Goal: Transaction & Acquisition: Purchase product/service

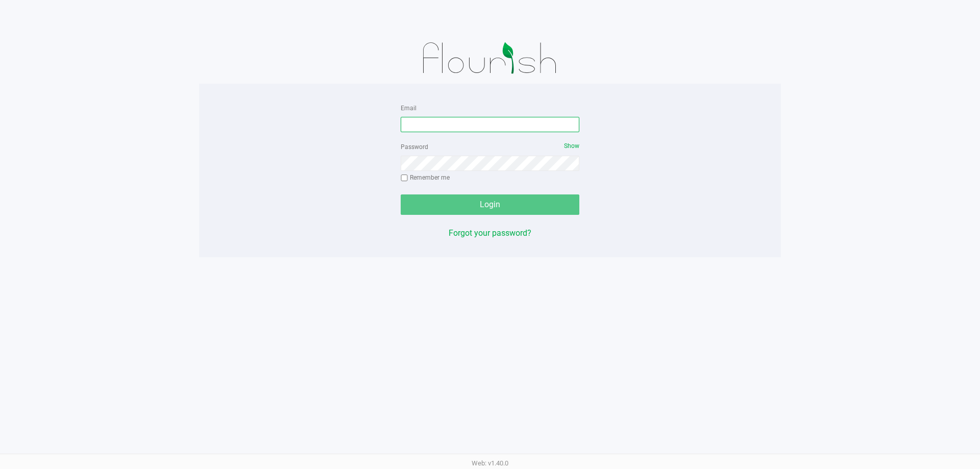
click at [496, 128] on input "Email" at bounding box center [490, 124] width 179 height 15
type input "REVAns@liveparallel.com"
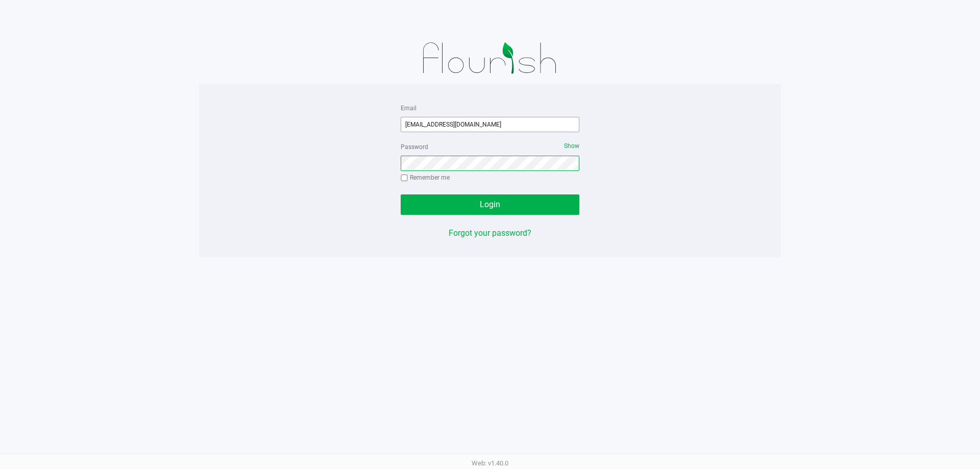
click at [401, 194] on button "Login" at bounding box center [490, 204] width 179 height 20
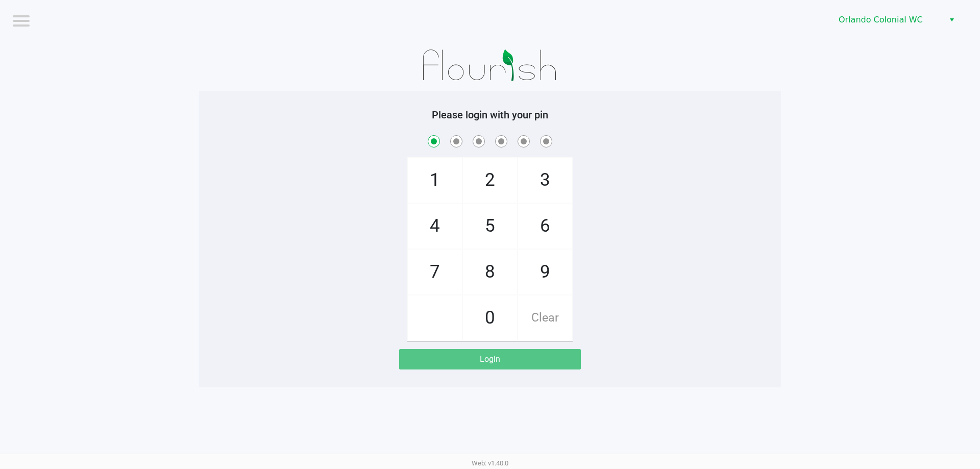
checkbox input "true"
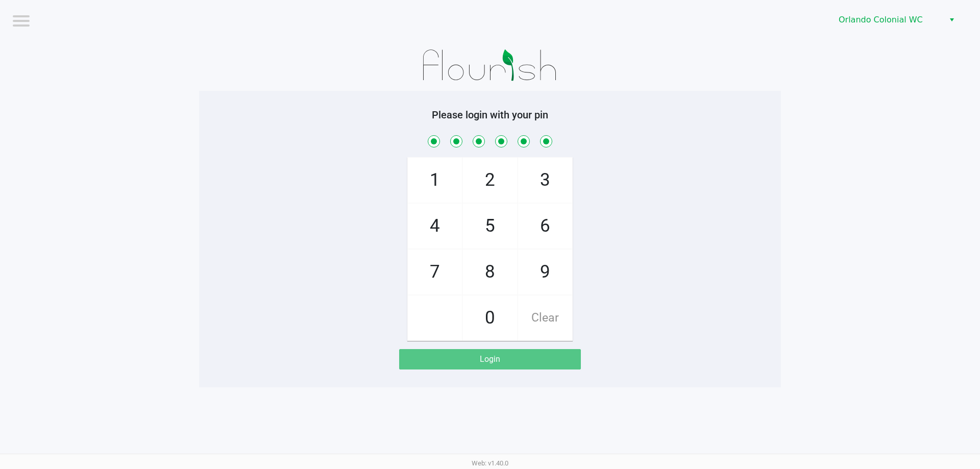
checkbox input "true"
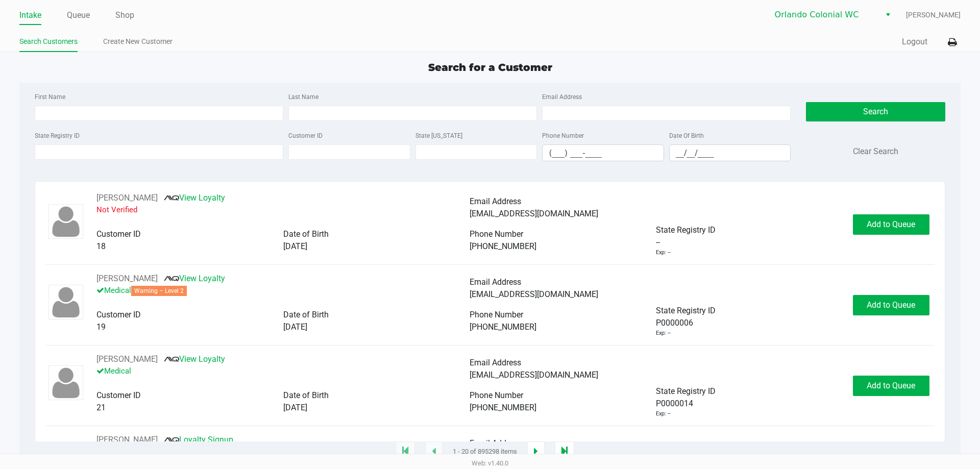
click at [64, 17] on ul "Intake Queue Shop" at bounding box center [254, 15] width 471 height 17
click at [72, 17] on link "Queue" at bounding box center [78, 15] width 23 height 14
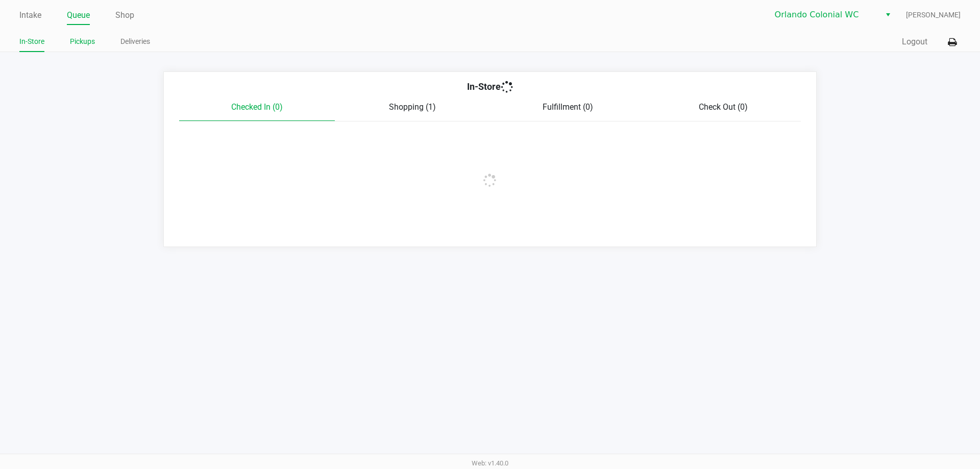
drag, startPoint x: 96, startPoint y: 46, endPoint x: 91, endPoint y: 41, distance: 6.9
click at [94, 44] on ul "In-Store Pickups Deliveries" at bounding box center [254, 42] width 471 height 17
click at [91, 41] on link "Pickups" at bounding box center [82, 41] width 25 height 13
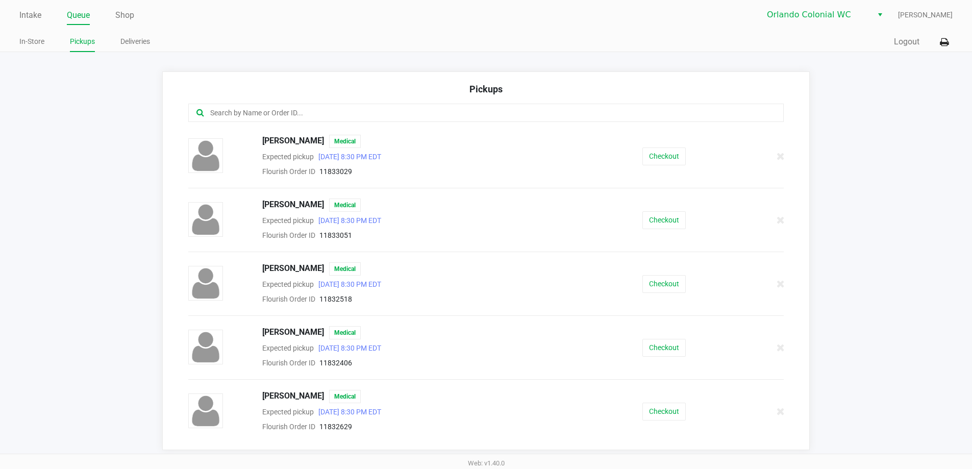
click at [319, 116] on input "text" at bounding box center [470, 113] width 522 height 12
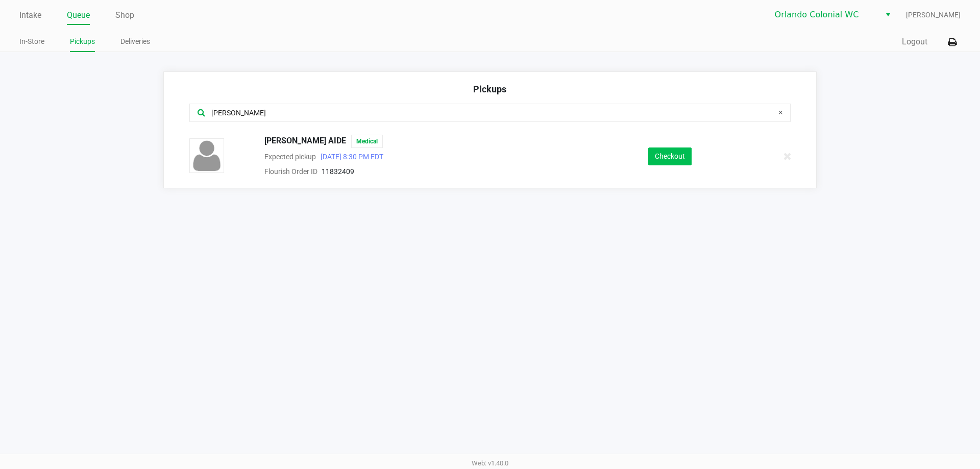
type input "teri"
click at [675, 160] on button "Checkout" at bounding box center [669, 157] width 43 height 18
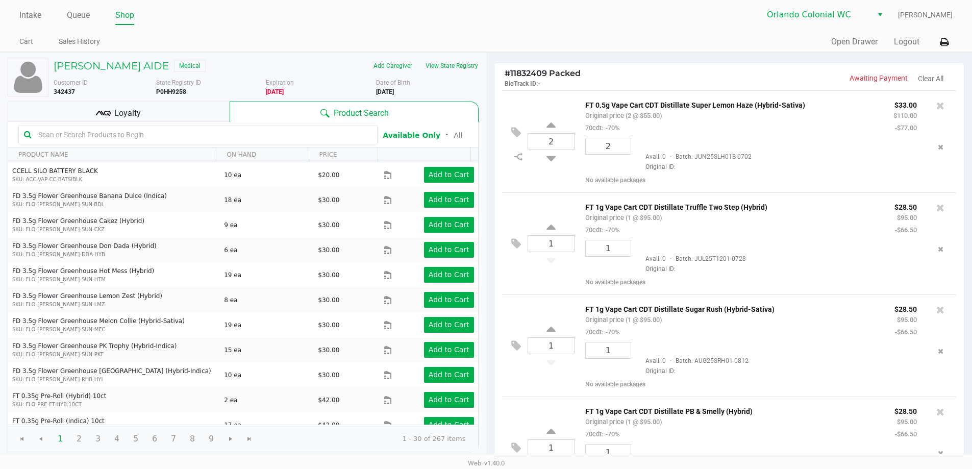
click at [105, 117] on icon at bounding box center [102, 113] width 15 height 15
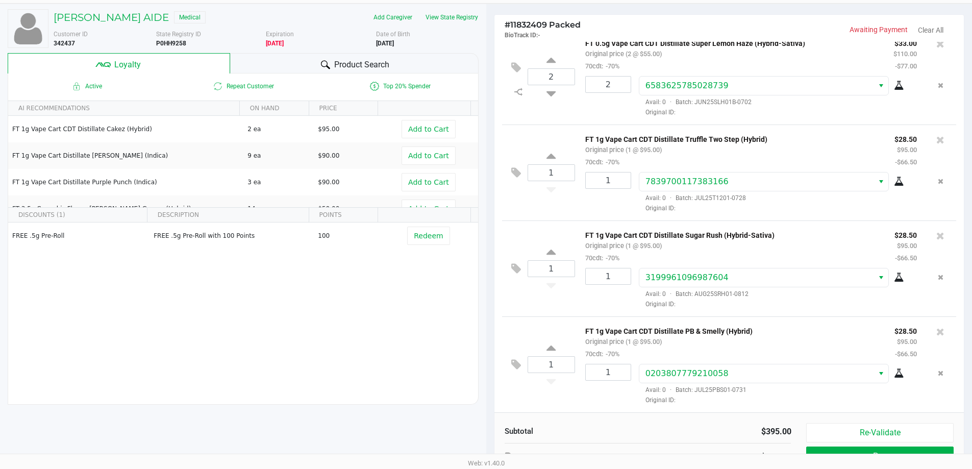
scroll to position [117, 0]
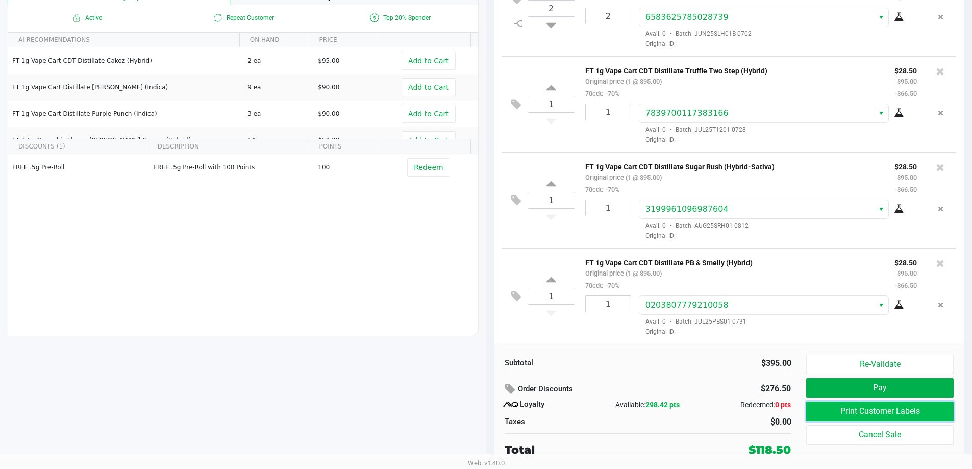
click at [838, 402] on button "Print Customer Labels" at bounding box center [879, 411] width 147 height 19
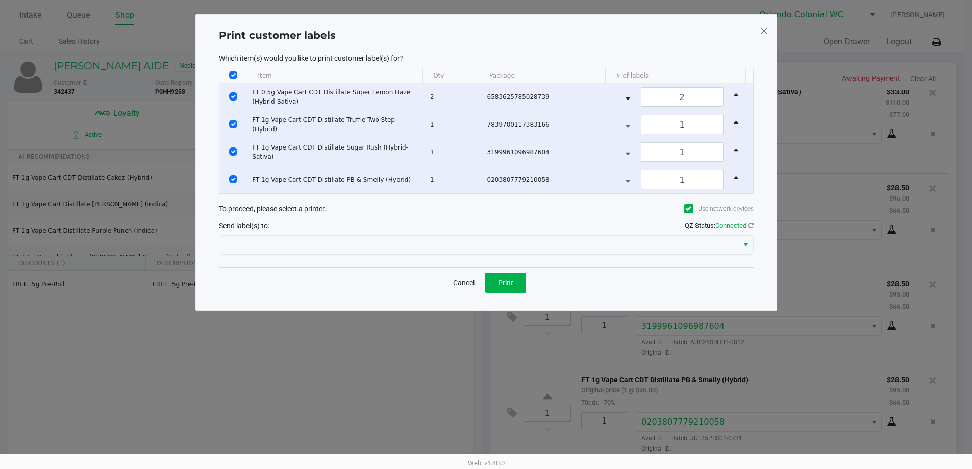
scroll to position [0, 0]
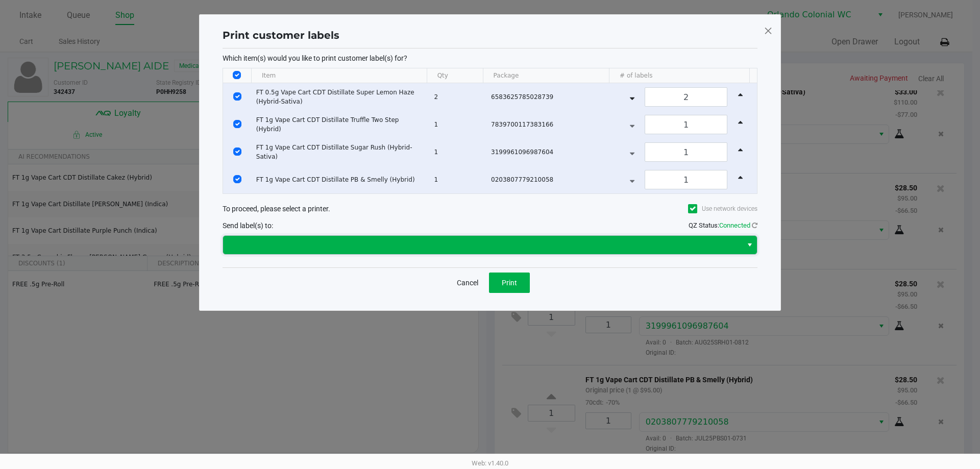
click at [513, 246] on span at bounding box center [482, 245] width 507 height 12
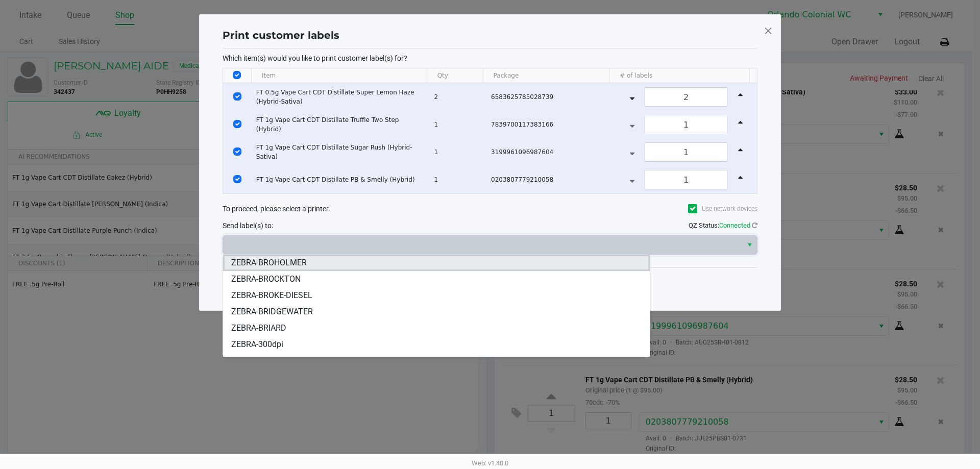
click at [345, 264] on li "ZEBRA-BROHOLMER" at bounding box center [436, 263] width 427 height 16
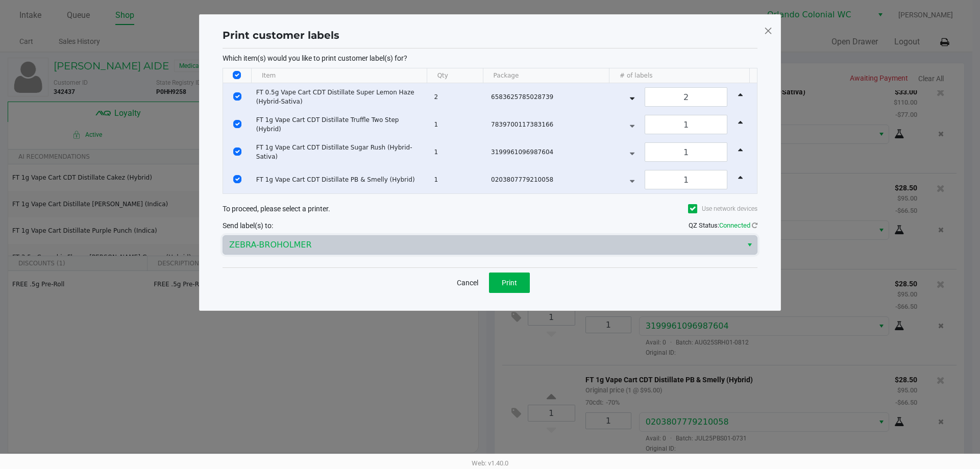
drag, startPoint x: 325, startPoint y: 282, endPoint x: 485, endPoint y: 296, distance: 160.9
click at [327, 282] on div "Cancel Print" at bounding box center [490, 282] width 535 height 30
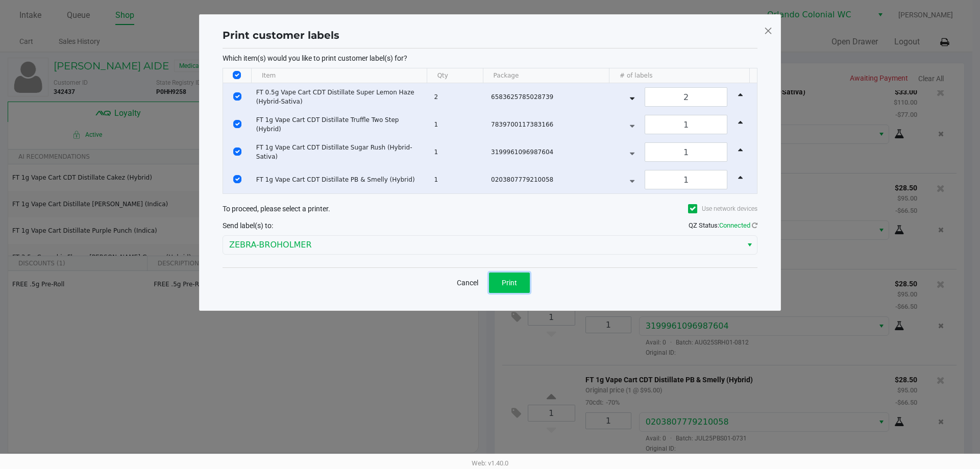
click at [497, 280] on button "Print" at bounding box center [509, 283] width 41 height 20
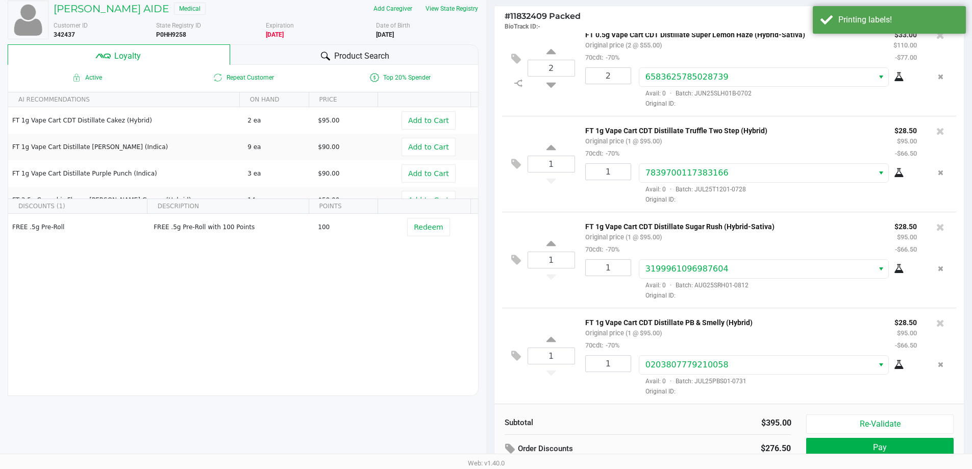
scroll to position [117, 0]
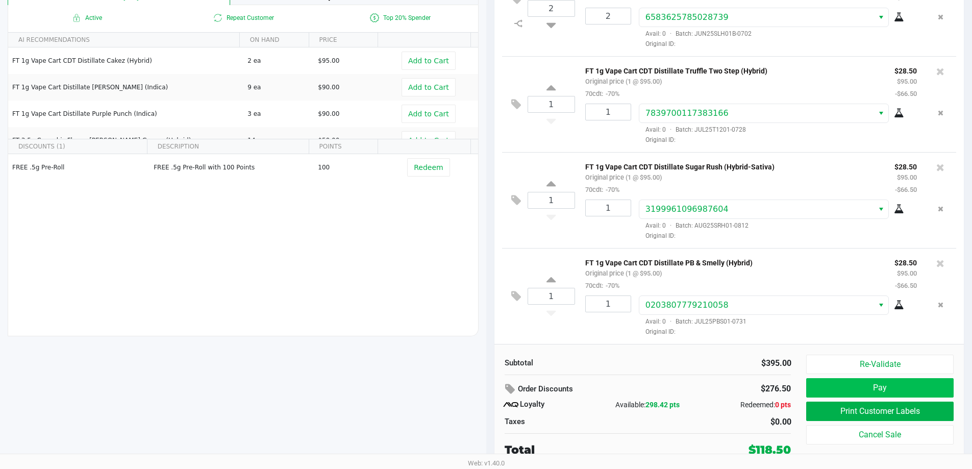
click at [860, 393] on button "Pay" at bounding box center [879, 387] width 147 height 19
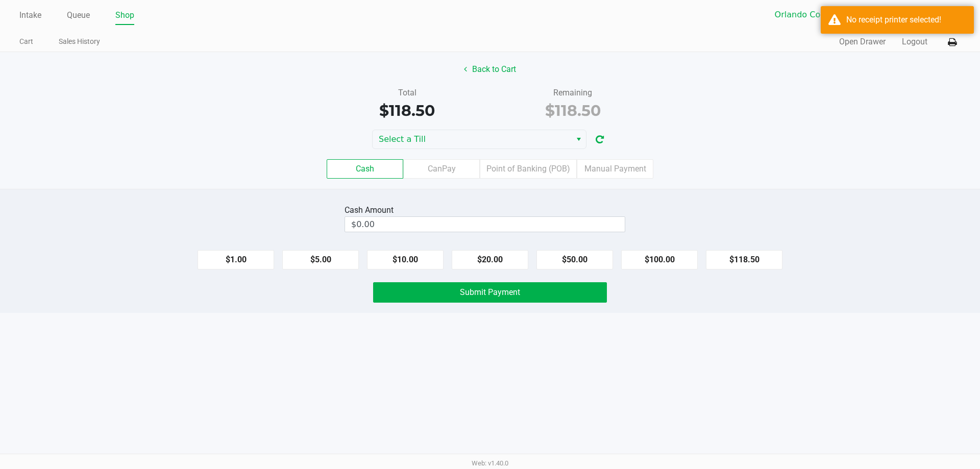
click at [955, 46] on icon at bounding box center [952, 42] width 9 height 7
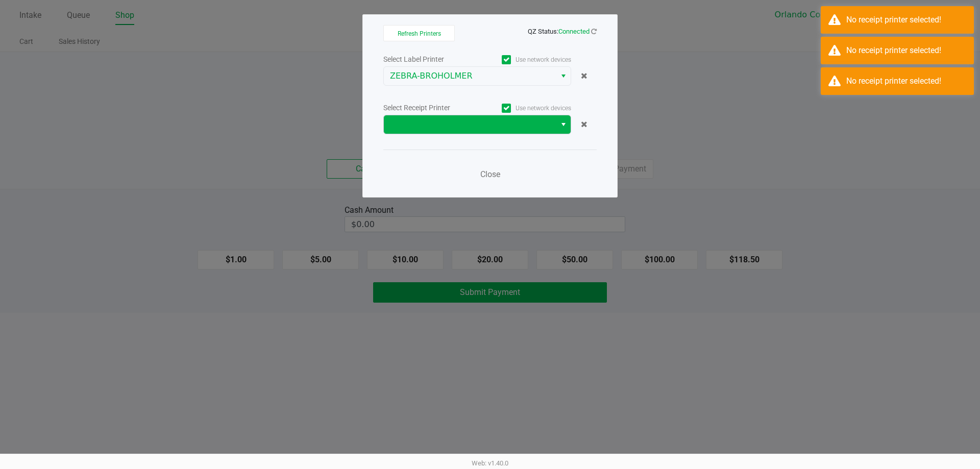
click at [503, 119] on span at bounding box center [470, 124] width 160 height 12
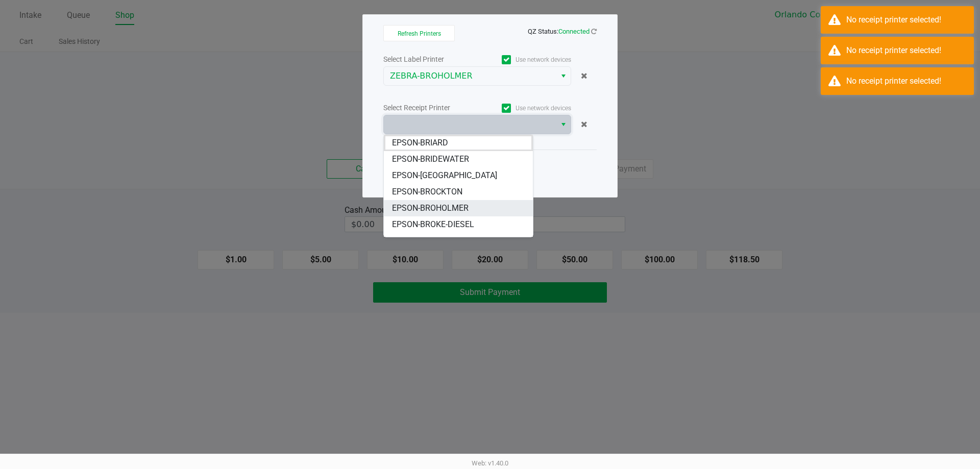
click at [453, 210] on span "EPSON-BROHOLMER" at bounding box center [430, 208] width 77 height 12
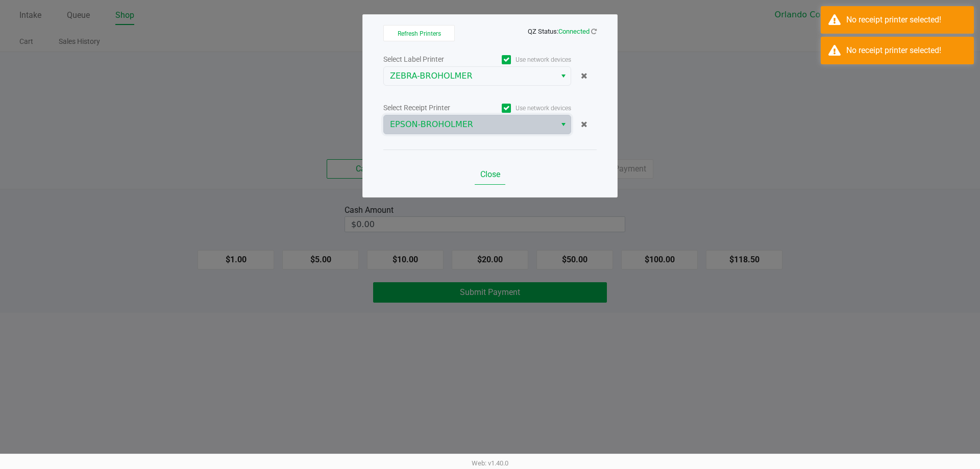
click at [493, 177] on span "Close" at bounding box center [490, 174] width 20 height 10
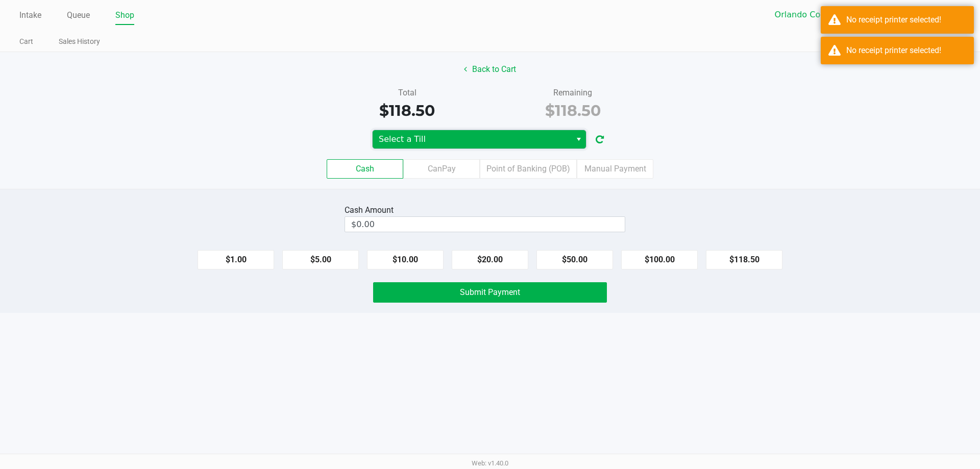
click at [503, 144] on span "Select a Till" at bounding box center [472, 139] width 186 height 12
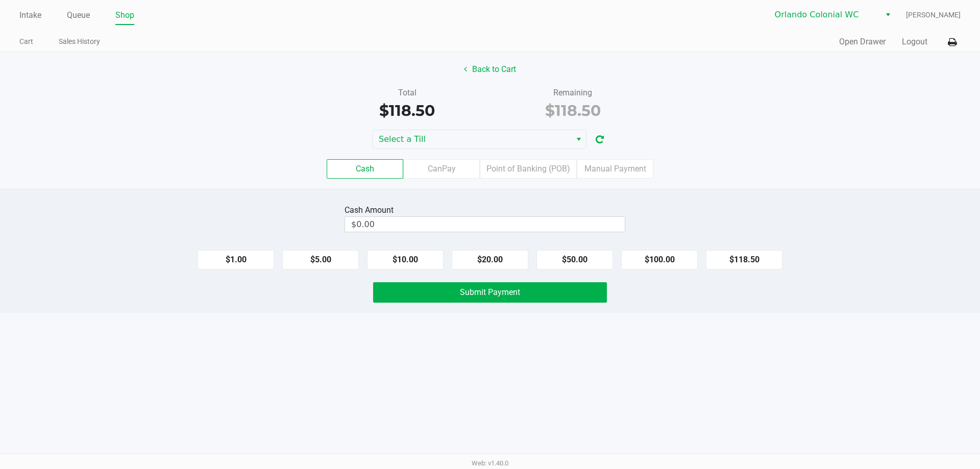
click at [529, 208] on div "Cash Amount" at bounding box center [485, 210] width 281 height 12
click at [453, 123] on div "Back to Cart Total $118.50 Remaining $118.50 Select a Till Cash CanPay Point of…" at bounding box center [490, 120] width 980 height 137
click at [457, 134] on span "Select a Till" at bounding box center [472, 139] width 186 height 12
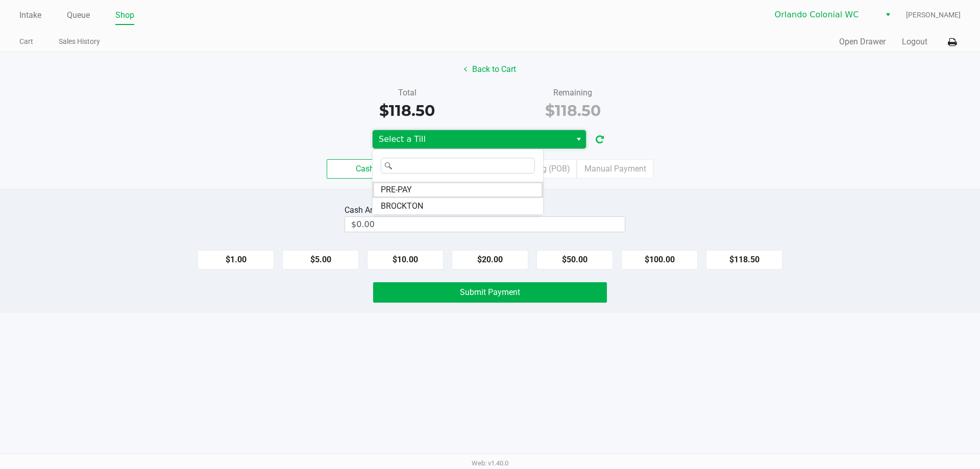
drag, startPoint x: 597, startPoint y: 139, endPoint x: 580, endPoint y: 141, distance: 17.0
click at [596, 139] on icon "button" at bounding box center [600, 139] width 8 height 7
click at [536, 141] on span "Select a Till" at bounding box center [472, 139] width 186 height 12
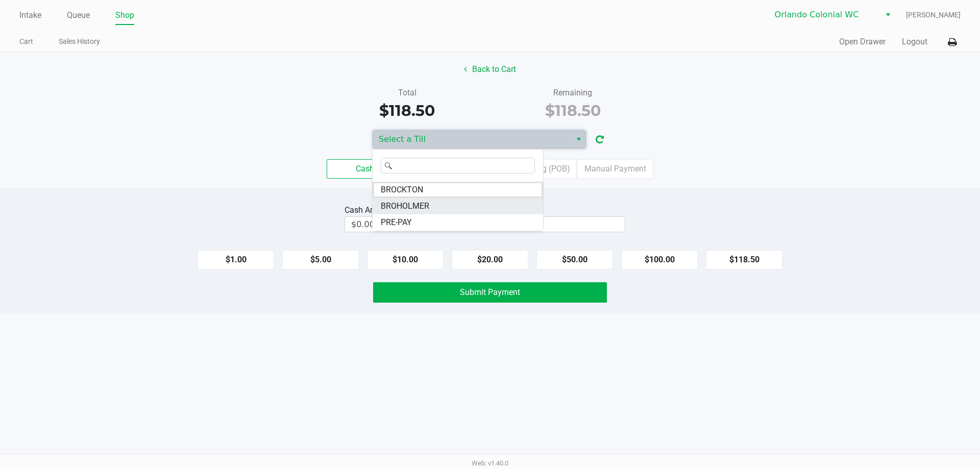
click at [447, 206] on li "BROHOLMER" at bounding box center [458, 206] width 170 height 16
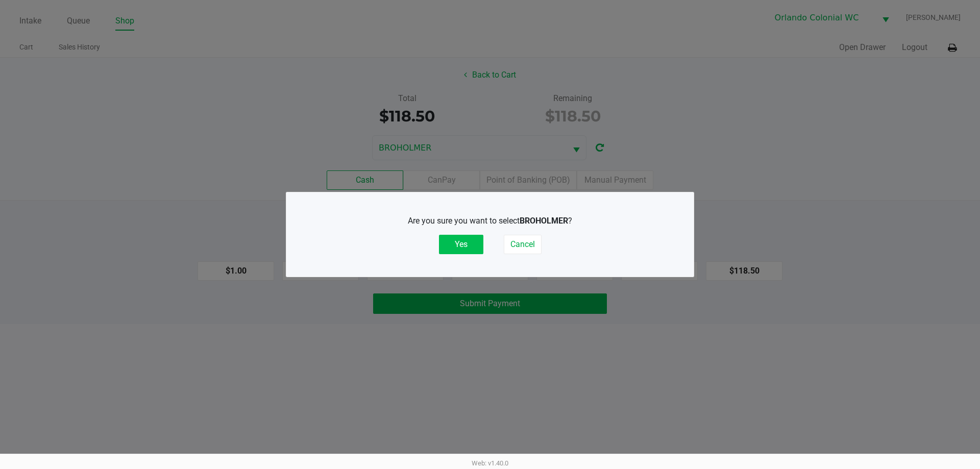
click at [455, 246] on button "Yes" at bounding box center [461, 244] width 44 height 19
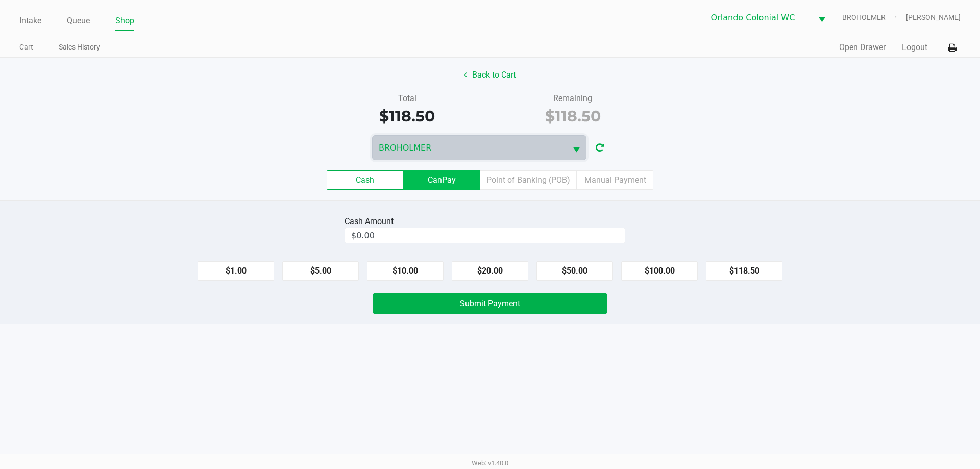
click at [458, 183] on label "CanPay" at bounding box center [441, 179] width 77 height 19
click at [0, 0] on 2 "CanPay" at bounding box center [0, 0] width 0 height 0
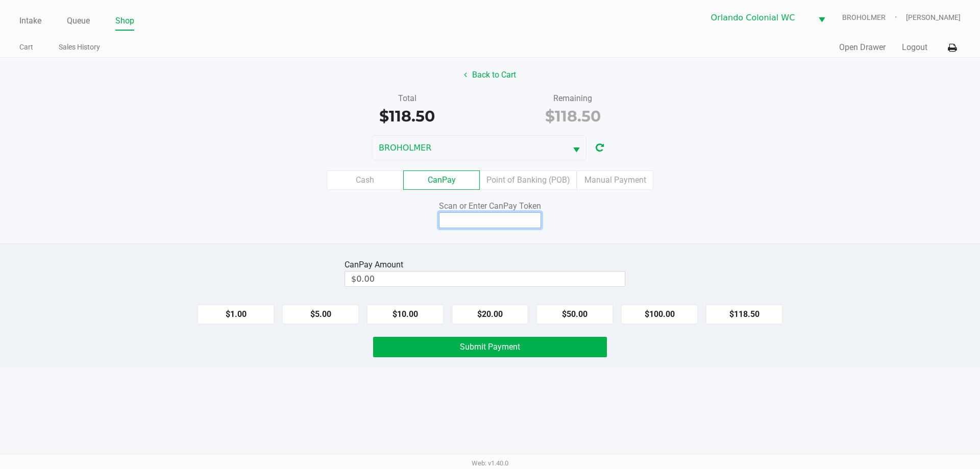
click at [464, 220] on input at bounding box center [490, 220] width 102 height 16
type input "x6451561q"
click at [753, 317] on button "$118.50" at bounding box center [744, 314] width 77 height 19
type input "$118.50"
click at [727, 387] on div "Intake Queue Shop Orlando Colonial WC BROHOLMER Rubie Evans Cart Sales History …" at bounding box center [490, 234] width 980 height 469
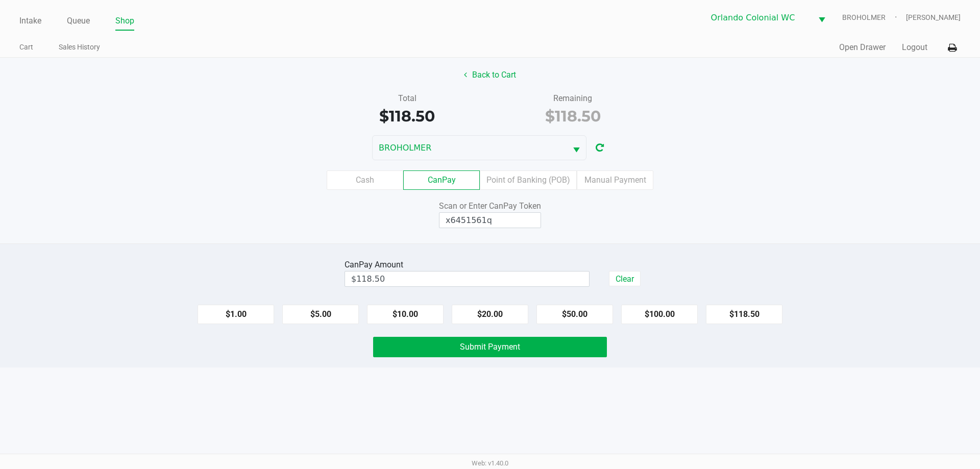
click at [558, 350] on button "Submit Payment" at bounding box center [490, 347] width 234 height 20
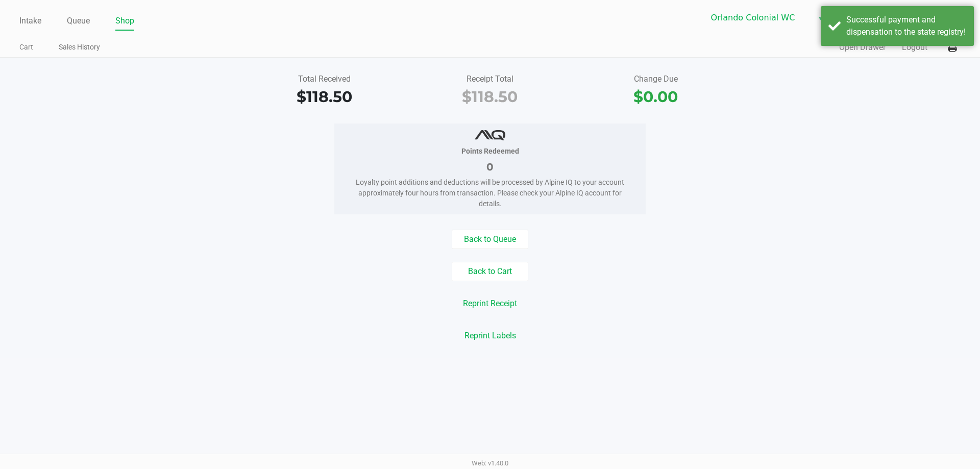
click at [673, 251] on div "Back to Queue Back to Cart Reprint Receipt Reprint Labels" at bounding box center [489, 288] width 995 height 116
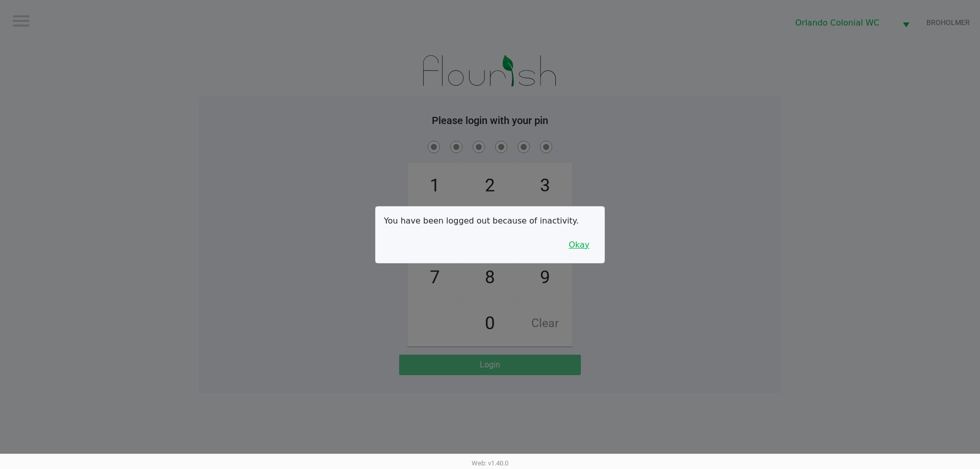
click at [575, 238] on button "Okay" at bounding box center [579, 244] width 34 height 19
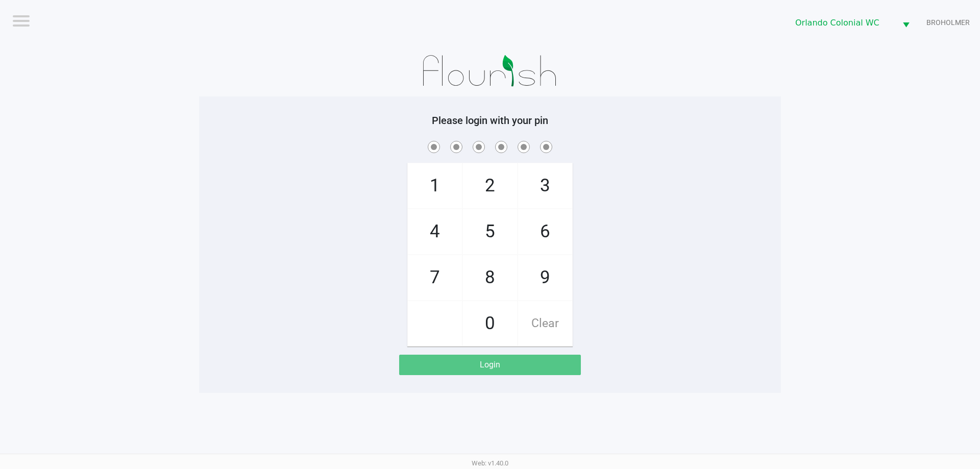
click at [718, 227] on div "1 4 7 2 5 8 0 3 6 9 Clear" at bounding box center [490, 243] width 582 height 208
checkbox input "true"
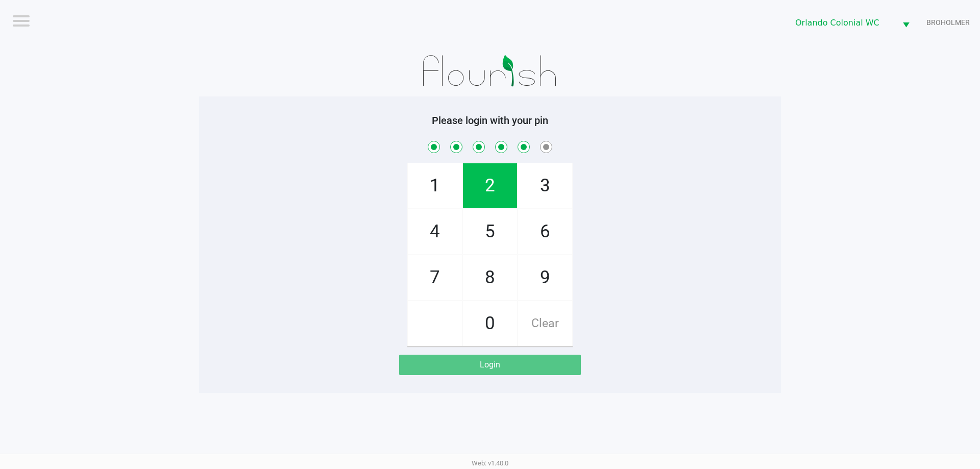
checkbox input "true"
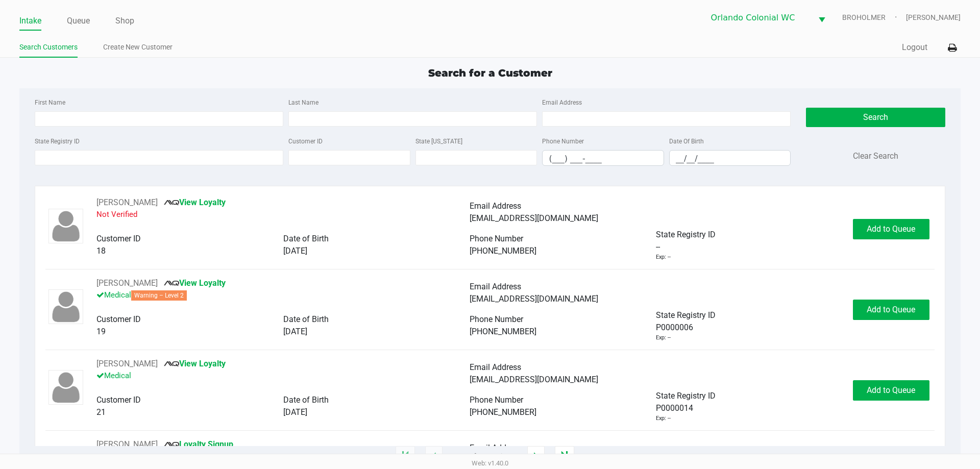
click at [83, 22] on link "Queue" at bounding box center [78, 21] width 23 height 14
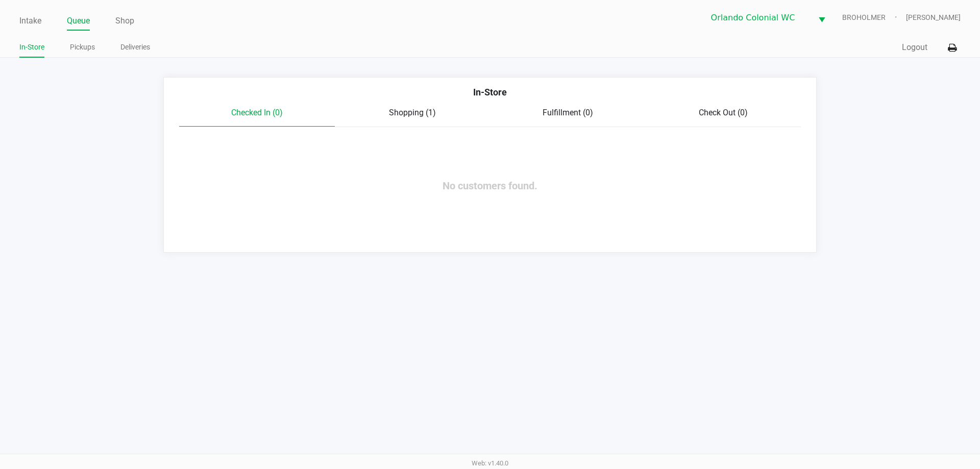
click at [32, 28] on link "Intake" at bounding box center [30, 21] width 22 height 14
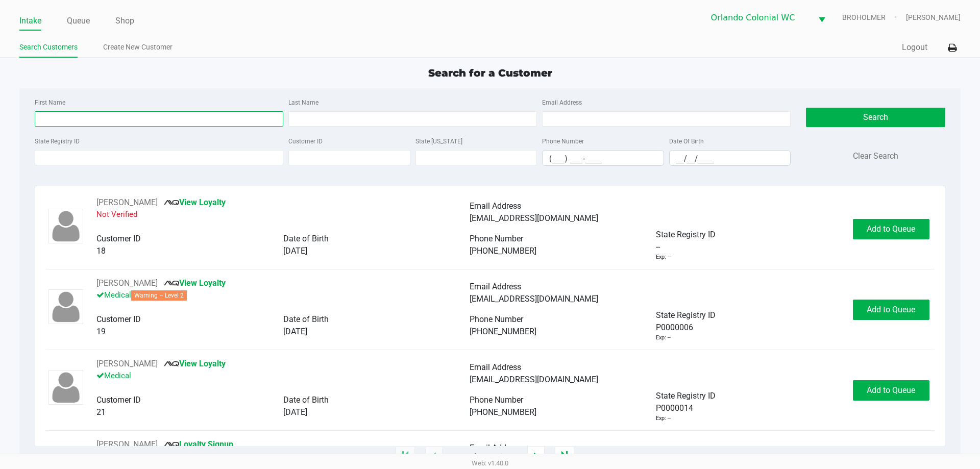
click at [123, 122] on input "First Name" at bounding box center [159, 118] width 249 height 15
click at [231, 156] on input "State Registry ID" at bounding box center [159, 157] width 249 height 15
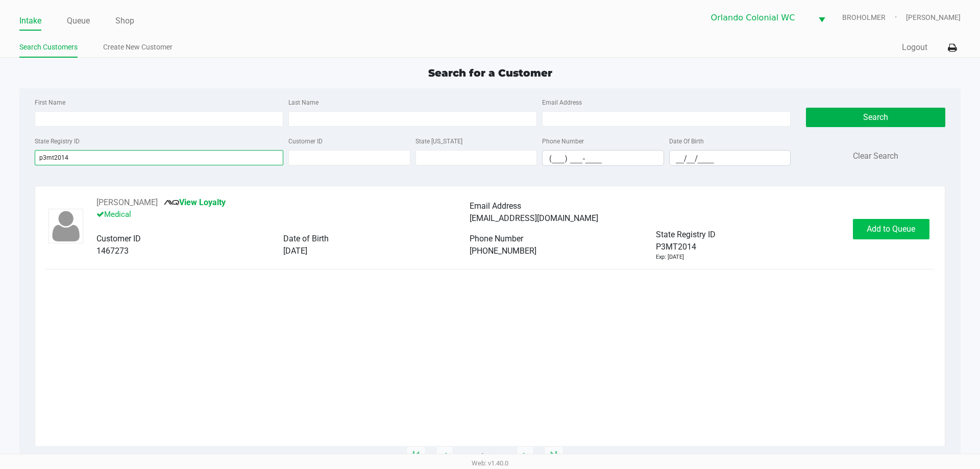
type input "p3mt2014"
click at [863, 228] on button "Add to Queue" at bounding box center [891, 229] width 77 height 20
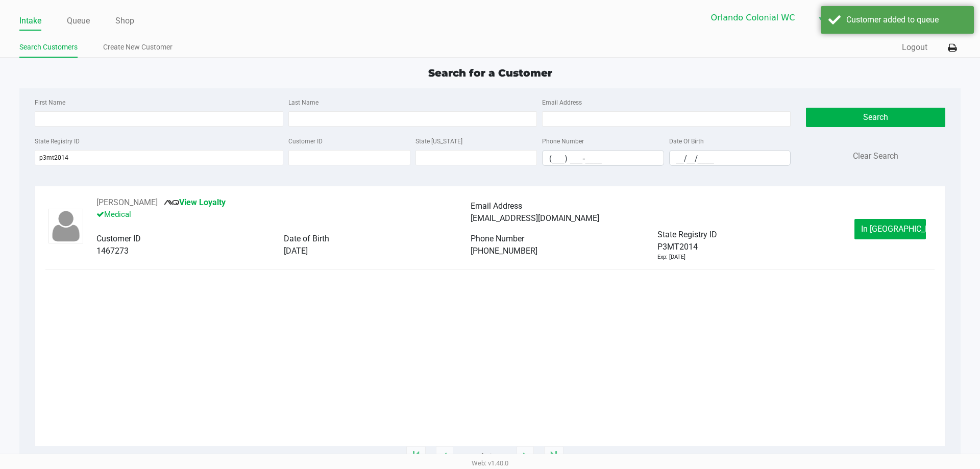
click at [866, 231] on button "In Queue" at bounding box center [889, 229] width 71 height 20
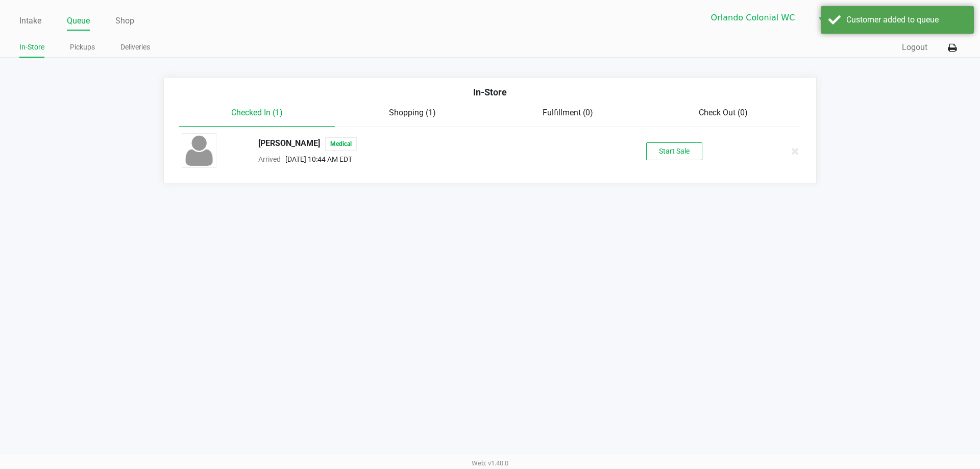
click at [701, 162] on div "PATRICIA JACKOWSKI Medical Arrived Aug 23, 2025 10:44 AM EDT Start Sale" at bounding box center [490, 151] width 632 height 36
click at [687, 148] on button "Start Sale" at bounding box center [674, 151] width 56 height 18
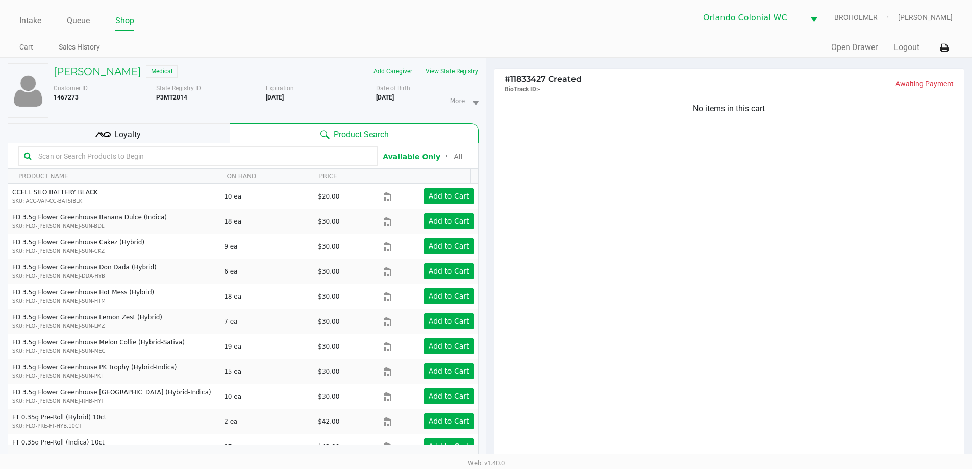
click at [199, 130] on div "Loyalty" at bounding box center [119, 133] width 222 height 20
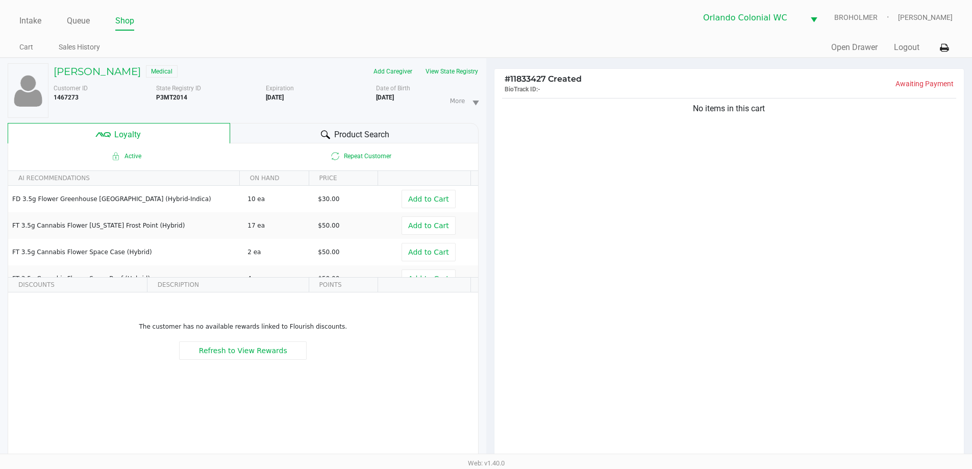
click at [266, 131] on div "Product Search" at bounding box center [354, 133] width 249 height 20
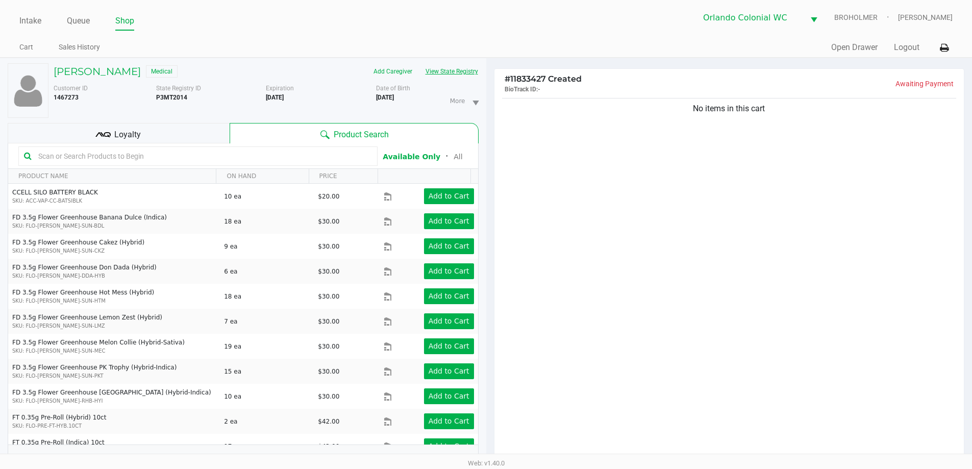
click at [432, 76] on button "View State Registry" at bounding box center [449, 71] width 60 height 16
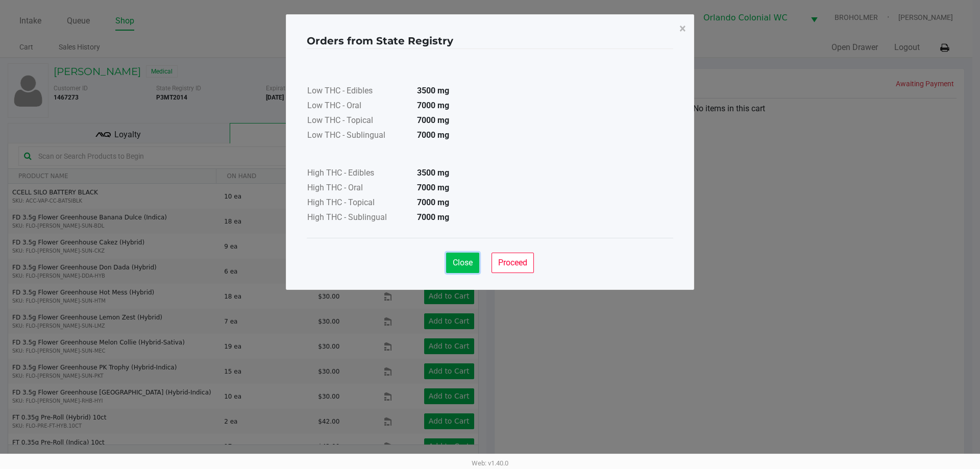
click at [453, 260] on span "Close" at bounding box center [463, 263] width 20 height 10
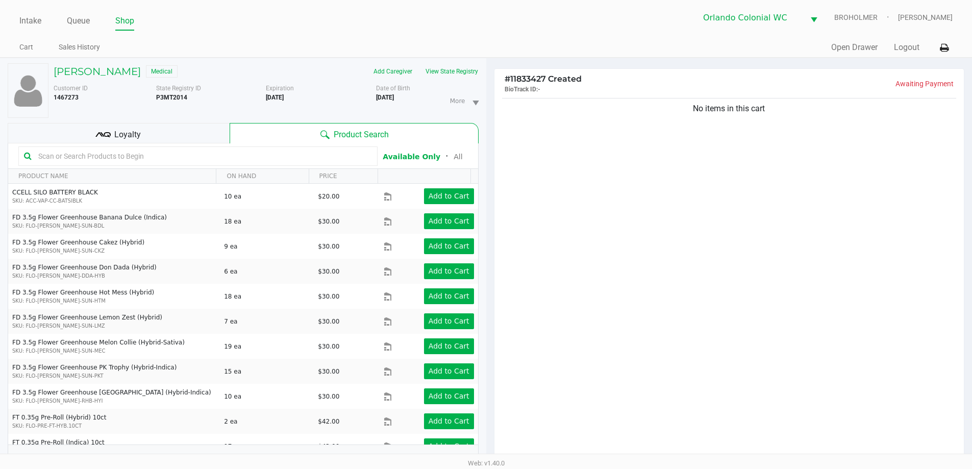
click at [153, 156] on input "text" at bounding box center [203, 156] width 338 height 15
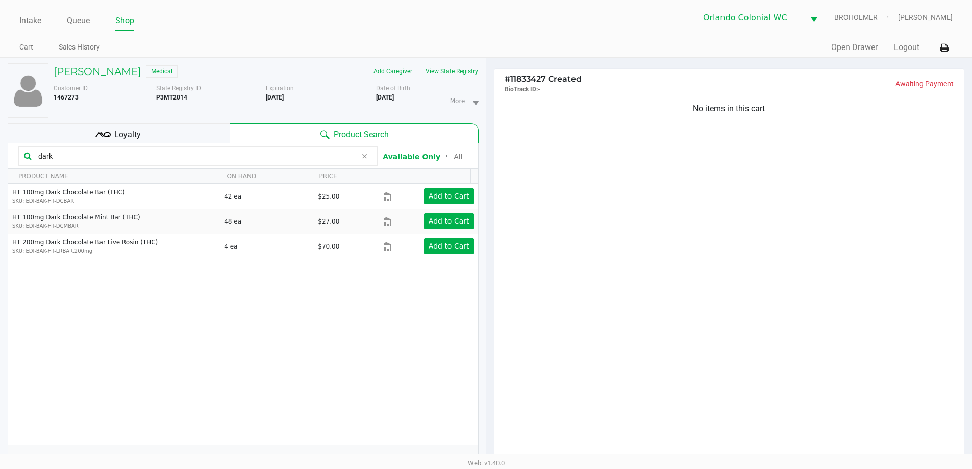
type input "dark"
click at [701, 284] on div "No items in this cart" at bounding box center [730, 281] width 470 height 371
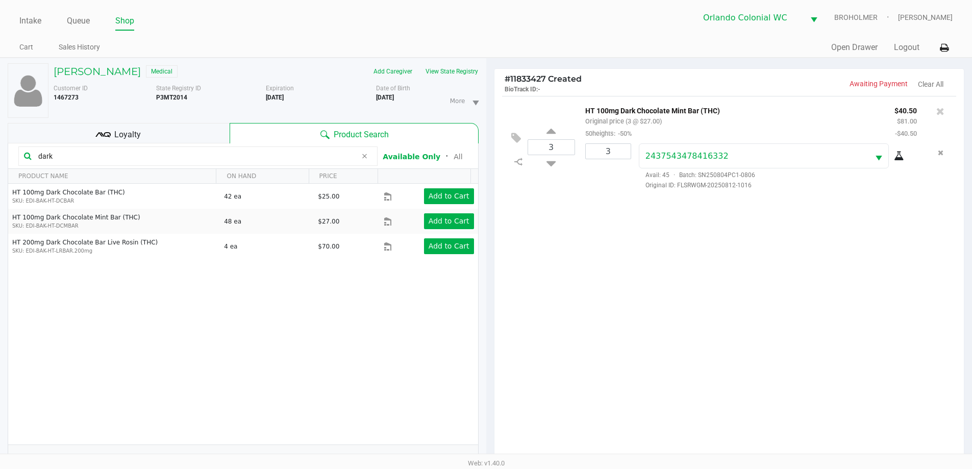
click at [672, 249] on div "3 HT 100mg Dark Chocolate Mint Bar (THC) Original price (3 @ $27.00) 50heights:…" at bounding box center [730, 281] width 470 height 371
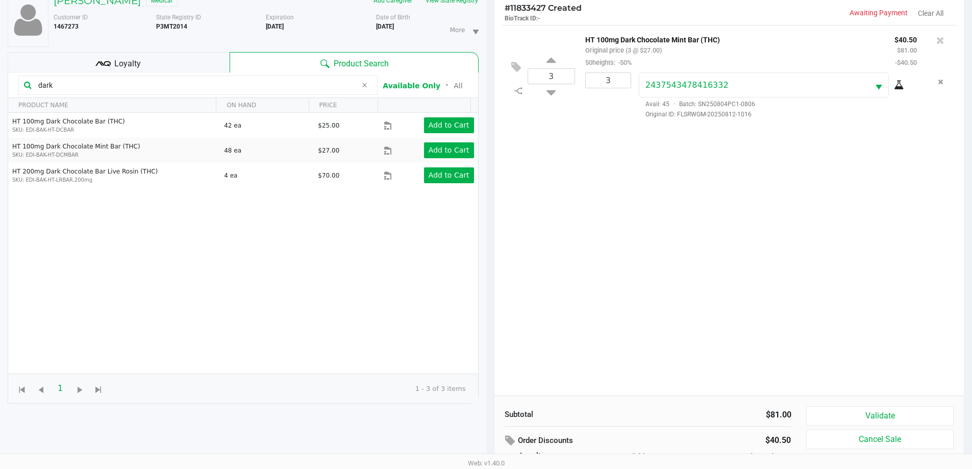
scroll to position [123, 0]
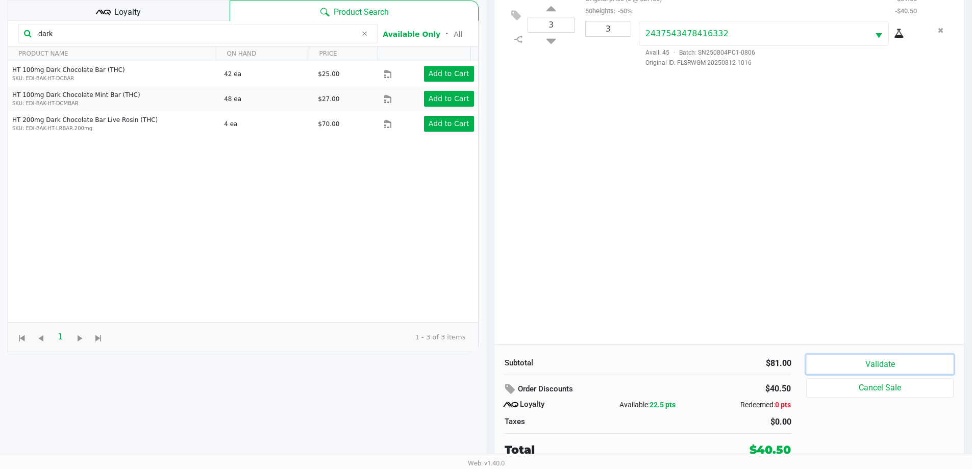
click at [842, 365] on button "Validate" at bounding box center [879, 364] width 147 height 19
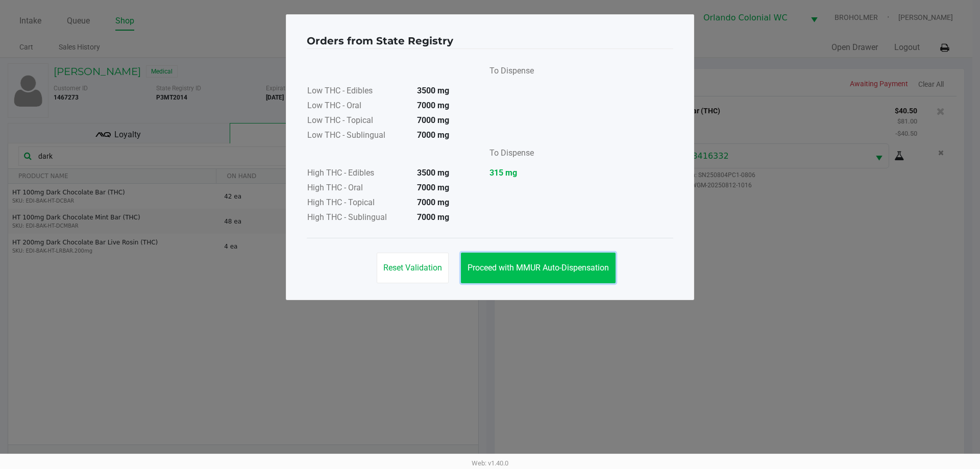
click at [572, 268] on span "Proceed with MMUR Auto-Dispensation" at bounding box center [538, 268] width 141 height 10
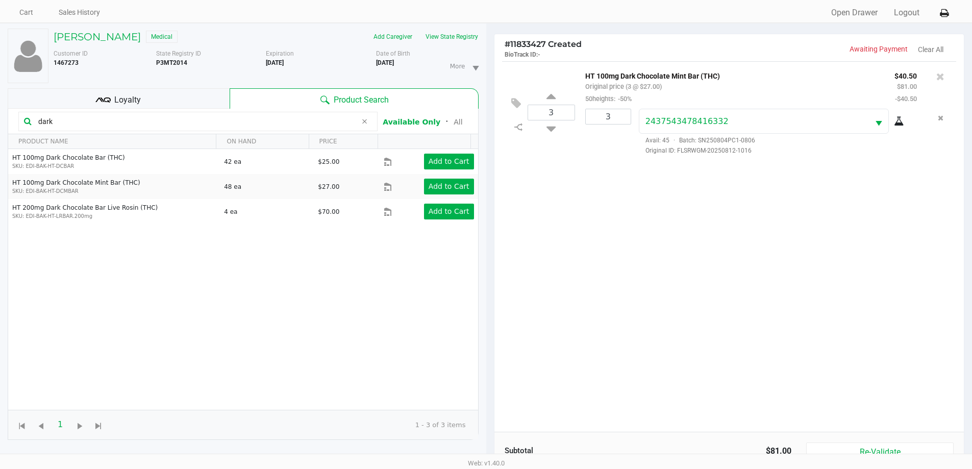
scroll to position [123, 0]
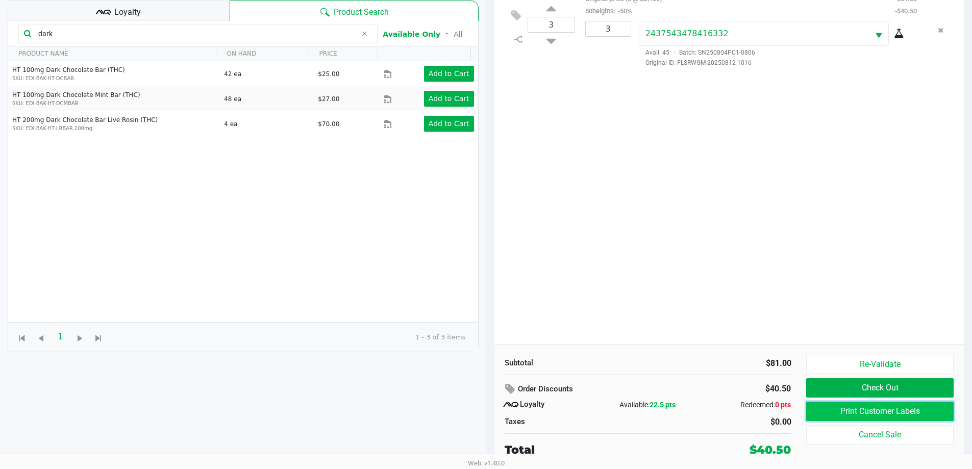
click at [831, 406] on button "Print Customer Labels" at bounding box center [879, 411] width 147 height 19
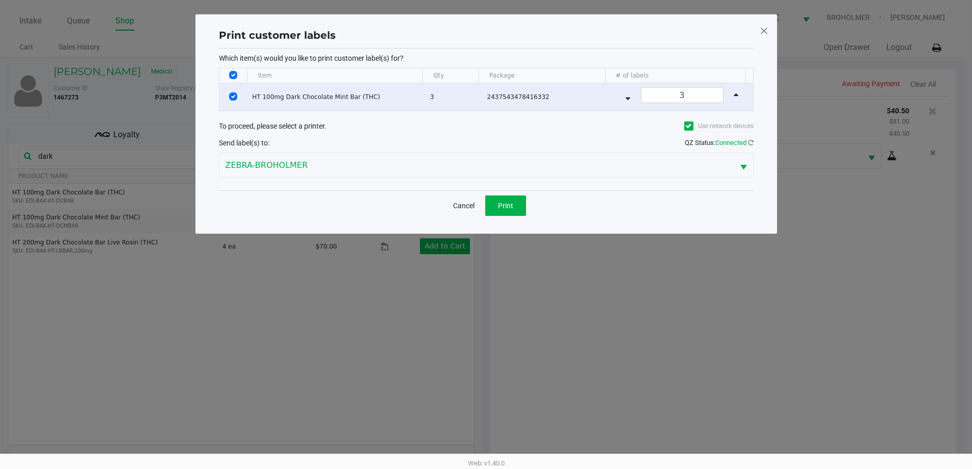
scroll to position [0, 0]
click at [524, 211] on button "Print" at bounding box center [509, 205] width 41 height 20
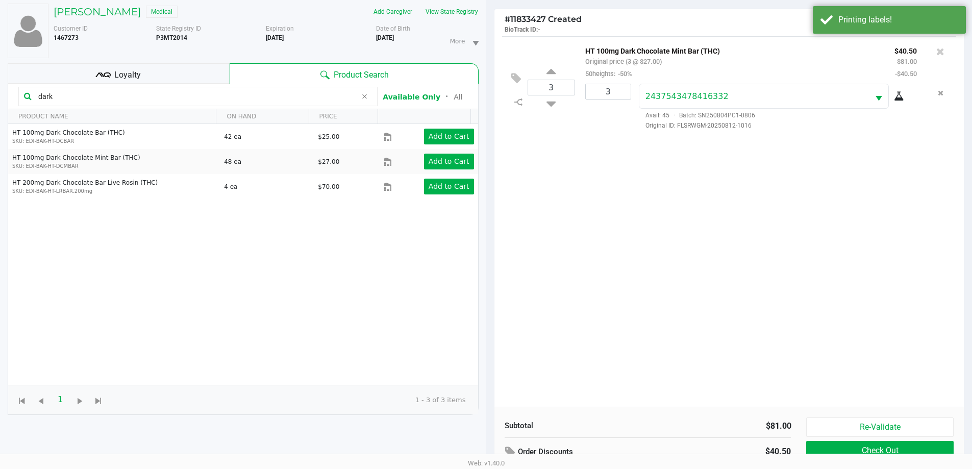
scroll to position [123, 0]
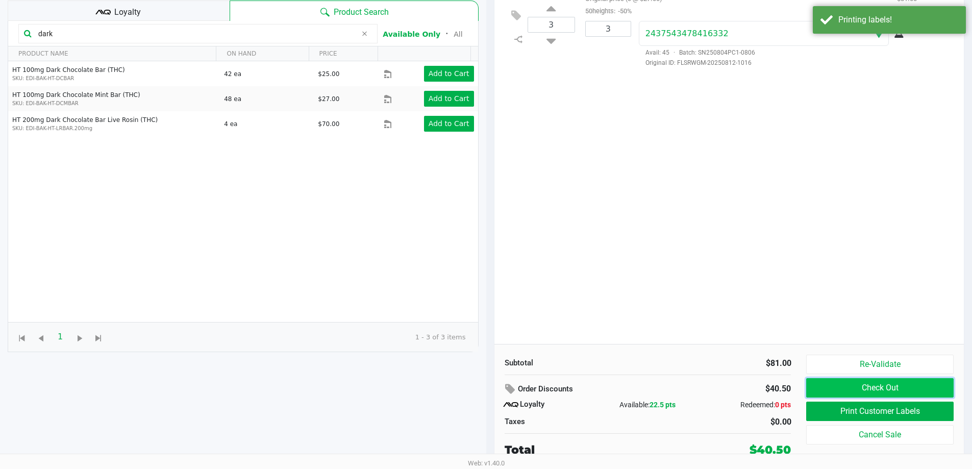
click at [828, 389] on button "Check Out" at bounding box center [879, 387] width 147 height 19
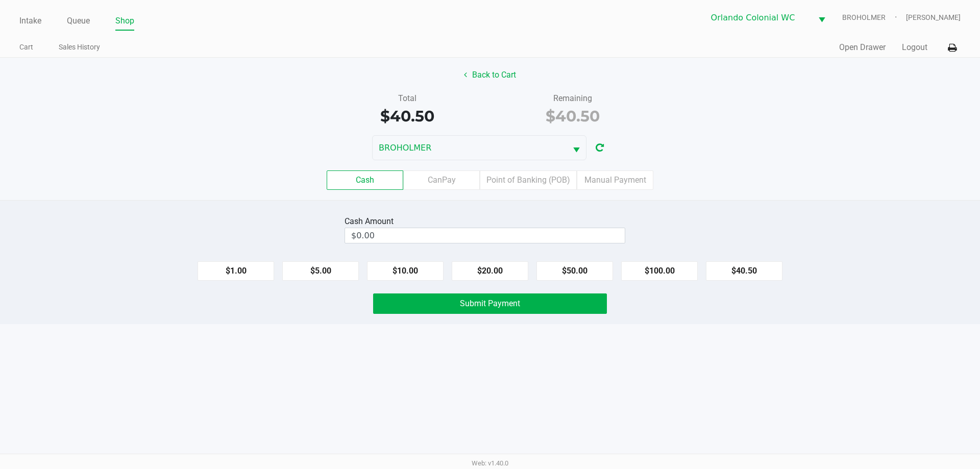
click at [531, 174] on label "Point of Banking (POB)" at bounding box center [528, 179] width 97 height 19
click at [0, 0] on 7 "Point of Banking (POB)" at bounding box center [0, 0] width 0 height 0
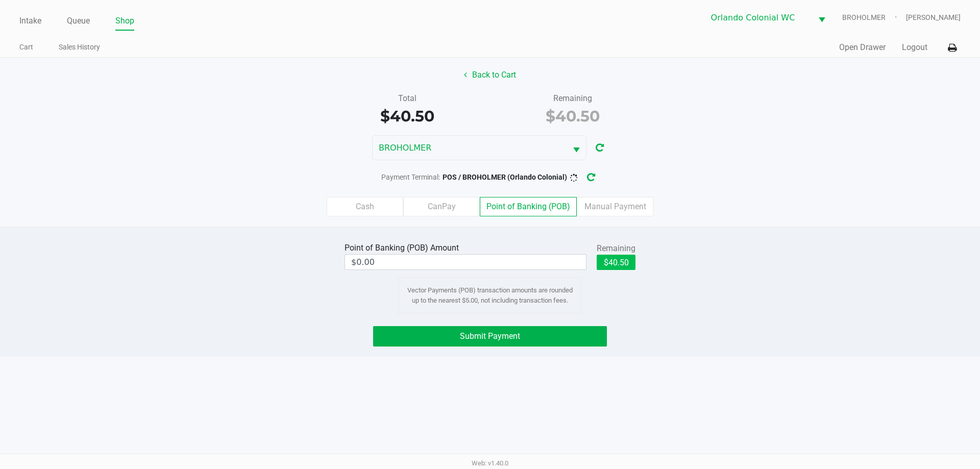
click at [613, 261] on button "$40.50" at bounding box center [616, 262] width 39 height 15
type input "$40.50"
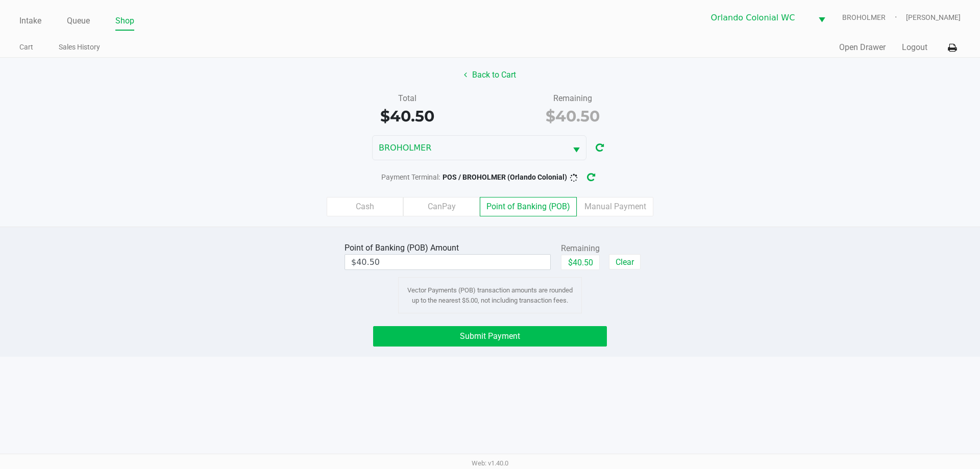
click at [548, 341] on button "Submit Payment" at bounding box center [490, 336] width 234 height 20
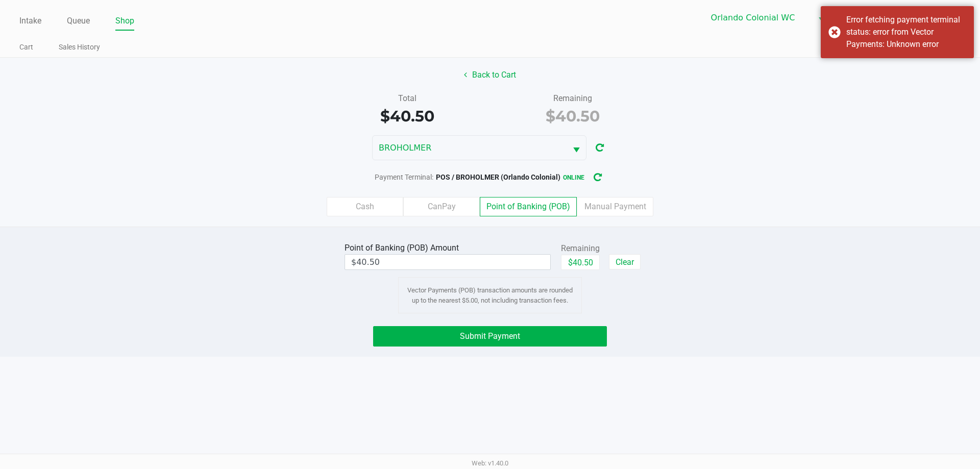
click at [505, 357] on div "Intake Queue Shop Orlando Colonial WC BROHOLMER Rubie Evans Cart Sales History …" at bounding box center [490, 234] width 980 height 469
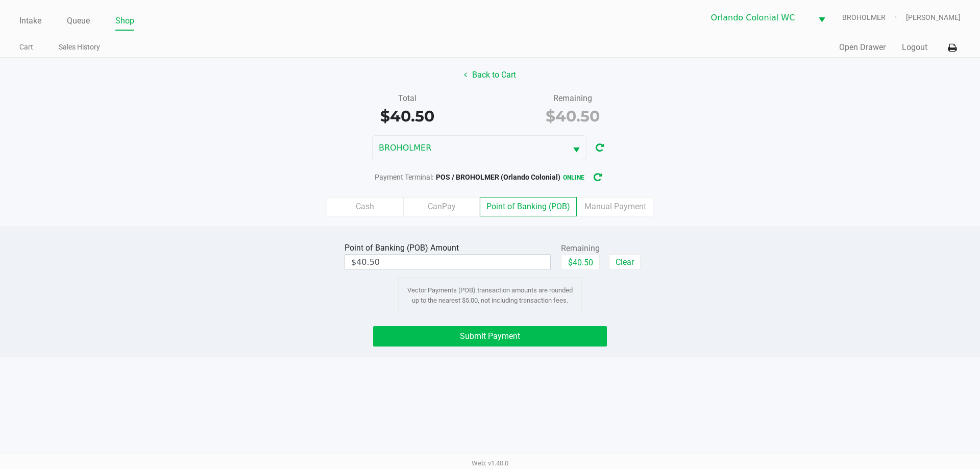
click at [529, 344] on button "Submit Payment" at bounding box center [490, 336] width 234 height 20
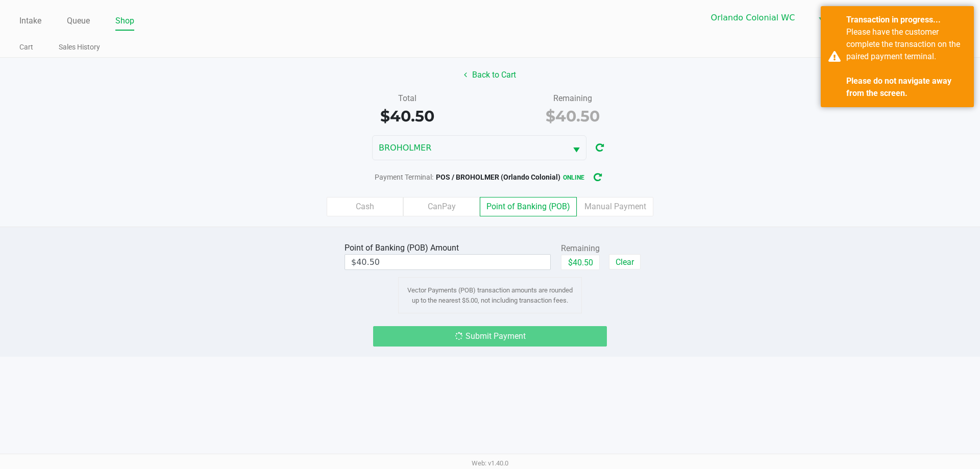
click at [489, 82] on button "Back to Cart" at bounding box center [489, 74] width 65 height 19
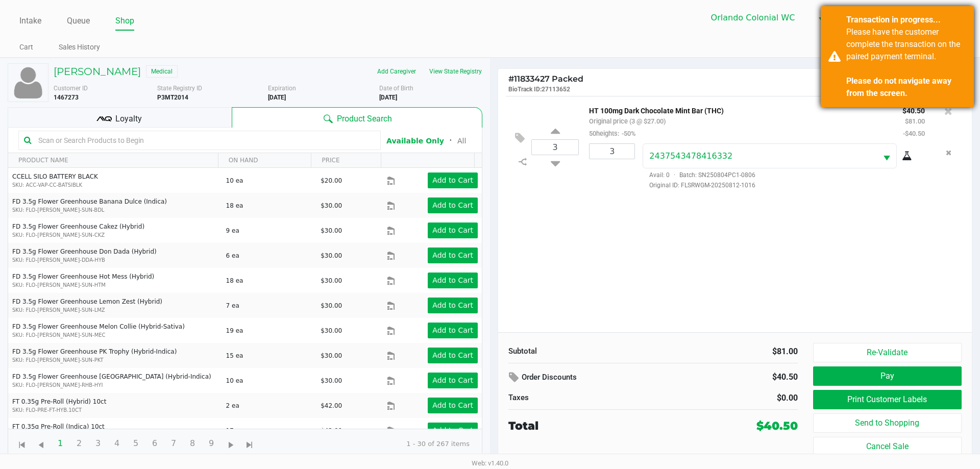
click at [873, 74] on div "Please have the customer complete the transaction on the paired payment termina…" at bounding box center [906, 63] width 120 height 74
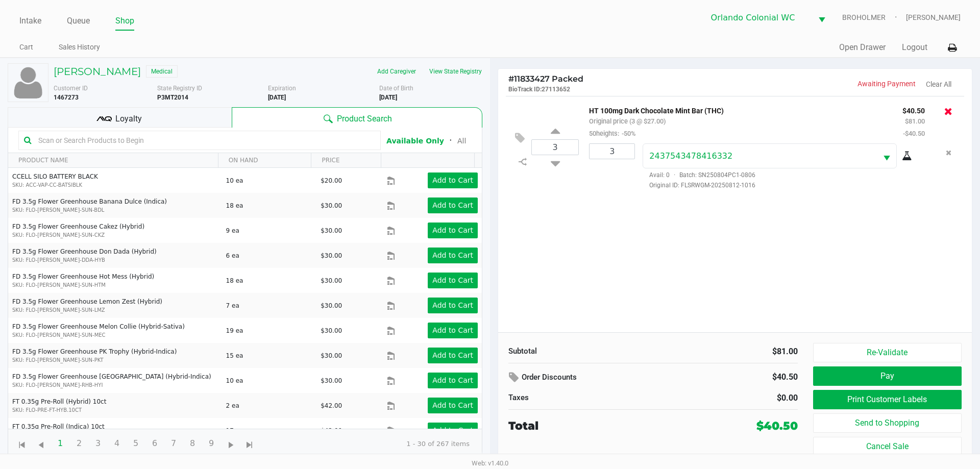
click at [945, 112] on icon at bounding box center [948, 111] width 8 height 10
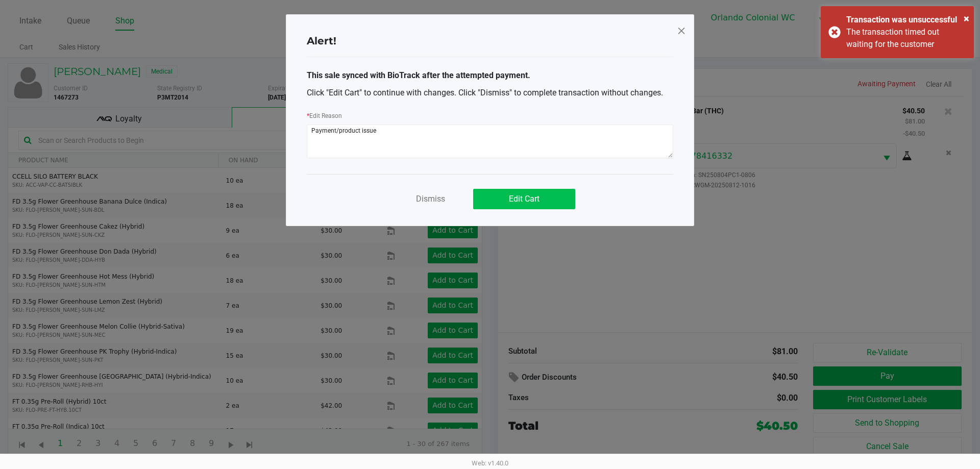
click at [515, 201] on span "Edit Cart" at bounding box center [524, 199] width 31 height 10
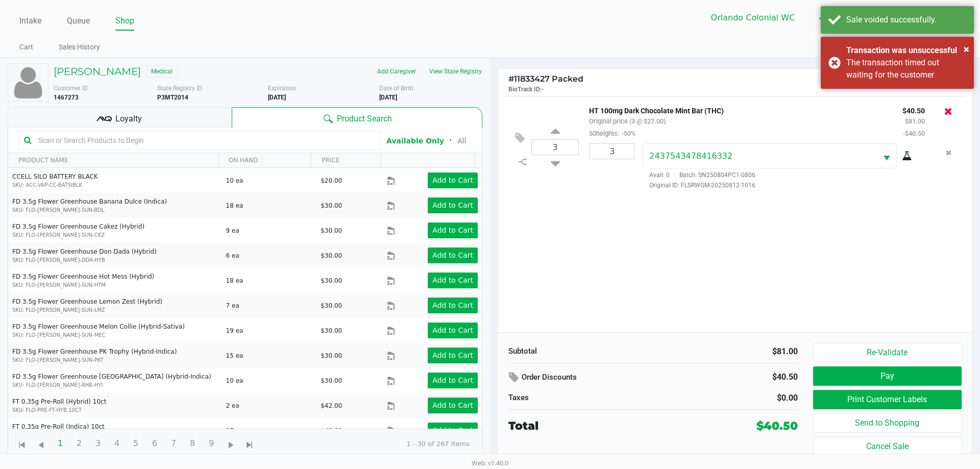
click at [948, 113] on icon at bounding box center [948, 111] width 8 height 10
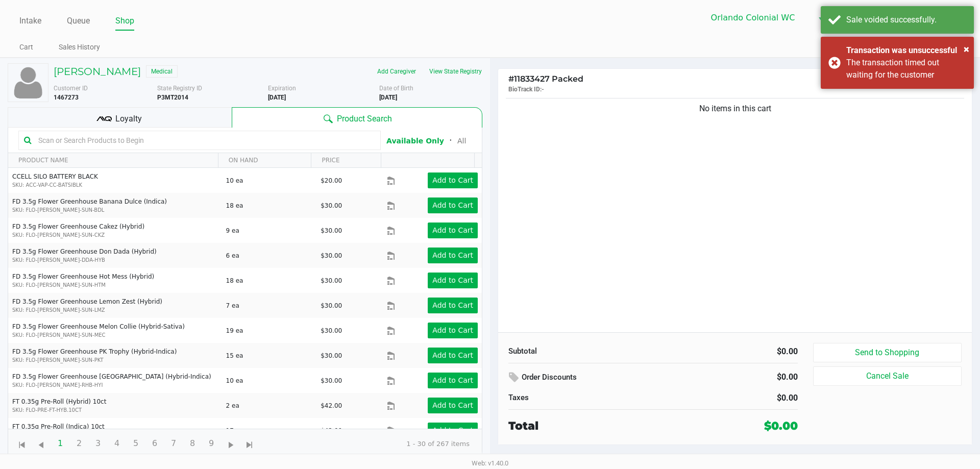
click at [775, 217] on div "No items in this cart" at bounding box center [735, 214] width 474 height 236
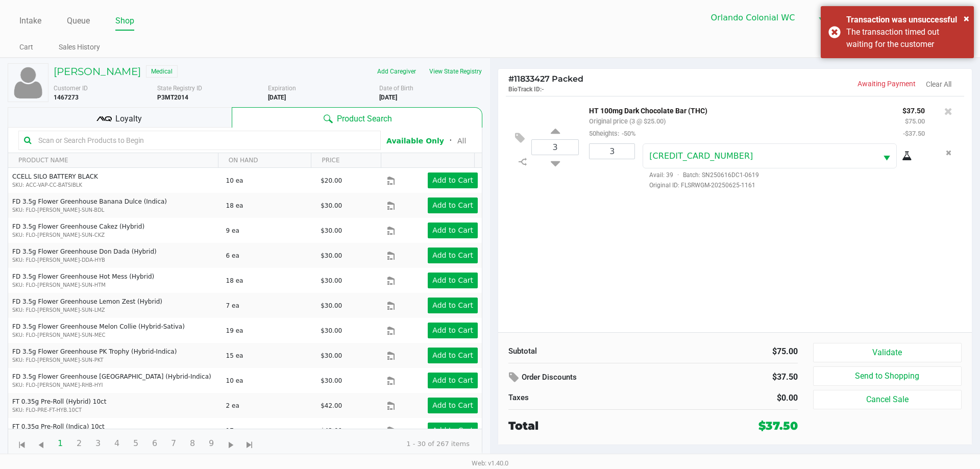
click at [907, 305] on div "3 HT 100mg Dark Chocolate Bar (THC) Original price (3 @ $25.00) 50heights: -50%…" at bounding box center [735, 214] width 474 height 236
click at [906, 353] on button "Validate" at bounding box center [887, 352] width 149 height 19
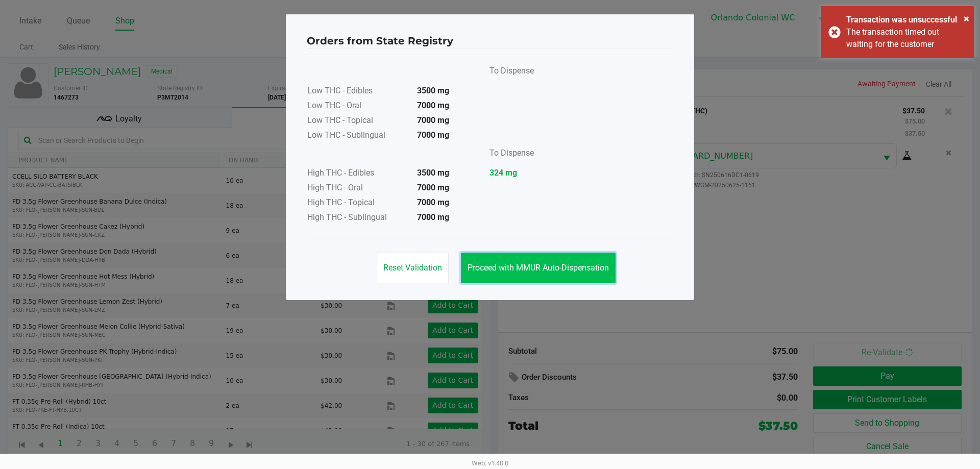
click at [591, 266] on span "Proceed with MMUR Auto-Dispensation" at bounding box center [538, 268] width 141 height 10
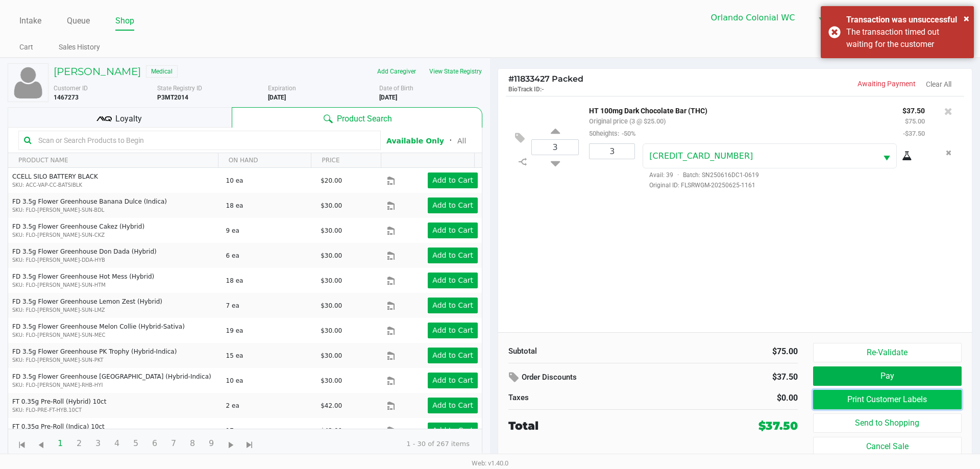
click at [815, 395] on button "Print Customer Labels" at bounding box center [887, 399] width 149 height 19
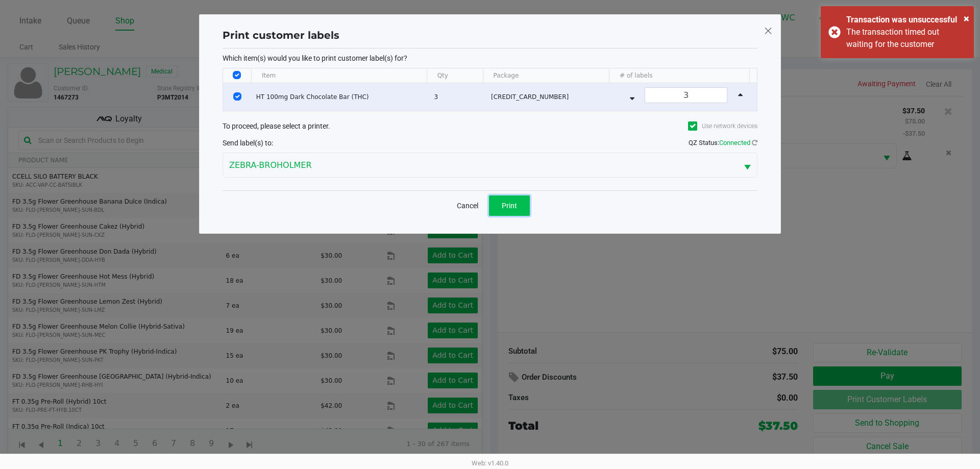
click at [519, 203] on button "Print" at bounding box center [509, 205] width 41 height 20
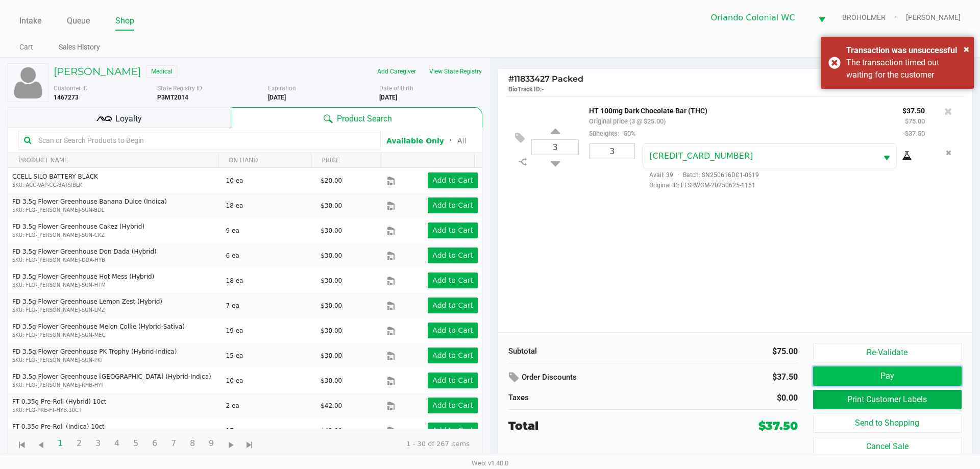
click at [820, 369] on button "Pay" at bounding box center [887, 375] width 149 height 19
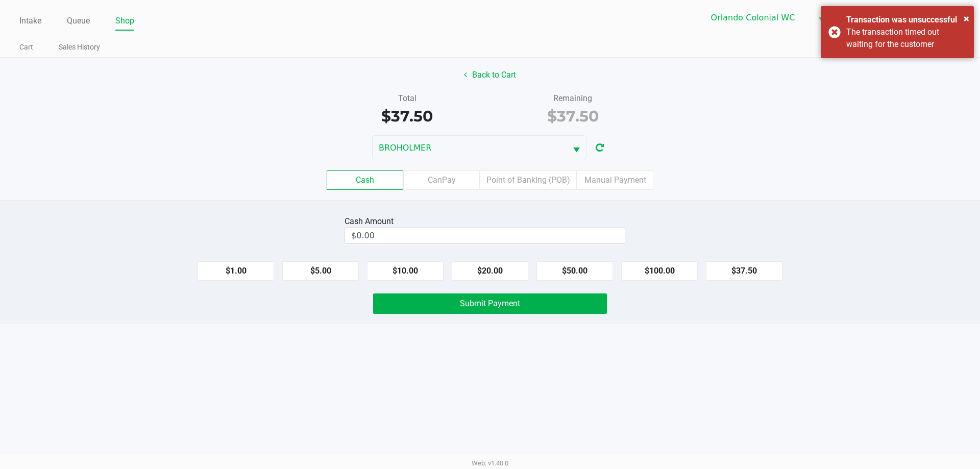
click at [540, 167] on div "Cash CanPay Point of Banking (POB) Manual Payment" at bounding box center [489, 180] width 995 height 40
click at [549, 176] on label "Point of Banking (POB)" at bounding box center [528, 179] width 97 height 19
click at [0, 0] on 7 "Point of Banking (POB)" at bounding box center [0, 0] width 0 height 0
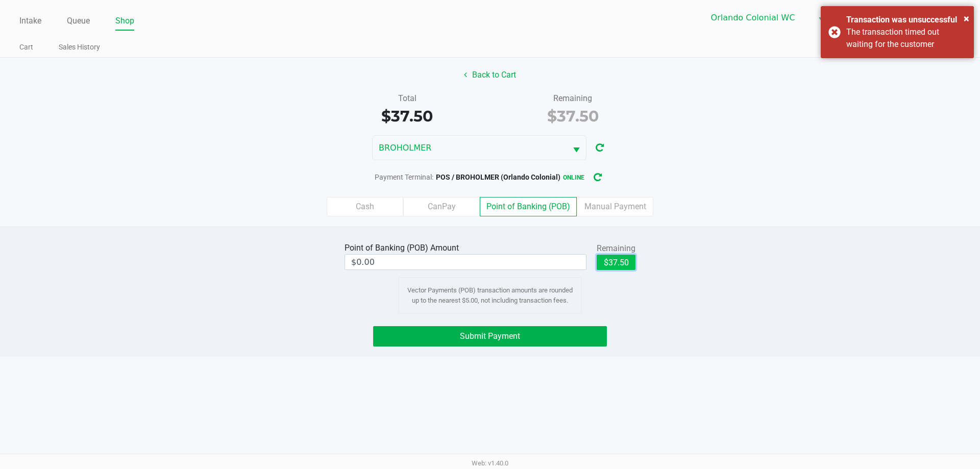
click at [628, 258] on button "$37.50" at bounding box center [616, 262] width 39 height 15
type input "$37.50"
drag, startPoint x: 757, startPoint y: 388, endPoint x: 705, endPoint y: 383, distance: 52.3
click at [755, 388] on div "Intake Queue Shop Orlando Colonial WC BROHOLMER Rubie Evans Cart Sales History …" at bounding box center [490, 234] width 980 height 469
click at [587, 341] on button "Submit Payment" at bounding box center [490, 336] width 234 height 20
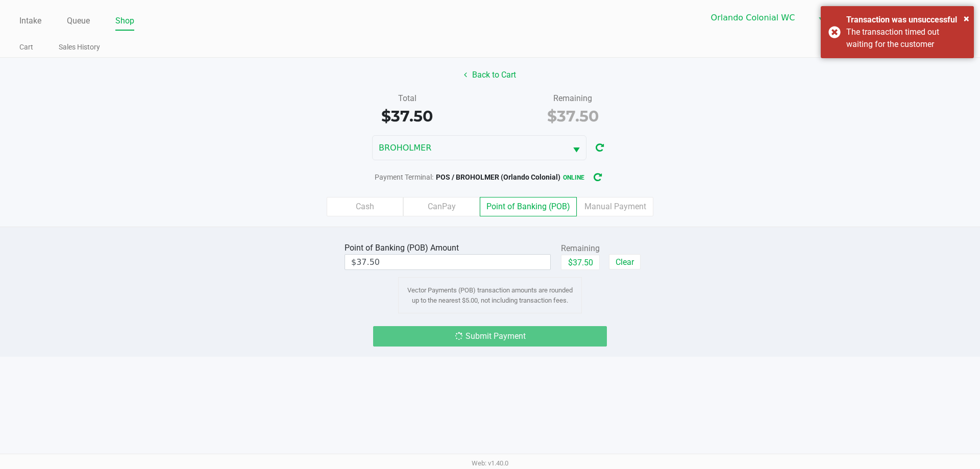
click at [751, 402] on div "Intake Queue Shop Orlando Colonial WC BROHOLMER Rubie Evans Cart Sales History …" at bounding box center [490, 234] width 980 height 469
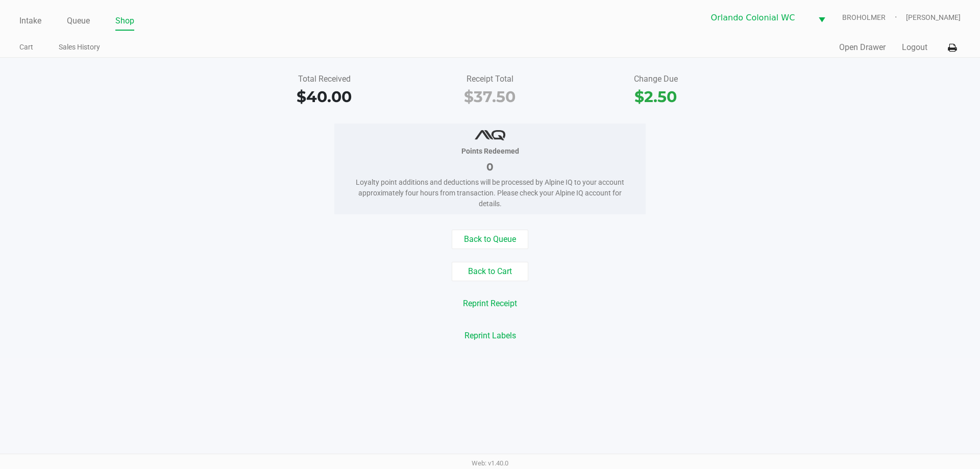
click at [31, 19] on link "Intake" at bounding box center [30, 21] width 22 height 14
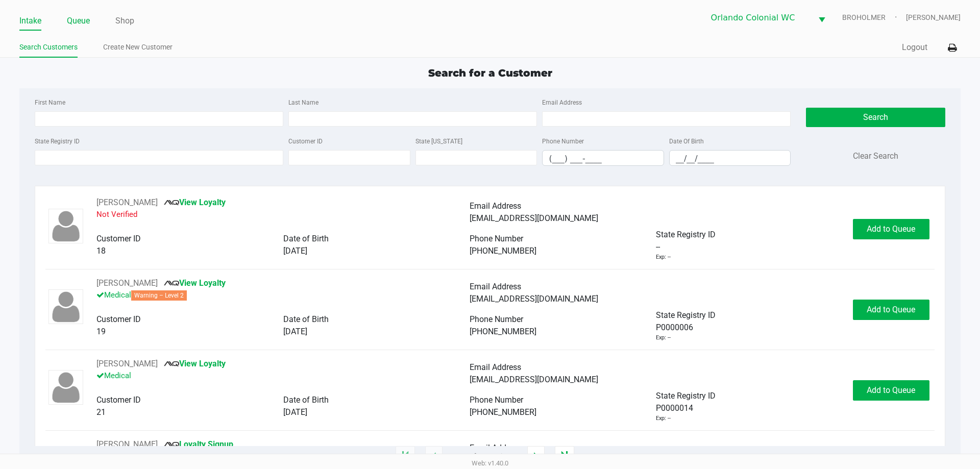
drag, startPoint x: 79, startPoint y: 18, endPoint x: 71, endPoint y: 19, distance: 7.2
click at [78, 18] on link "Queue" at bounding box center [78, 21] width 23 height 14
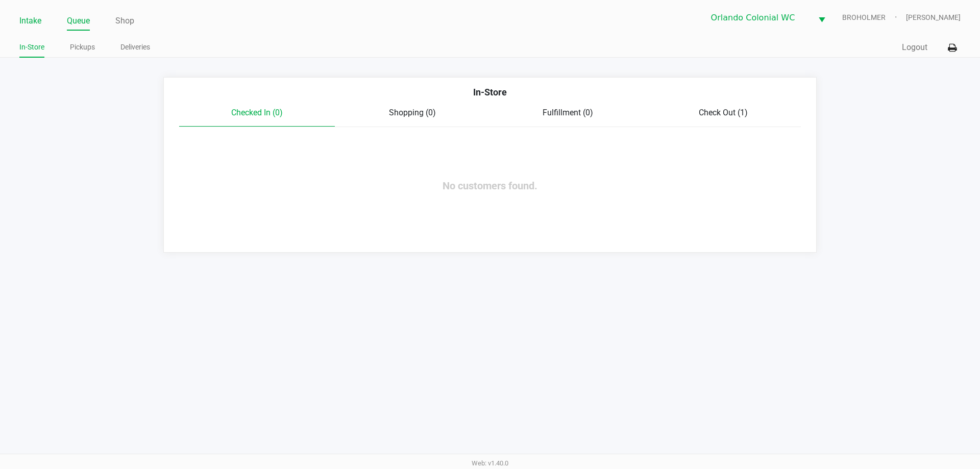
click at [35, 19] on link "Intake" at bounding box center [30, 21] width 22 height 14
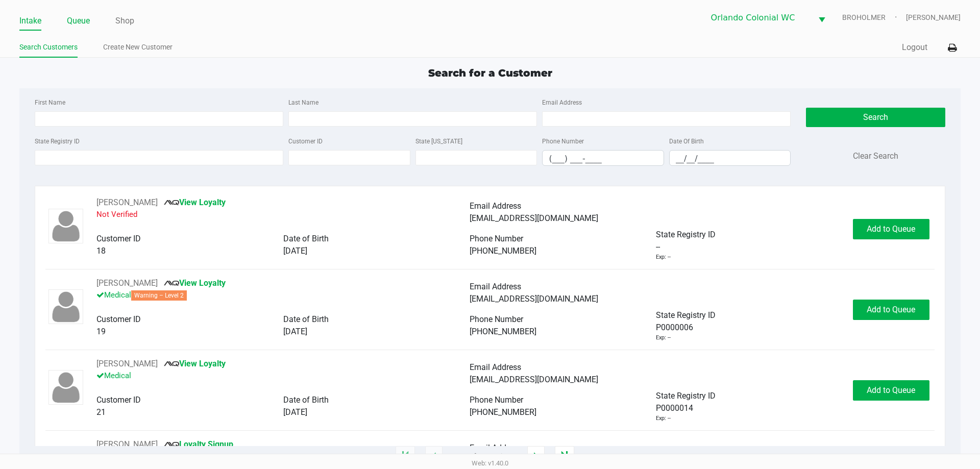
click at [83, 21] on link "Queue" at bounding box center [78, 21] width 23 height 14
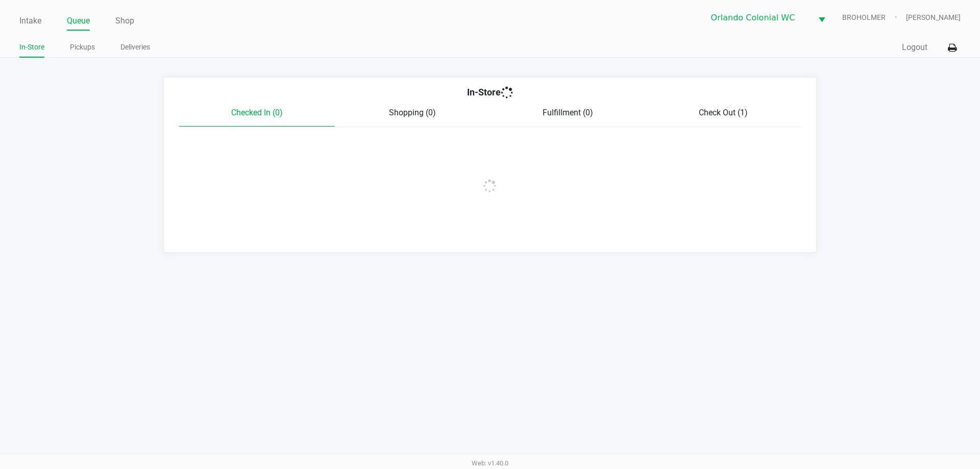
click at [34, 21] on link "Intake" at bounding box center [30, 21] width 22 height 14
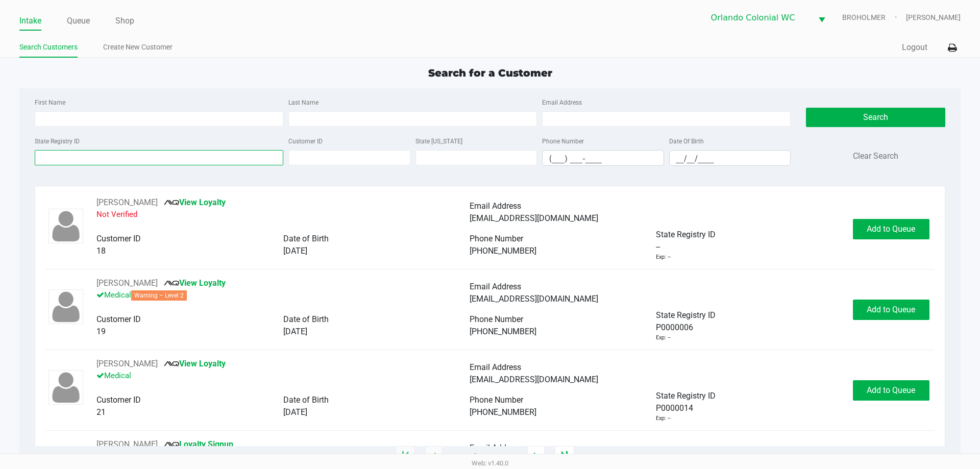
click at [68, 161] on input "State Registry ID" at bounding box center [159, 157] width 249 height 15
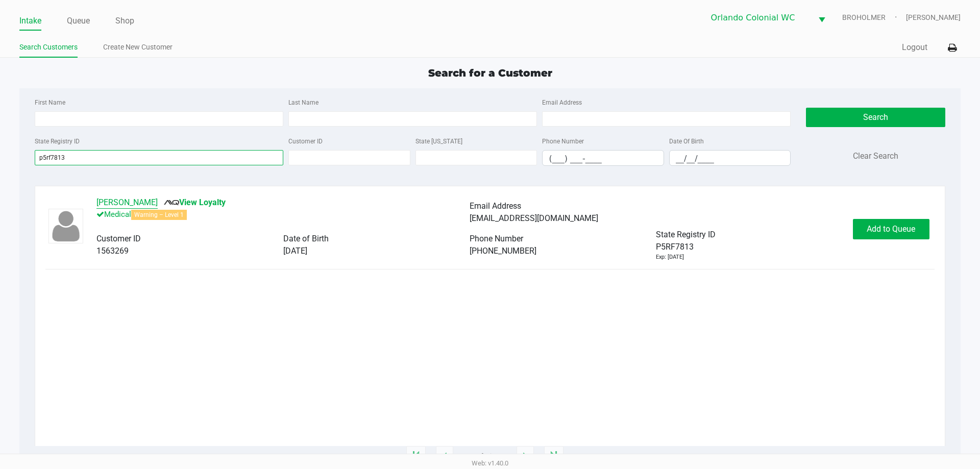
type input "p5rf7813"
click at [115, 201] on button "Jim TURNER" at bounding box center [126, 203] width 61 height 12
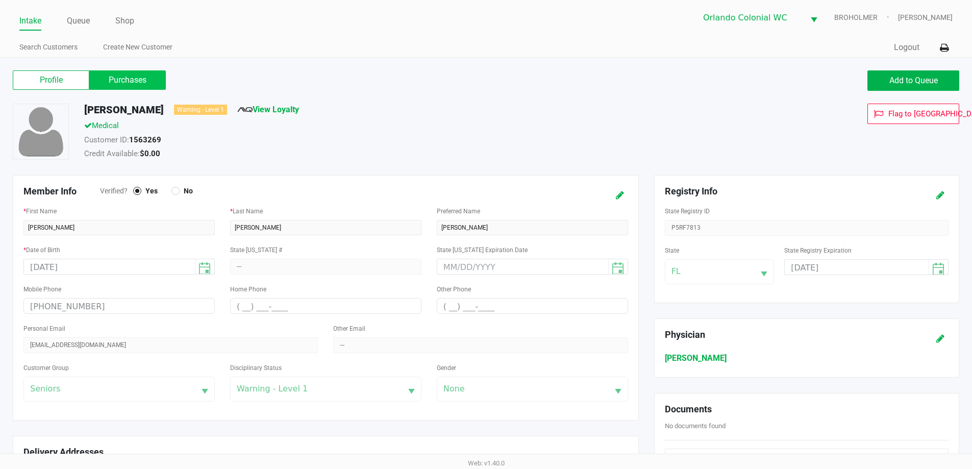
click at [118, 77] on label "Purchases" at bounding box center [127, 79] width 77 height 19
click at [0, 0] on 1 "Purchases" at bounding box center [0, 0] width 0 height 0
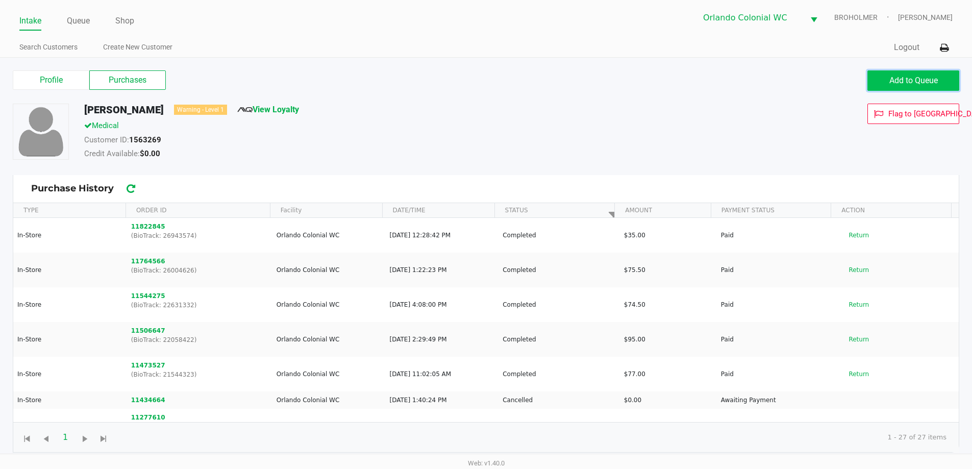
click at [905, 80] on span "Add to Queue" at bounding box center [914, 81] width 48 height 10
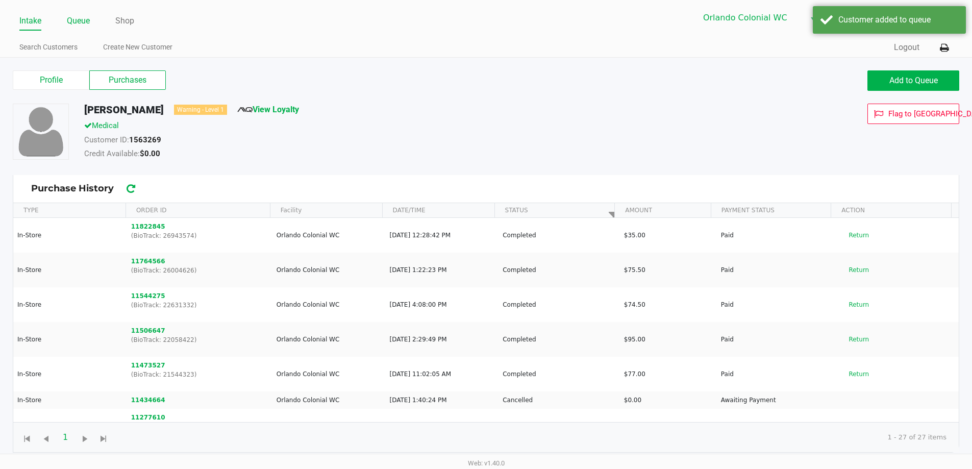
click at [83, 20] on link "Queue" at bounding box center [78, 21] width 23 height 14
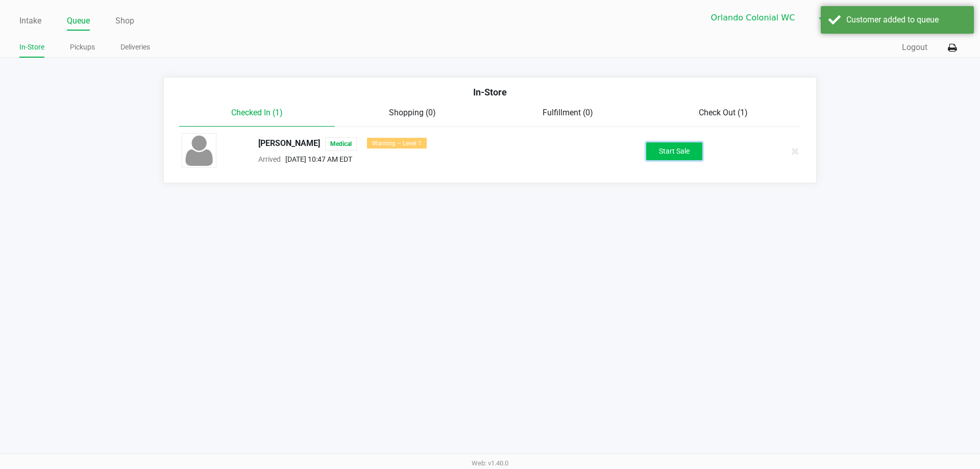
click at [659, 147] on button "Start Sale" at bounding box center [674, 151] width 56 height 18
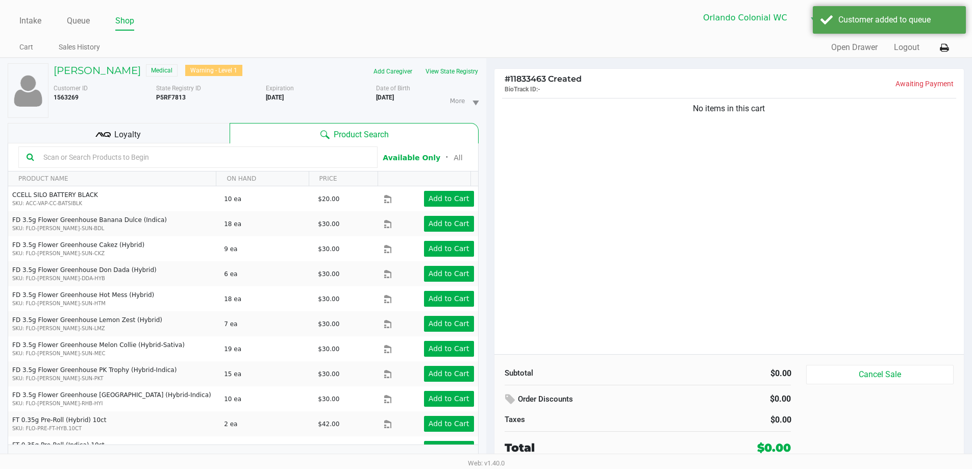
click at [394, 100] on b "5/13/1946" at bounding box center [385, 97] width 18 height 7
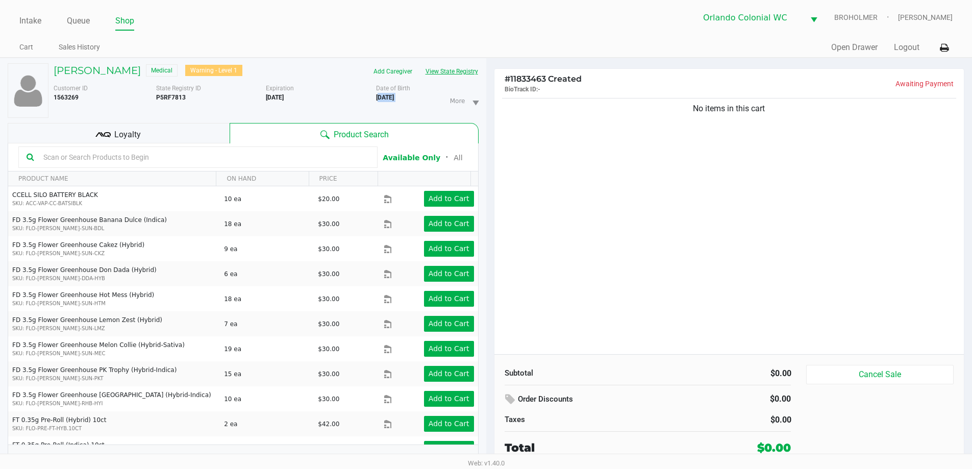
click at [449, 75] on button "View State Registry" at bounding box center [449, 71] width 60 height 16
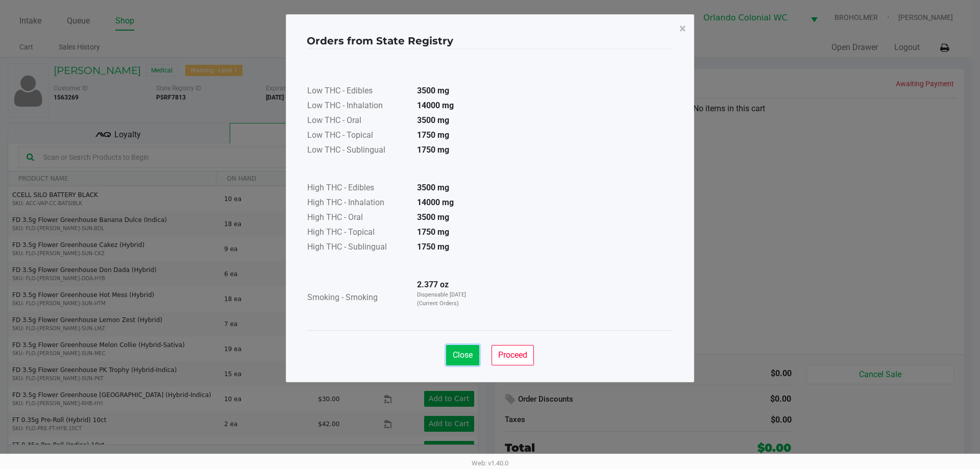
click at [465, 358] on span "Close" at bounding box center [463, 355] width 20 height 10
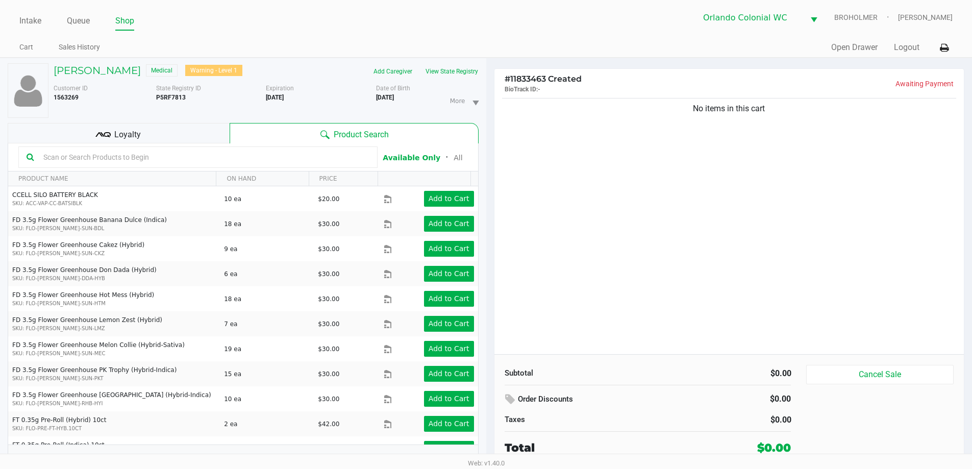
click at [189, 140] on div "Loyalty" at bounding box center [119, 133] width 222 height 20
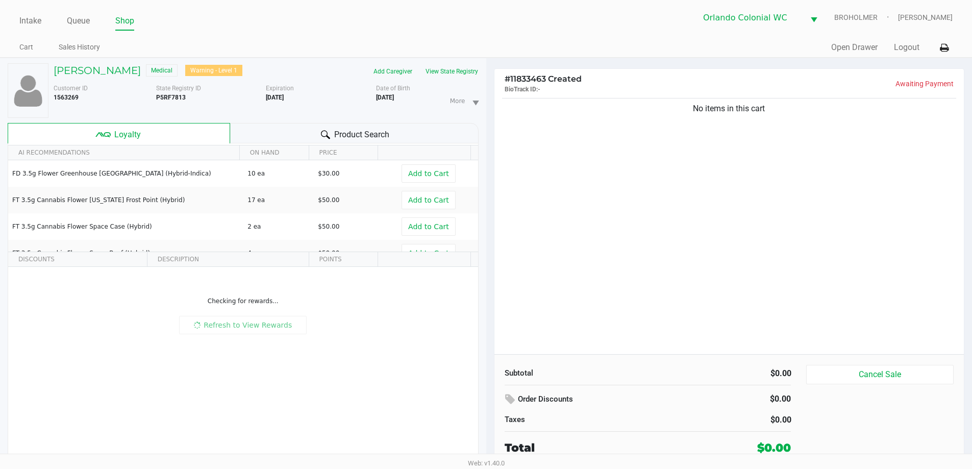
click at [255, 136] on div "Product Search" at bounding box center [354, 133] width 249 height 20
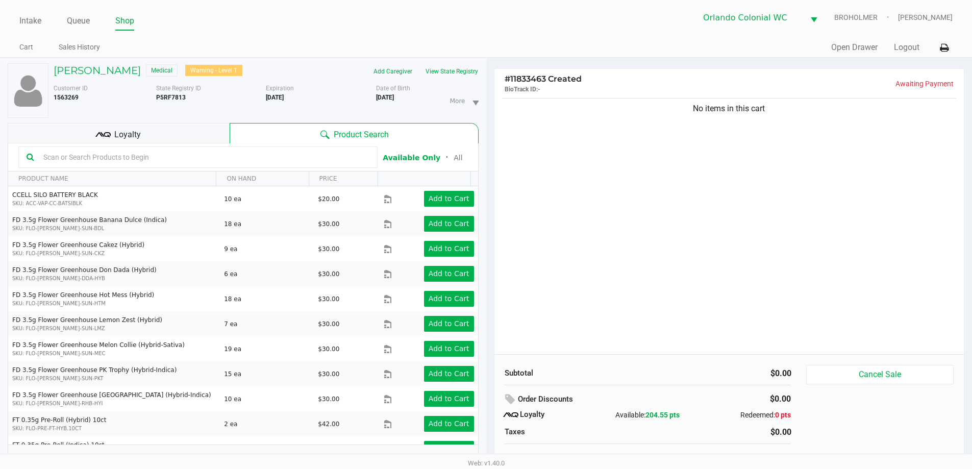
click at [189, 136] on div "Loyalty" at bounding box center [119, 133] width 222 height 20
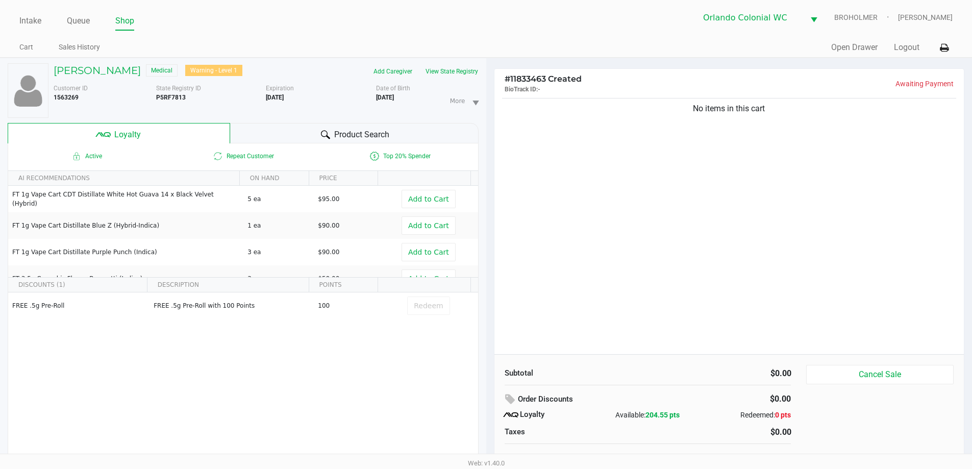
click at [348, 136] on span "Product Search" at bounding box center [361, 135] width 55 height 12
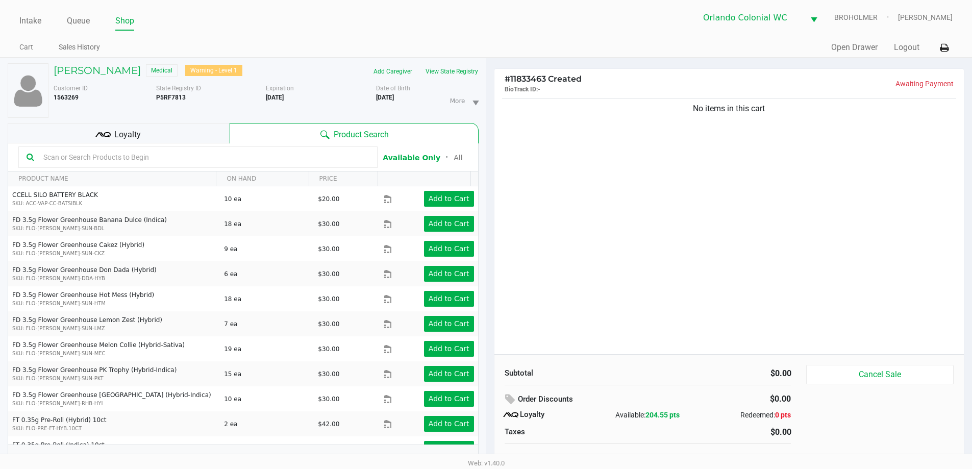
click at [141, 129] on div "Loyalty" at bounding box center [119, 133] width 222 height 20
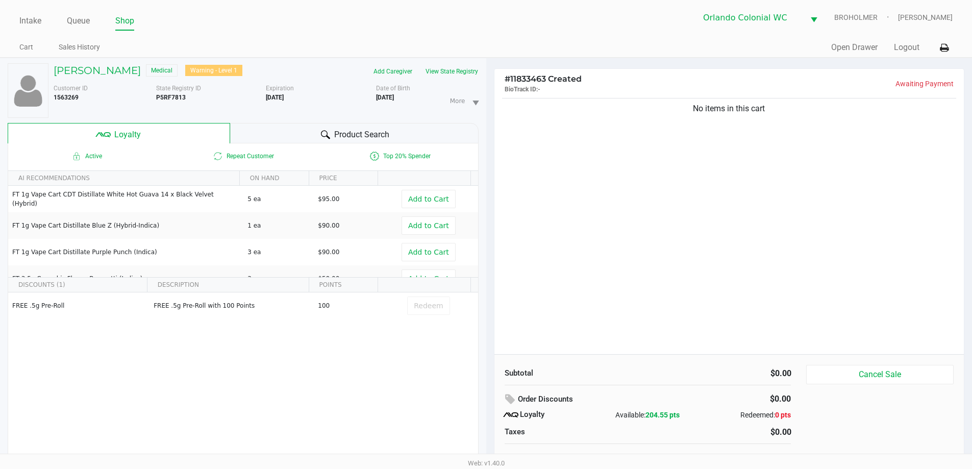
click at [472, 71] on button "View State Registry" at bounding box center [449, 71] width 60 height 16
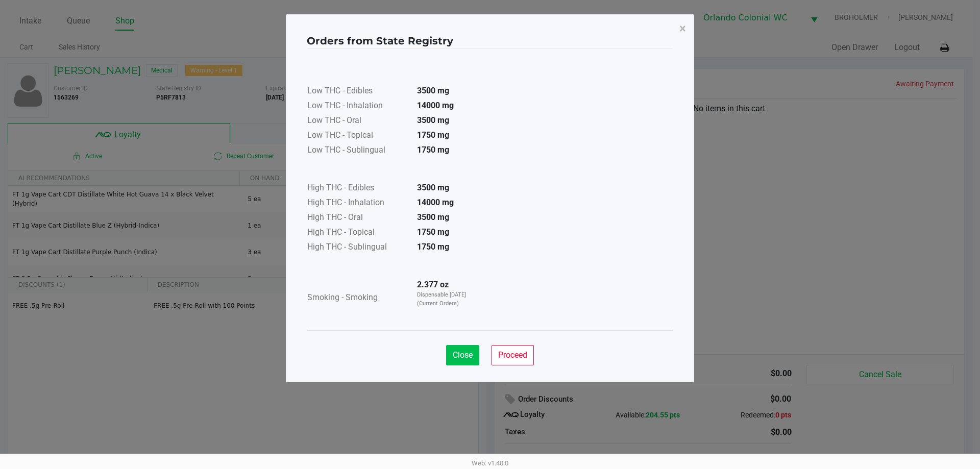
click at [466, 361] on button "Close" at bounding box center [462, 355] width 33 height 20
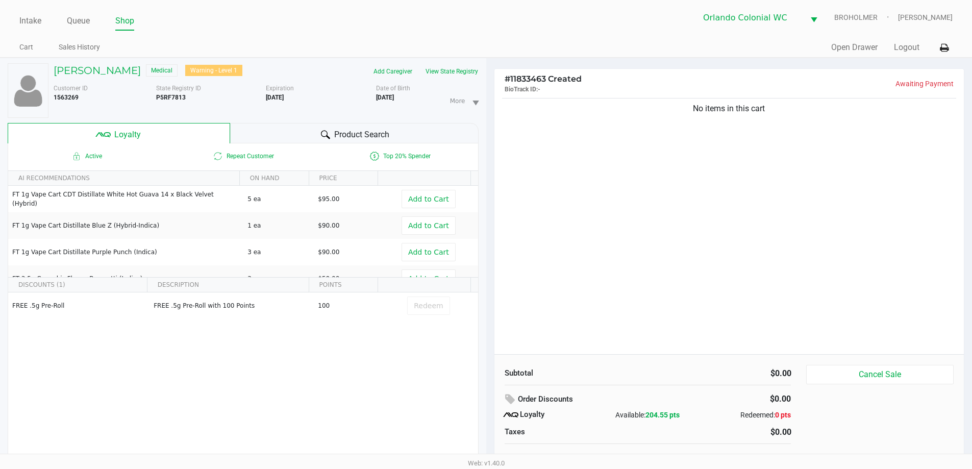
click at [328, 126] on div "Product Search" at bounding box center [354, 133] width 249 height 20
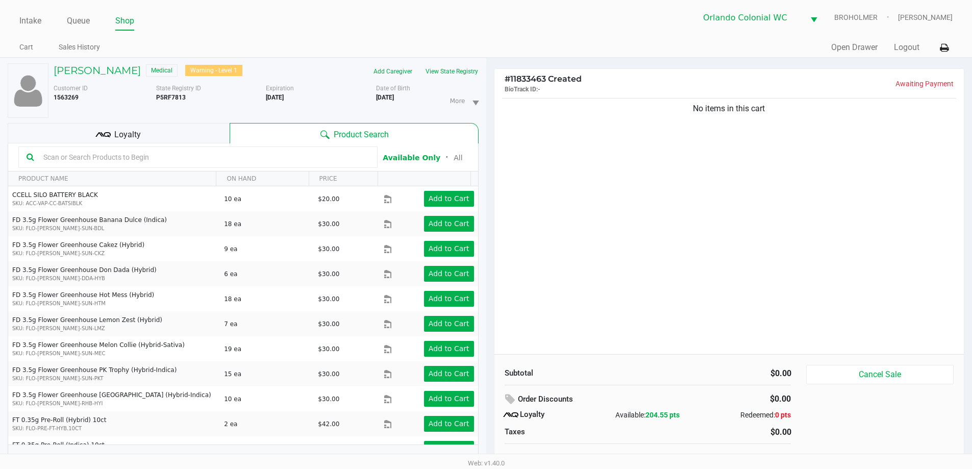
click at [175, 140] on div "Loyalty" at bounding box center [119, 133] width 222 height 20
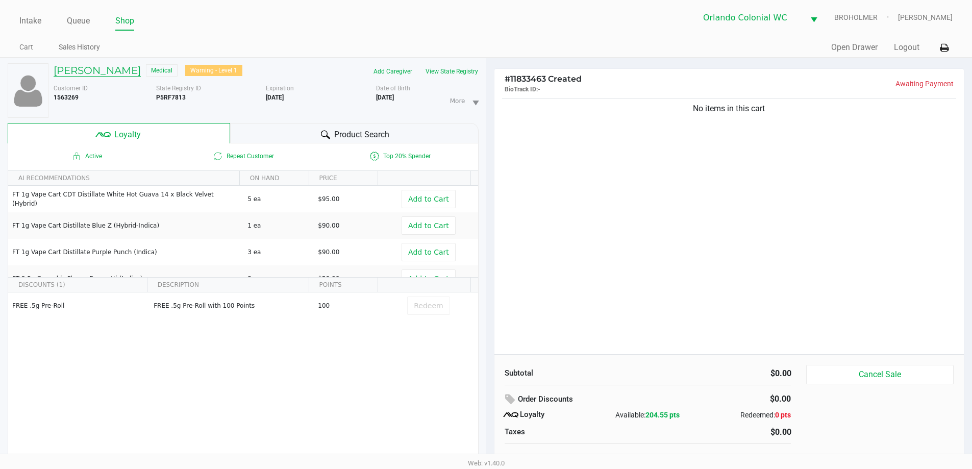
click at [106, 70] on h5 "Jim TURNER" at bounding box center [97, 70] width 87 height 12
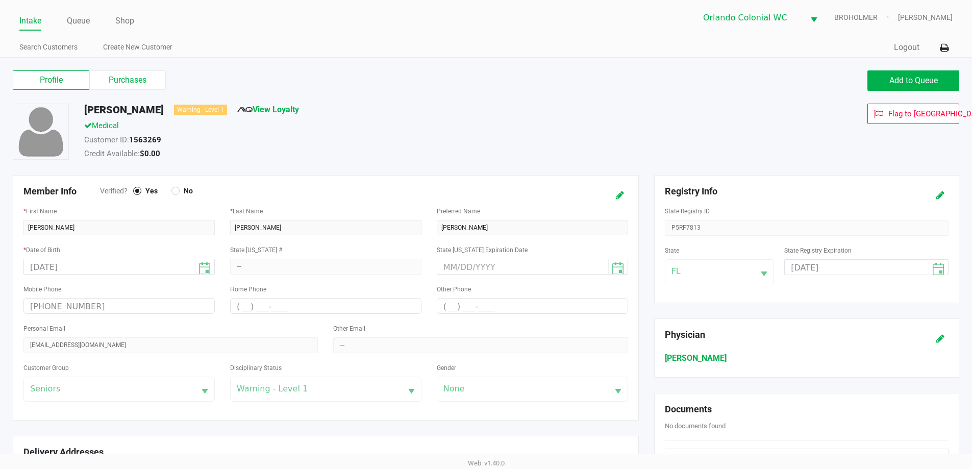
click at [154, 87] on label "Purchases" at bounding box center [127, 79] width 77 height 19
click at [0, 0] on 1 "Purchases" at bounding box center [0, 0] width 0 height 0
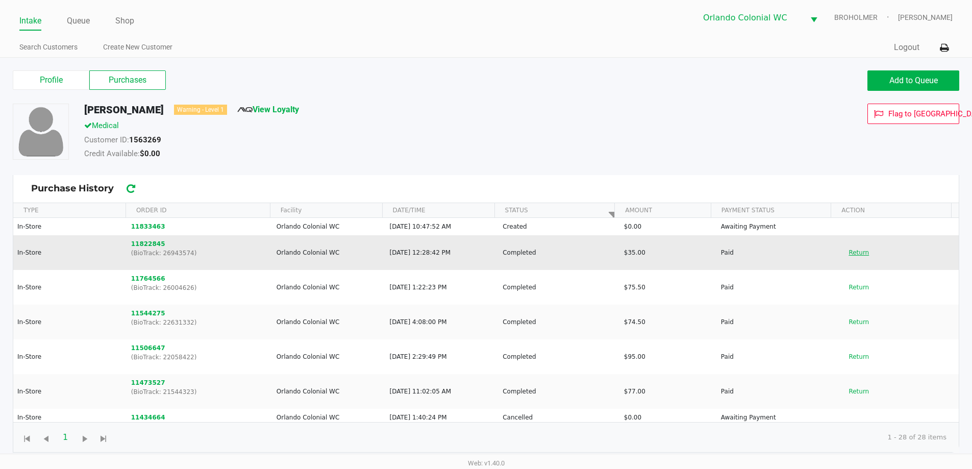
click at [845, 253] on button "Return" at bounding box center [859, 252] width 34 height 16
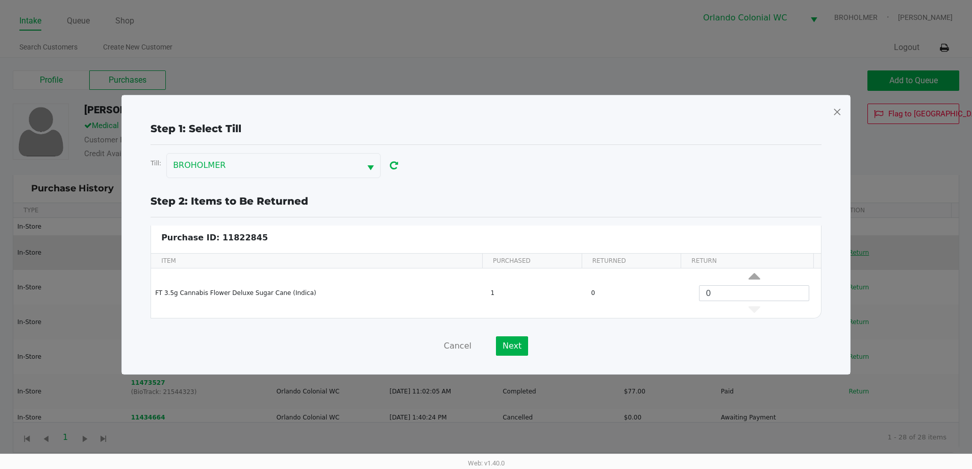
scroll to position [4, 0]
click at [458, 346] on button "Cancel" at bounding box center [458, 345] width 28 height 19
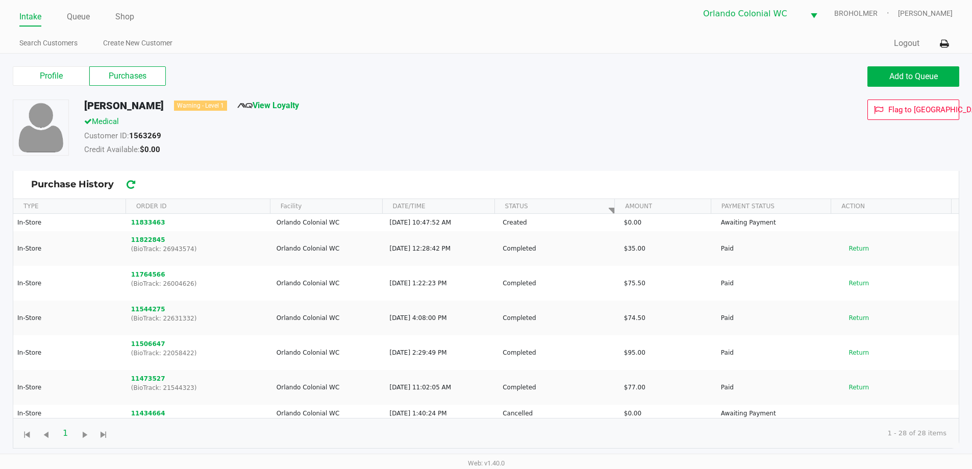
click at [851, 284] on button "Return" at bounding box center [859, 283] width 34 height 16
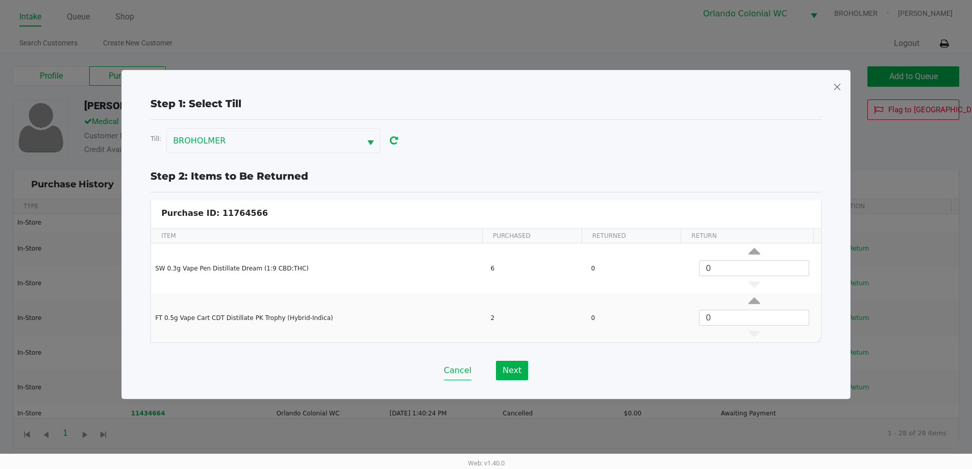
click at [459, 371] on button "Cancel" at bounding box center [458, 370] width 28 height 19
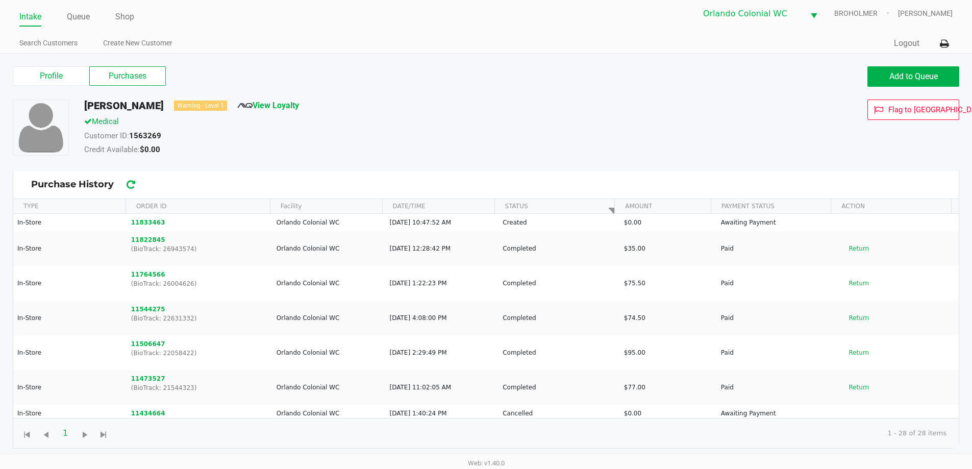
click at [852, 325] on button "Return" at bounding box center [859, 318] width 34 height 16
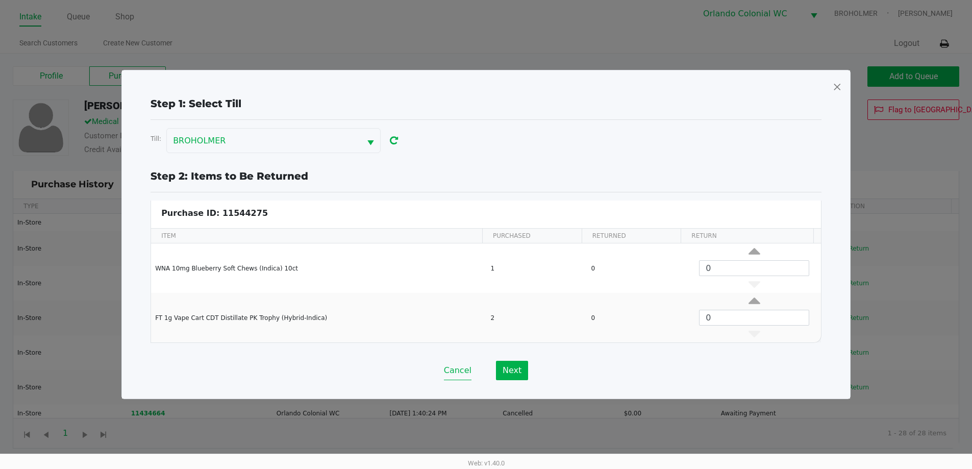
click at [456, 375] on button "Cancel" at bounding box center [458, 370] width 28 height 19
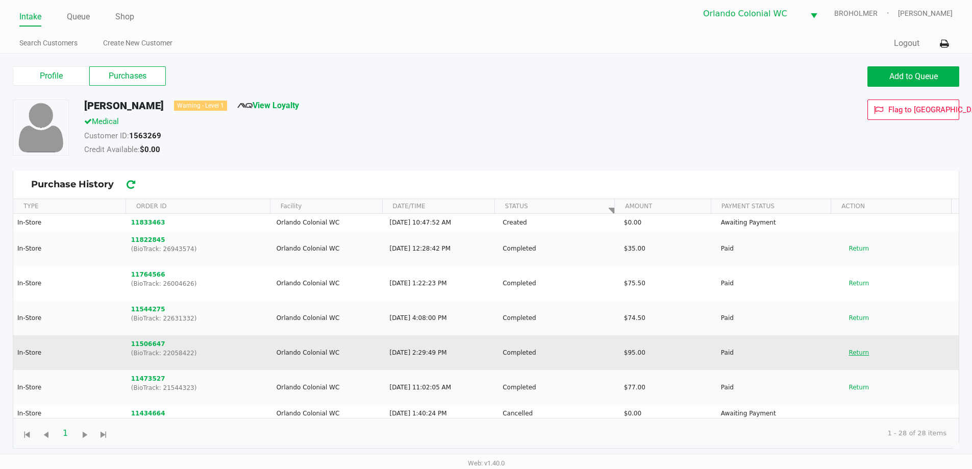
click at [849, 353] on button "Return" at bounding box center [859, 353] width 34 height 16
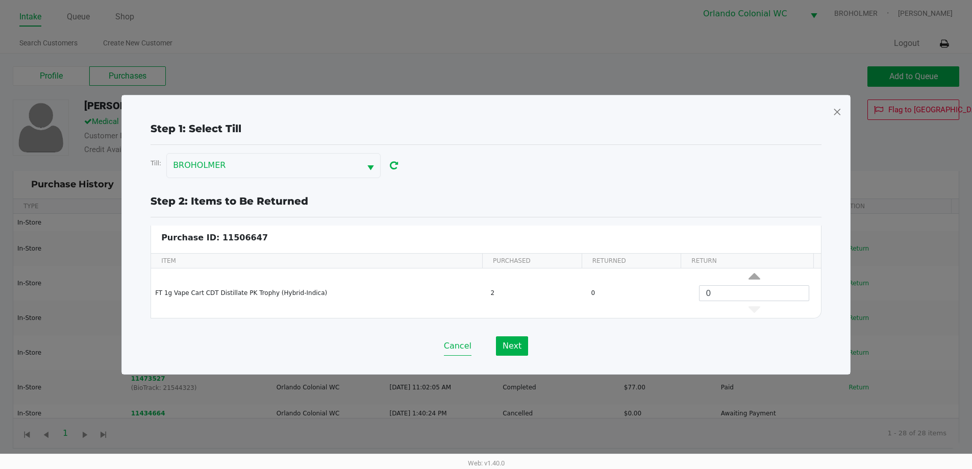
click at [463, 347] on button "Cancel" at bounding box center [458, 345] width 28 height 19
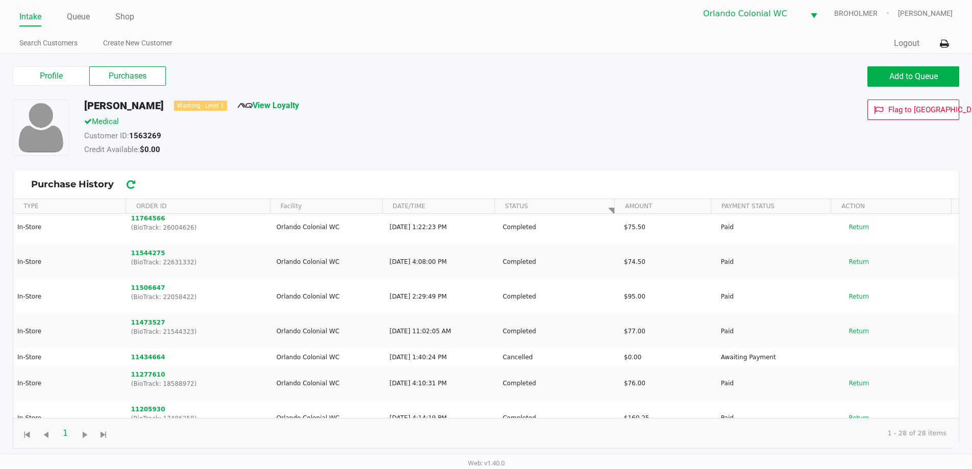
scroll to position [67, 0]
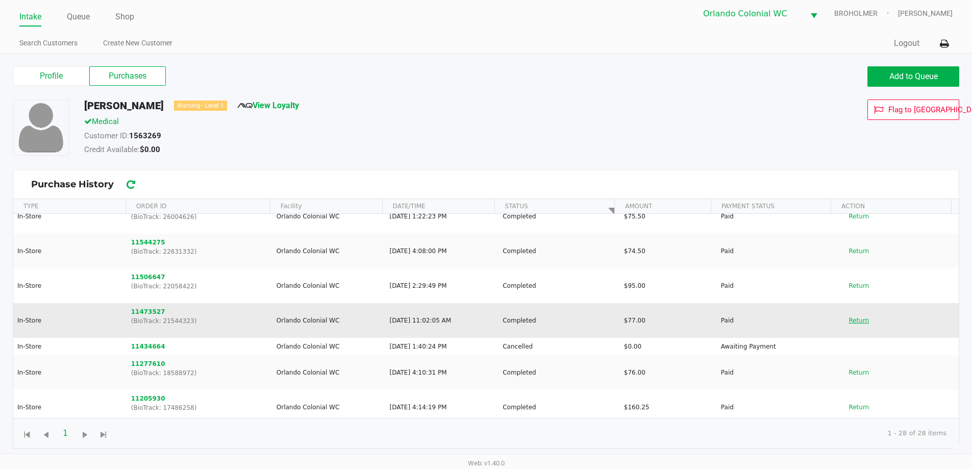
click at [851, 322] on button "Return" at bounding box center [859, 320] width 34 height 16
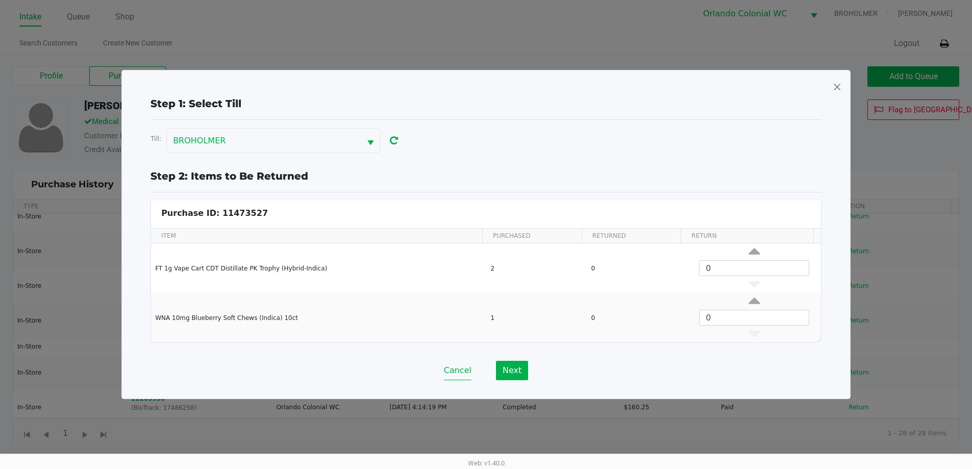
click at [457, 373] on button "Cancel" at bounding box center [458, 370] width 28 height 19
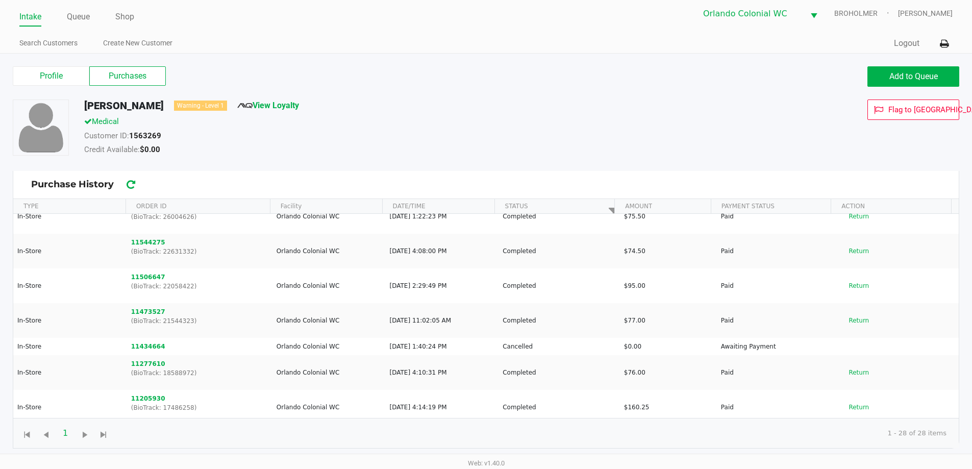
scroll to position [0, 0]
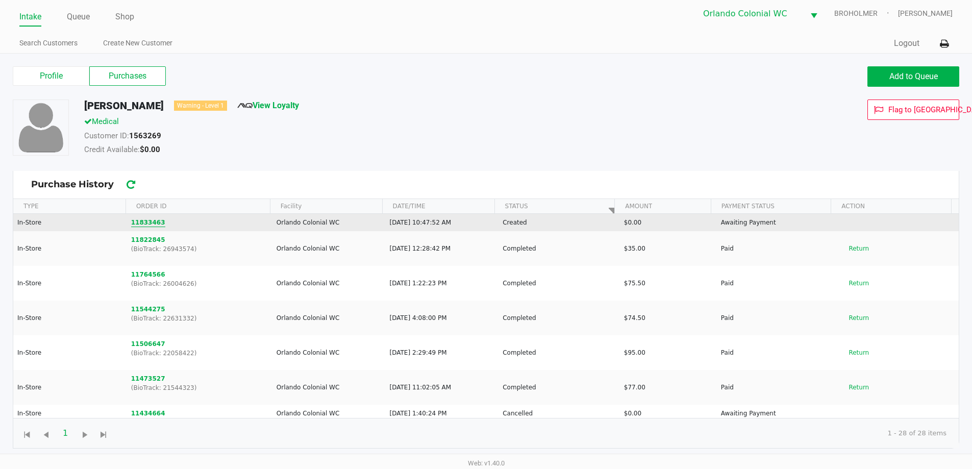
click at [152, 225] on button "11833463" at bounding box center [148, 222] width 34 height 9
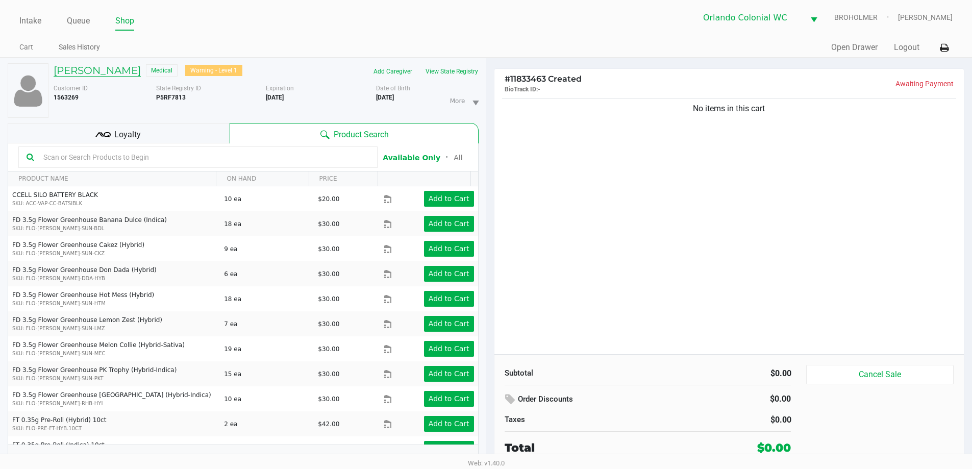
click at [97, 72] on h5 "Jim TURNER" at bounding box center [97, 70] width 87 height 12
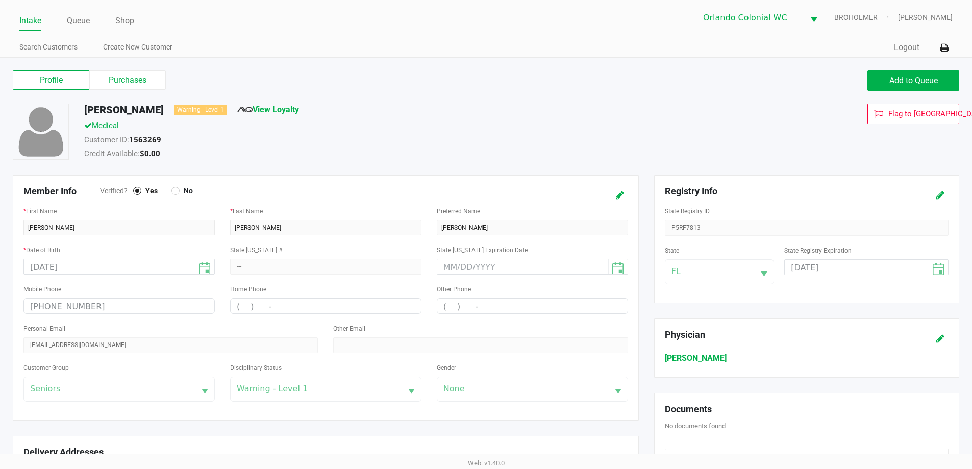
click at [142, 86] on label "Purchases" at bounding box center [127, 79] width 77 height 19
click at [0, 0] on 1 "Purchases" at bounding box center [0, 0] width 0 height 0
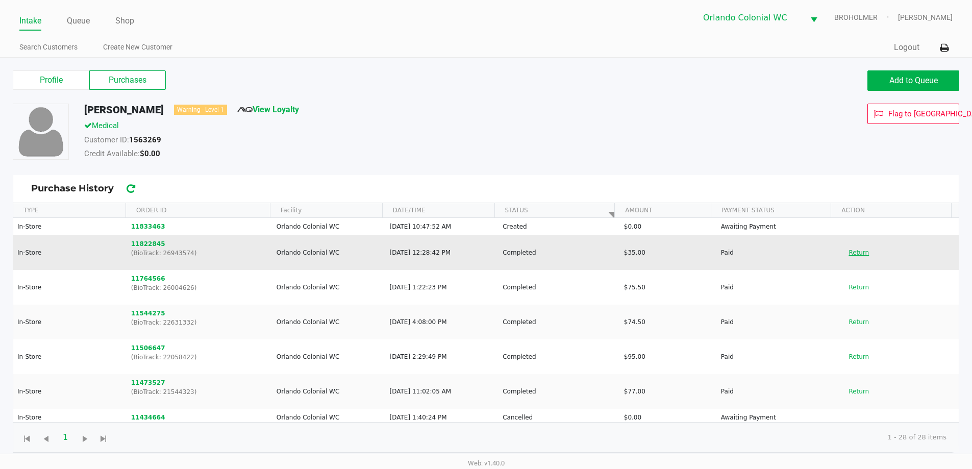
click at [849, 254] on button "Return" at bounding box center [859, 252] width 34 height 16
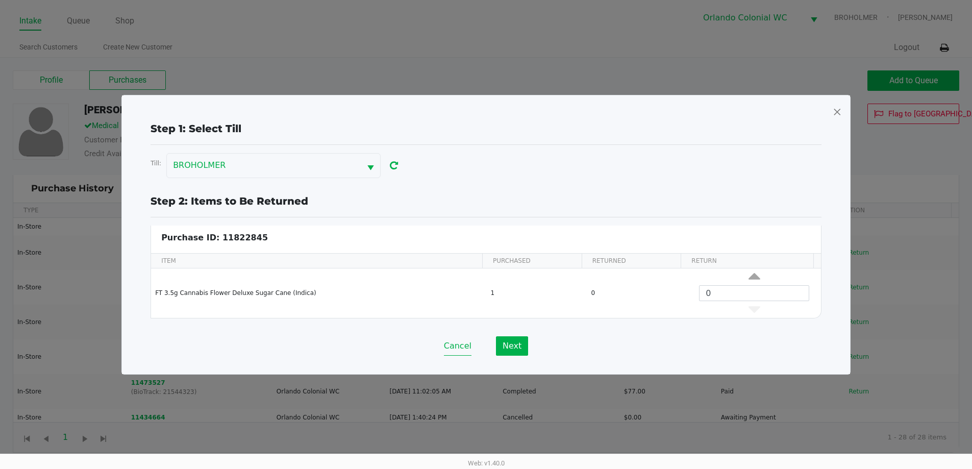
click at [458, 349] on button "Cancel" at bounding box center [458, 345] width 28 height 19
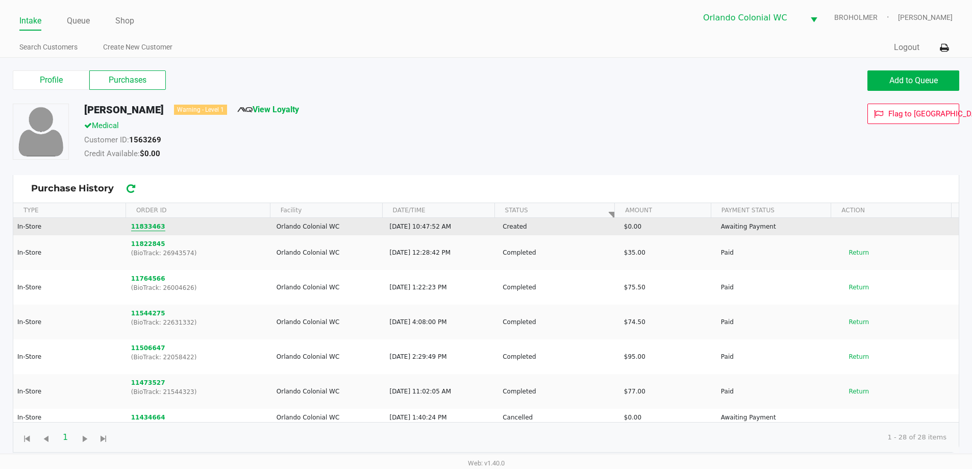
click at [139, 227] on button "11833463" at bounding box center [148, 226] width 34 height 9
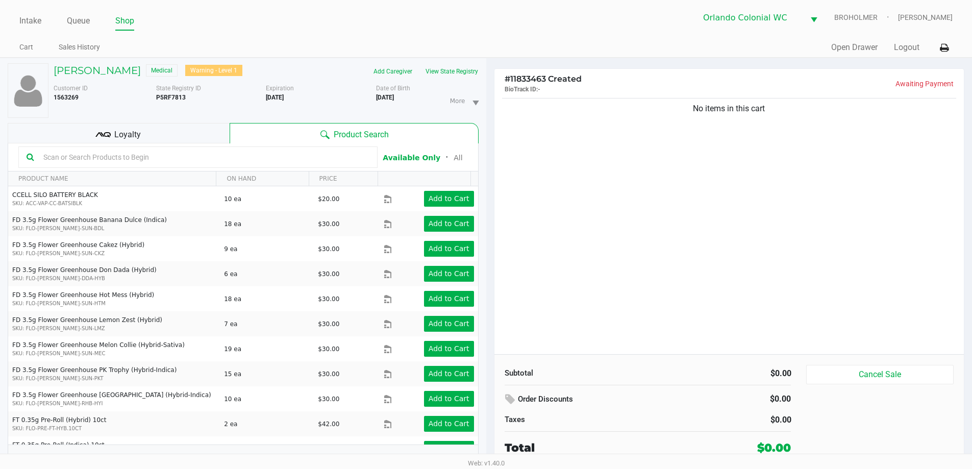
click at [151, 154] on input "text" at bounding box center [204, 157] width 330 height 15
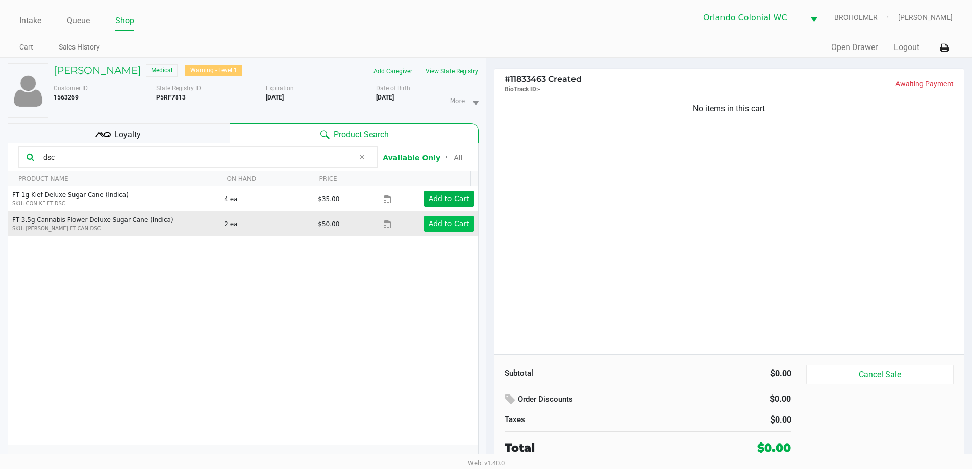
type input "dsc"
click at [448, 219] on app-button-loader "Add to Cart" at bounding box center [449, 223] width 41 height 8
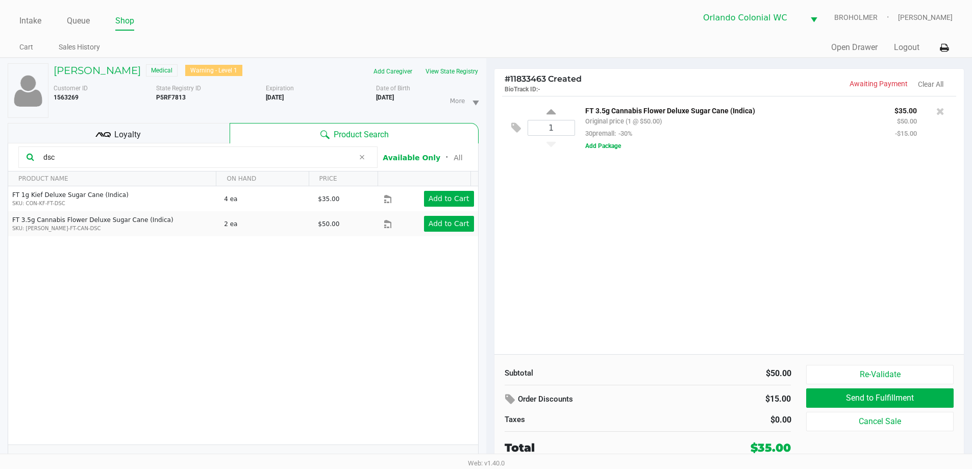
click at [624, 245] on div "1 FT 3.5g Cannabis Flower Deluxe Sugar Cane (Indica) Original price (1 @ $50.00…" at bounding box center [730, 225] width 470 height 258
click at [69, 158] on input "dsc" at bounding box center [196, 157] width 315 height 15
click at [70, 159] on input "dsc" at bounding box center [196, 157] width 315 height 15
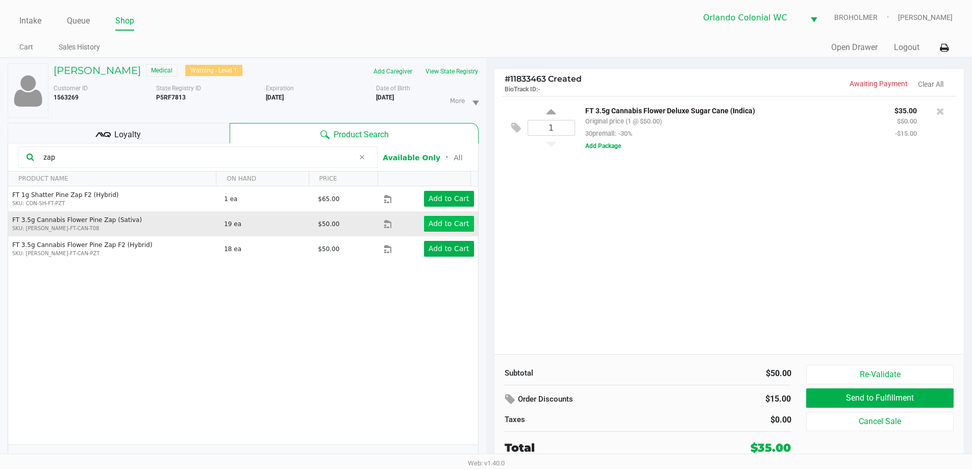
type input "zap"
click at [459, 221] on app-button-loader "Add to Cart" at bounding box center [449, 223] width 41 height 8
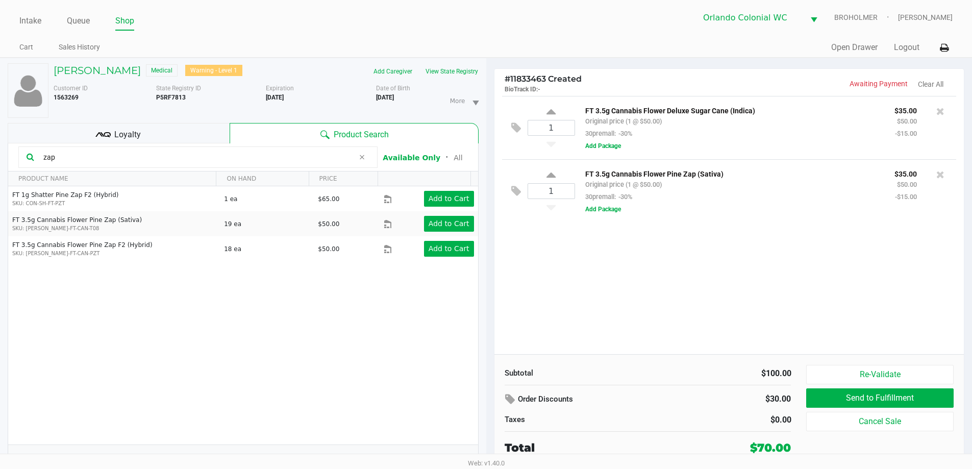
click at [631, 309] on div "1 FT 3.5g Cannabis Flower Deluxe Sugar Cane (Indica) Original price (1 @ $50.00…" at bounding box center [730, 225] width 470 height 258
click at [682, 297] on div "1 FT 3.5g Cannabis Flower Deluxe Sugar Cane (Indica) Original price (1 @ $50.00…" at bounding box center [730, 225] width 470 height 258
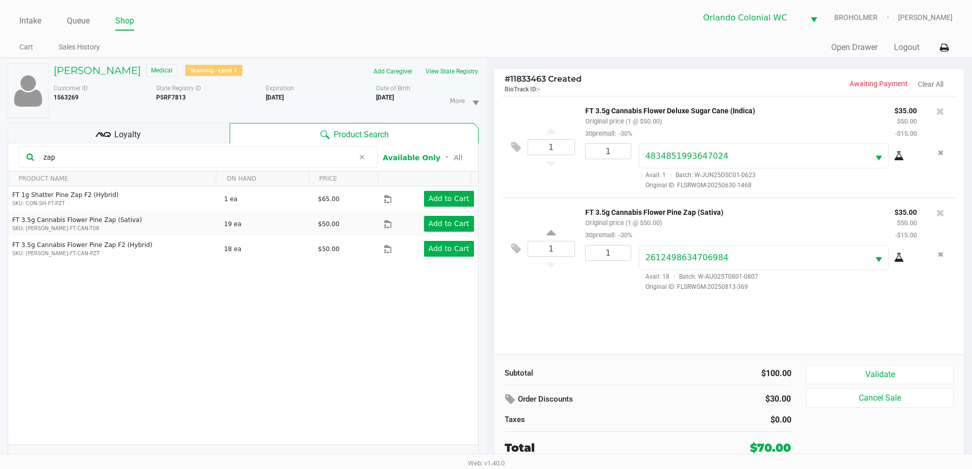
click at [103, 127] on icon at bounding box center [102, 134] width 15 height 15
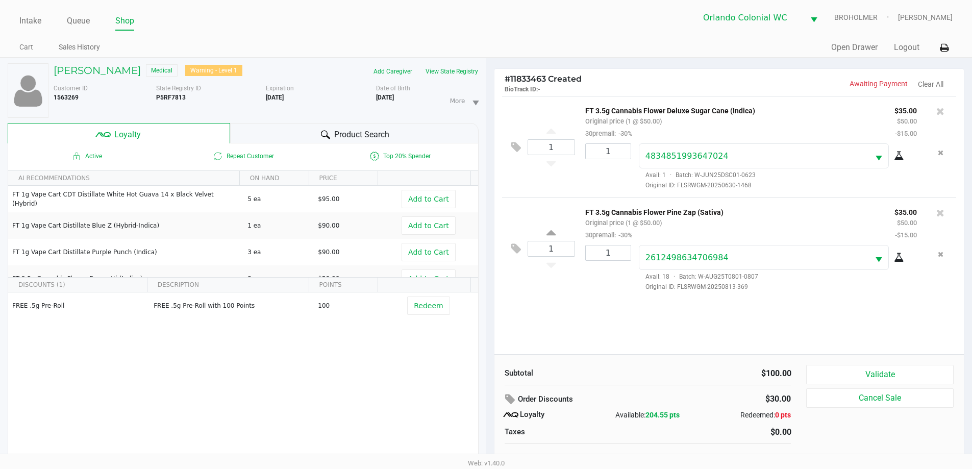
click at [238, 128] on div "Product Search" at bounding box center [354, 133] width 249 height 20
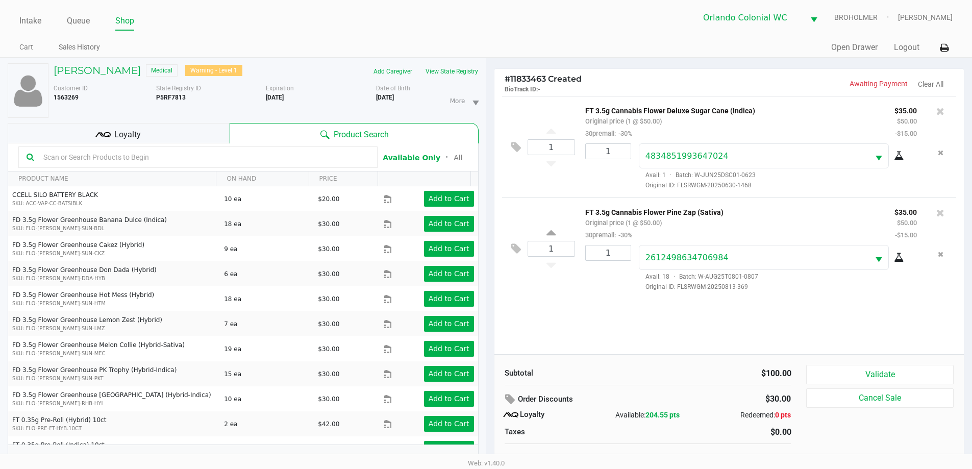
scroll to position [11, 0]
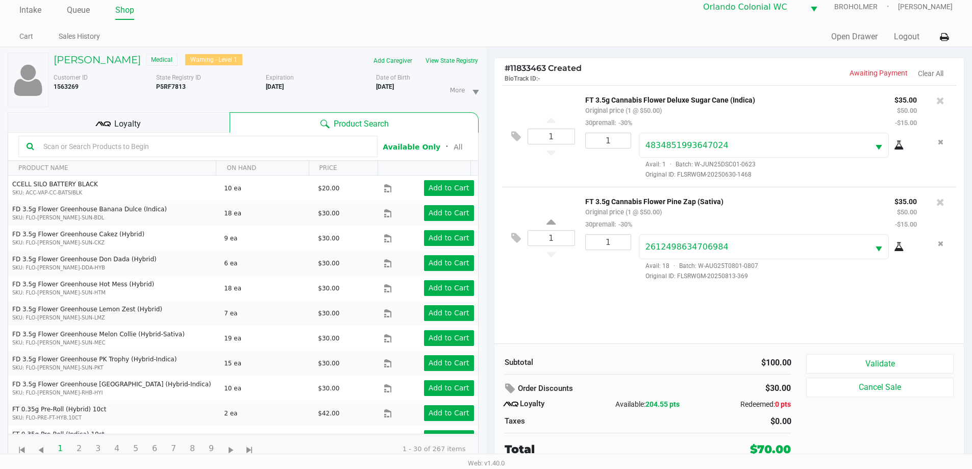
click at [906, 366] on button "Validate" at bounding box center [879, 363] width 147 height 19
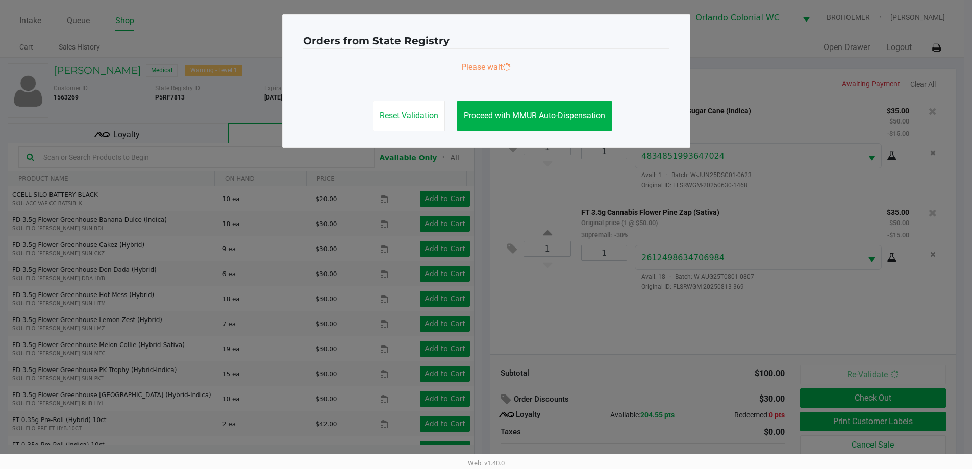
scroll to position [0, 0]
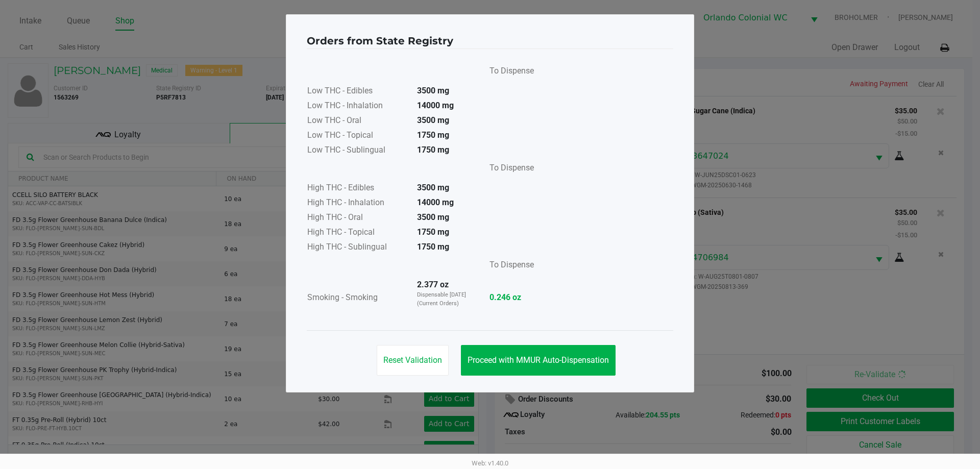
click at [534, 358] on span "Proceed with MMUR Auto-Dispensation" at bounding box center [538, 360] width 141 height 10
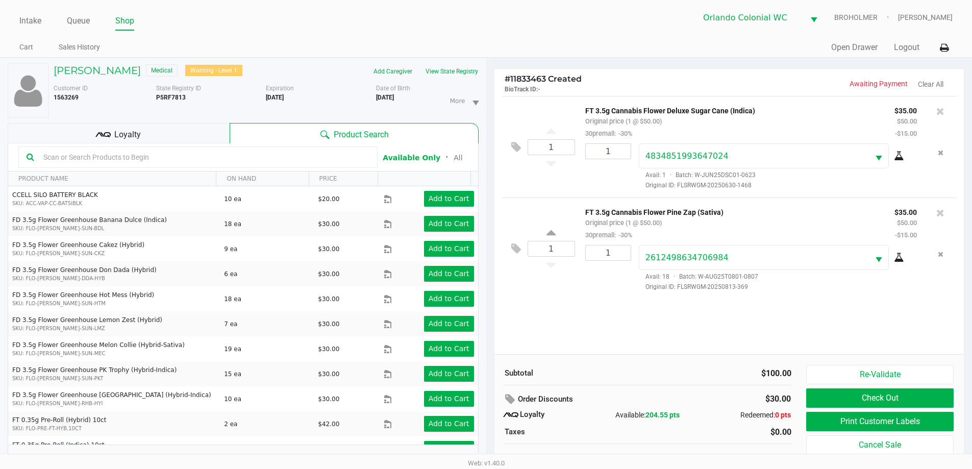
click at [199, 129] on div "Loyalty" at bounding box center [119, 133] width 222 height 20
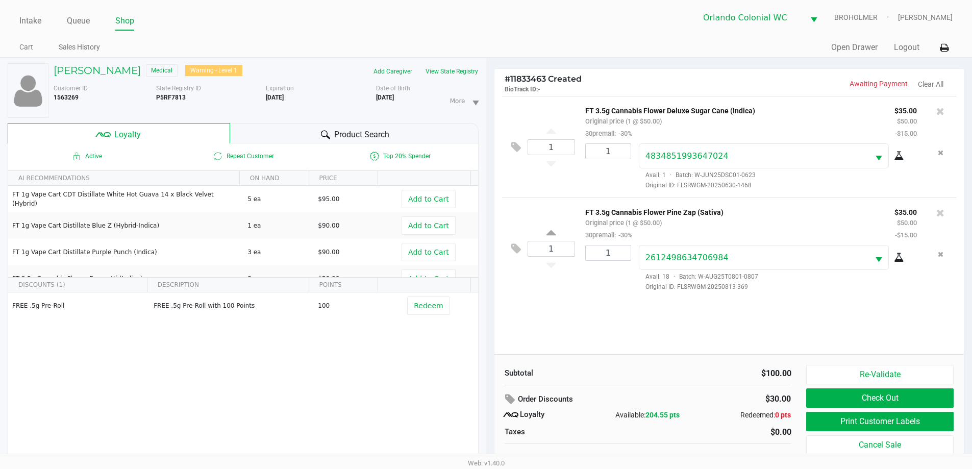
click at [279, 131] on div "Product Search" at bounding box center [354, 133] width 249 height 20
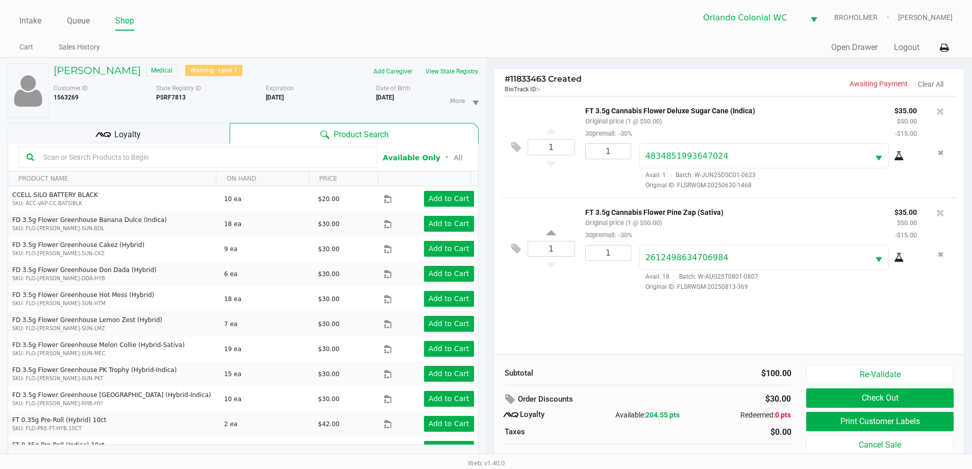
scroll to position [11, 0]
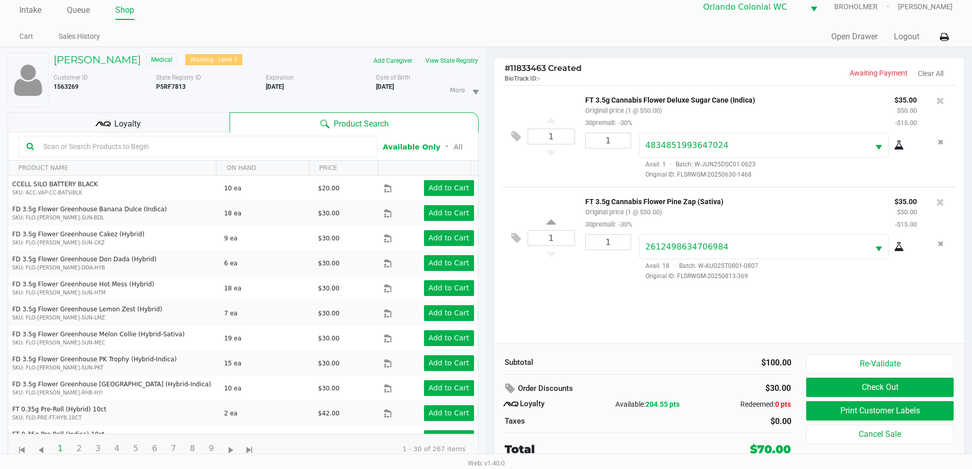
click at [895, 385] on button "Check Out" at bounding box center [879, 387] width 147 height 19
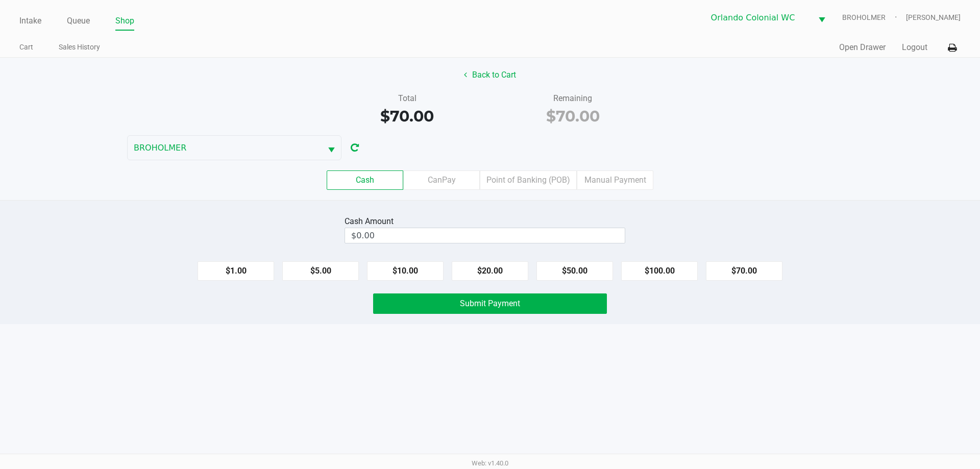
click at [493, 70] on button "Back to Cart" at bounding box center [489, 74] width 65 height 19
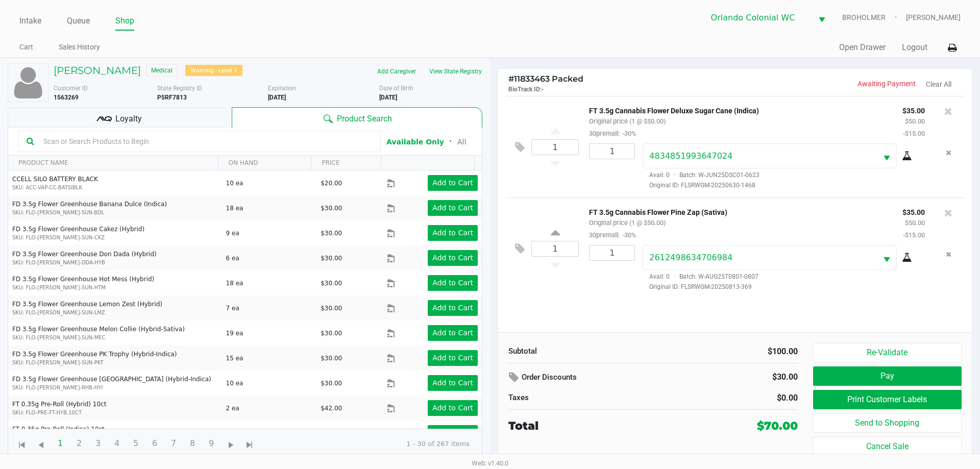
click at [153, 110] on div "Loyalty" at bounding box center [120, 117] width 224 height 20
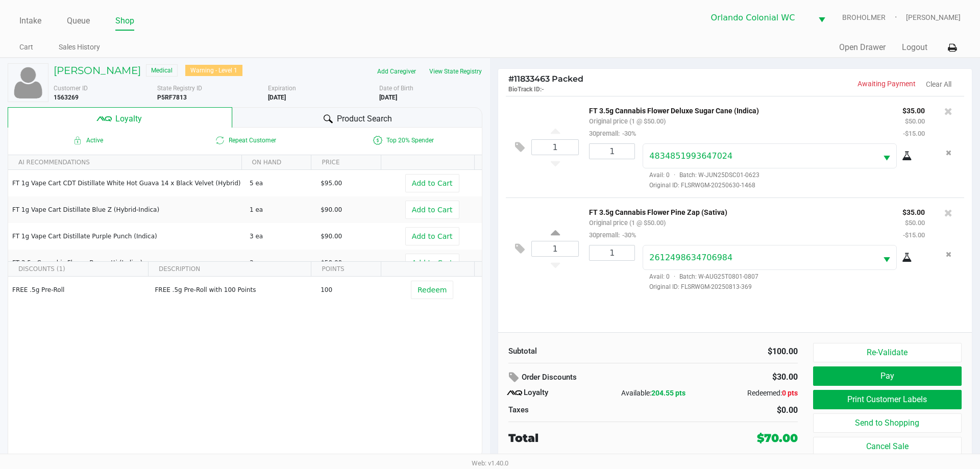
click at [291, 121] on div "Product Search" at bounding box center [357, 117] width 251 height 20
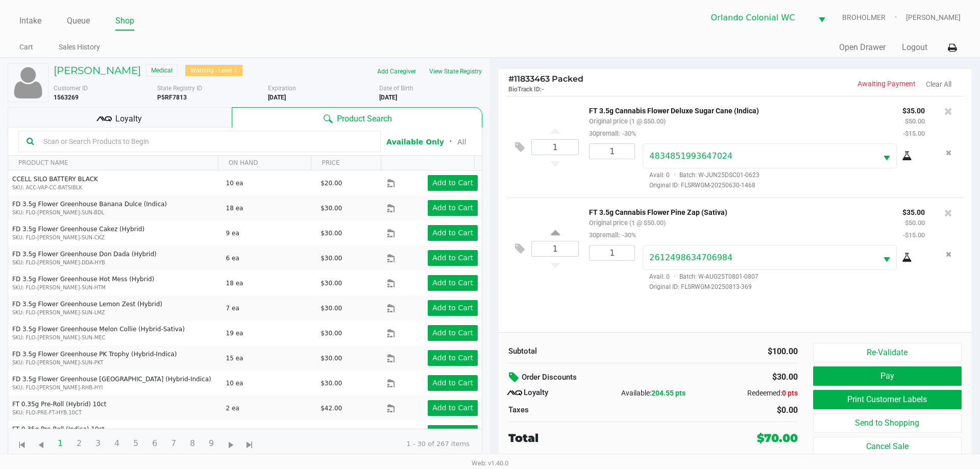
click at [515, 374] on icon at bounding box center [515, 378] width 12 height 12
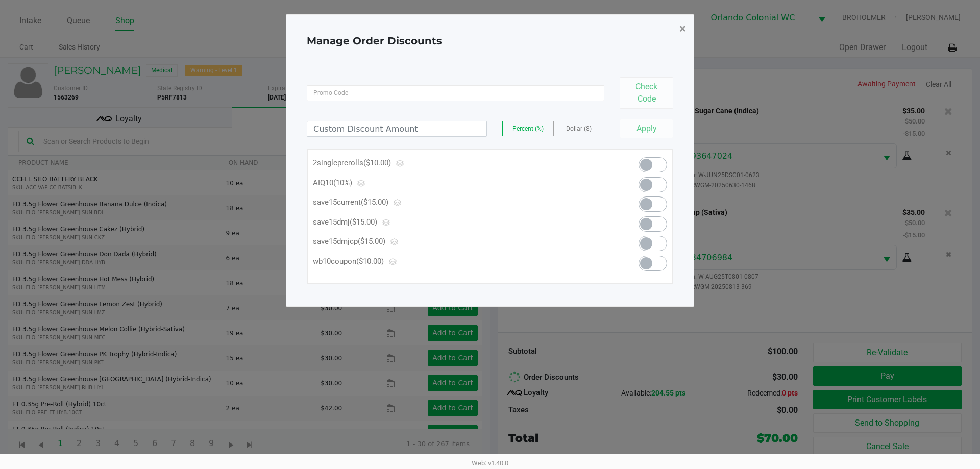
click at [680, 32] on span "×" at bounding box center [682, 28] width 7 height 14
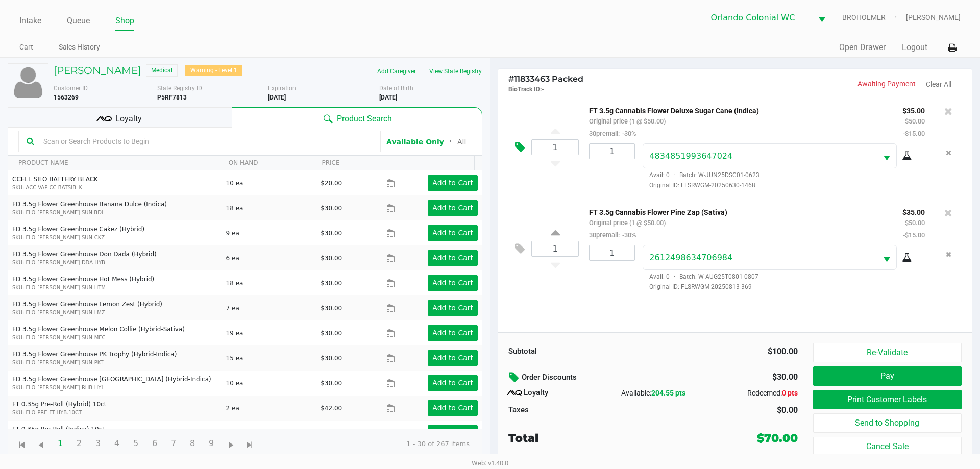
click at [519, 150] on icon at bounding box center [520, 147] width 10 height 12
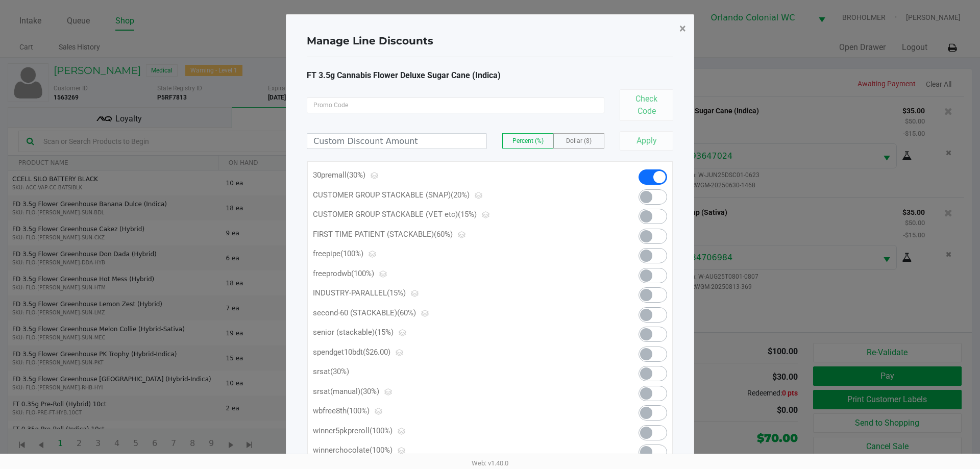
click at [687, 31] on button "×" at bounding box center [682, 28] width 23 height 29
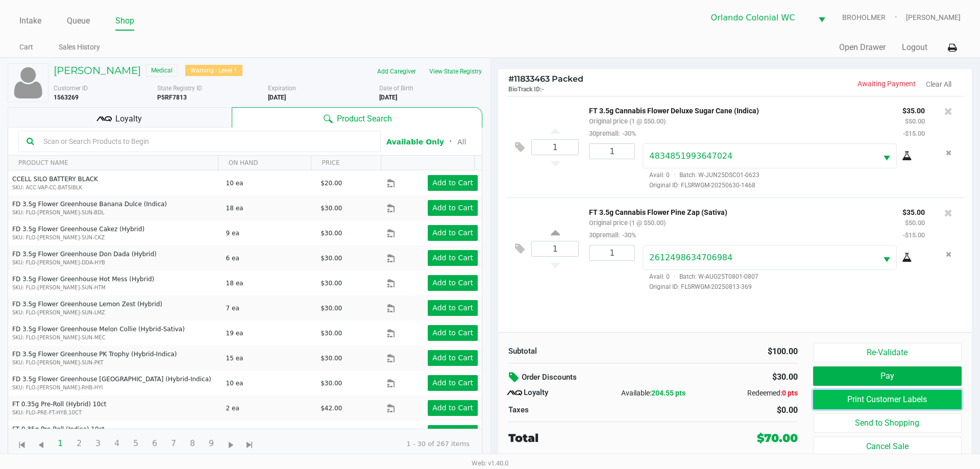
click at [843, 395] on button "Print Customer Labels" at bounding box center [887, 399] width 149 height 19
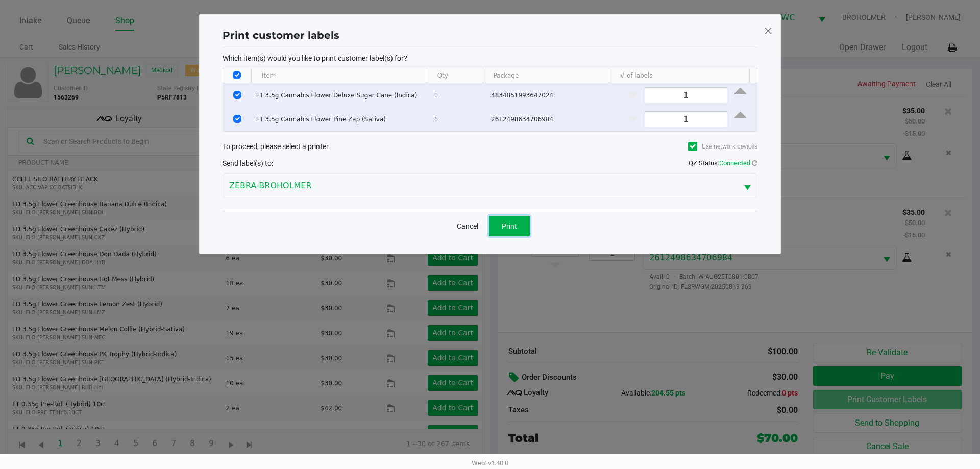
click at [510, 231] on button "Print" at bounding box center [509, 226] width 41 height 20
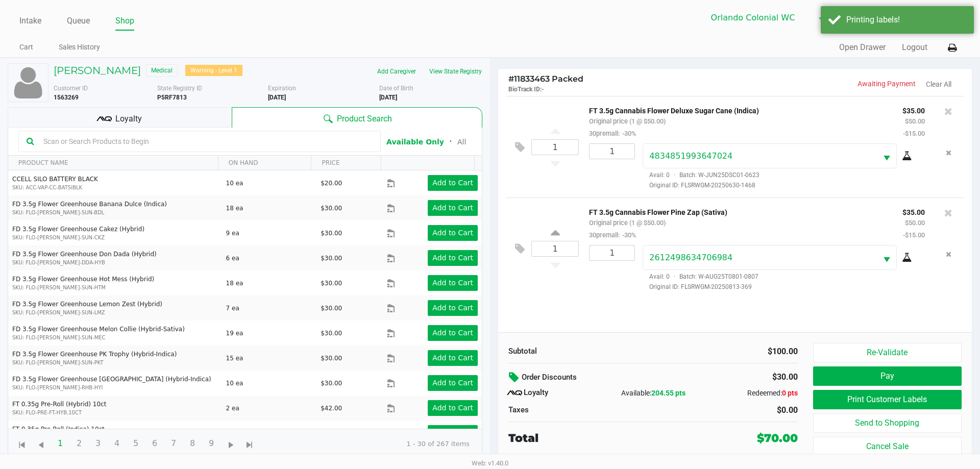
click at [554, 306] on div "1 FT 3.5g Cannabis Flower Deluxe Sugar Cane (Indica) Original price (1 @ $50.00…" at bounding box center [735, 214] width 474 height 236
click at [889, 382] on button "Pay" at bounding box center [887, 375] width 149 height 19
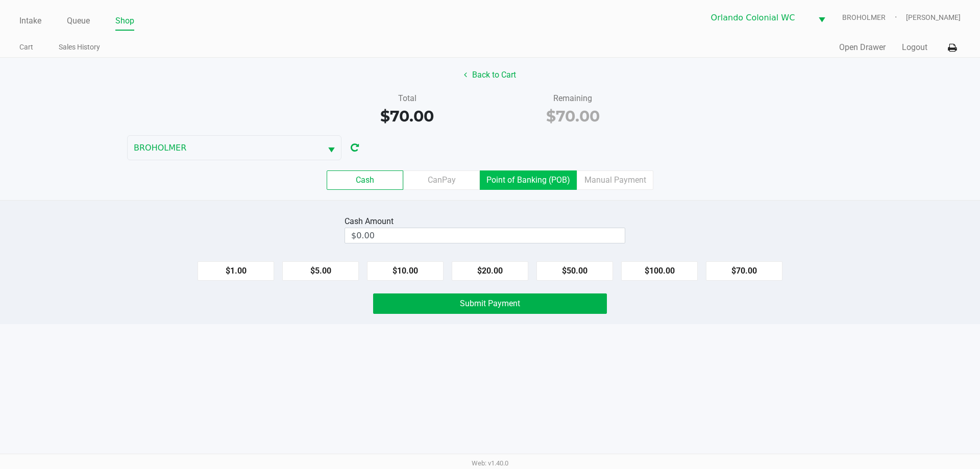
click at [534, 181] on label "Point of Banking (POB)" at bounding box center [528, 179] width 97 height 19
click at [0, 0] on 7 "Point of Banking (POB)" at bounding box center [0, 0] width 0 height 0
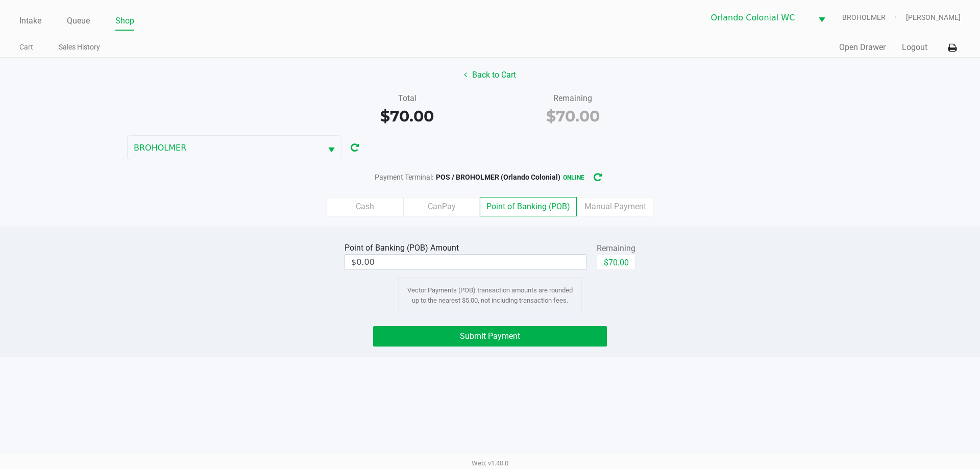
click at [625, 266] on button "$70.00" at bounding box center [616, 262] width 39 height 15
type input "$70.00"
click at [622, 383] on div "Intake Queue Shop Orlando Colonial WC BROHOLMER Rubie Evans Cart Sales History …" at bounding box center [490, 234] width 980 height 469
click at [556, 345] on button "Submit Payment" at bounding box center [490, 336] width 234 height 20
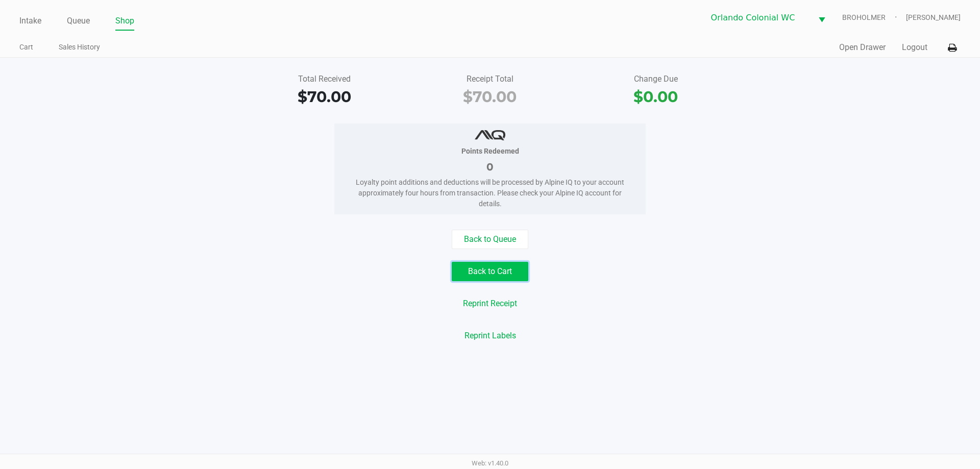
click at [498, 274] on button "Back to Cart" at bounding box center [490, 271] width 77 height 19
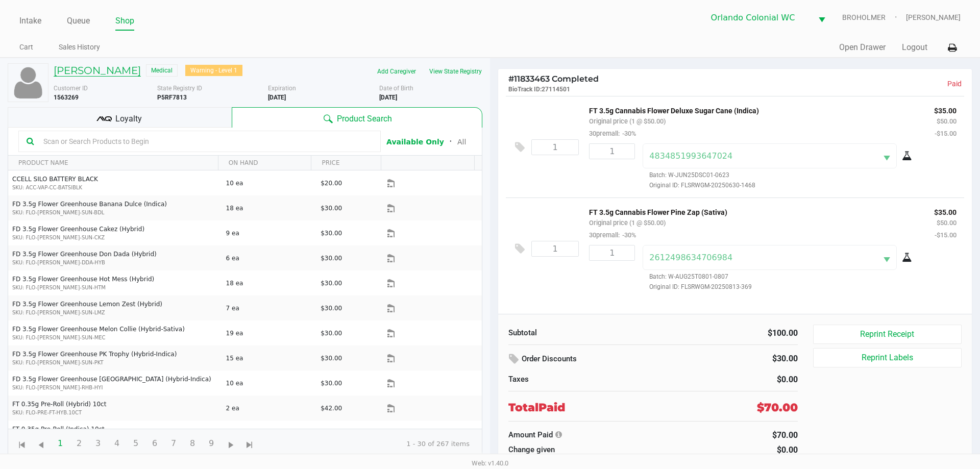
click at [97, 70] on h5 "Jim TURNER" at bounding box center [97, 70] width 87 height 12
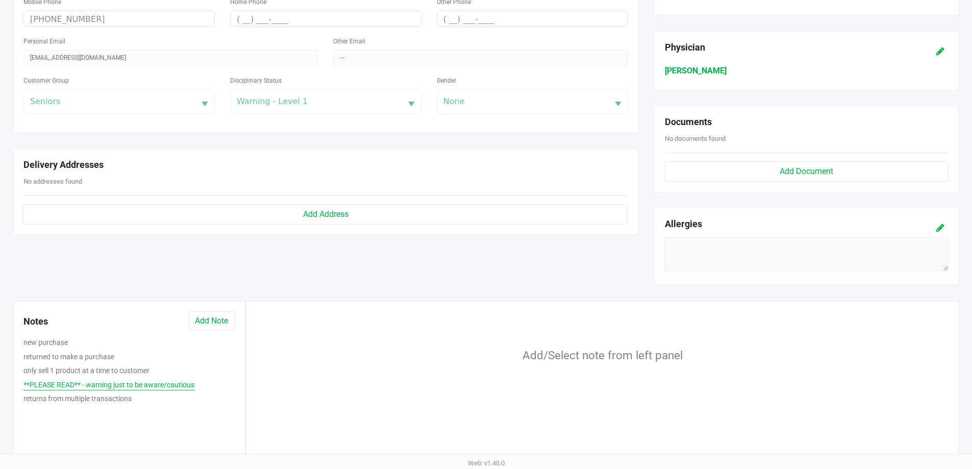
scroll to position [319, 0]
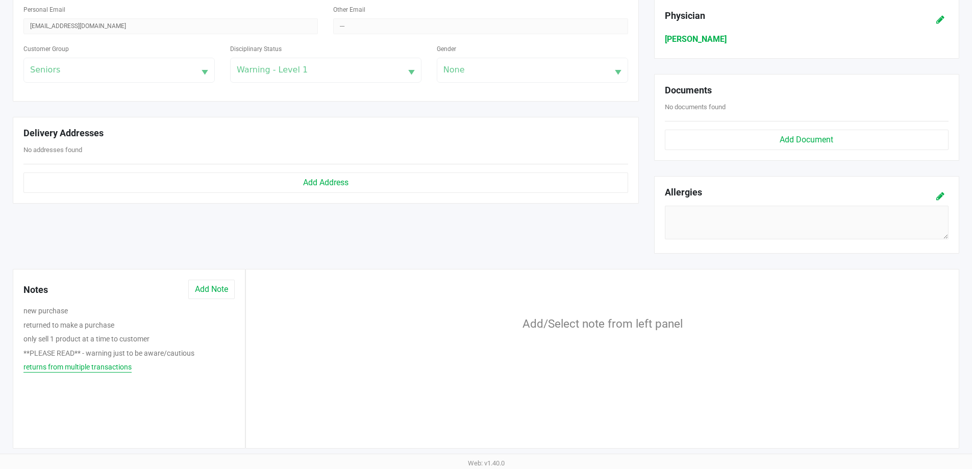
click at [93, 368] on button "returns from multiple transactions" at bounding box center [77, 367] width 108 height 11
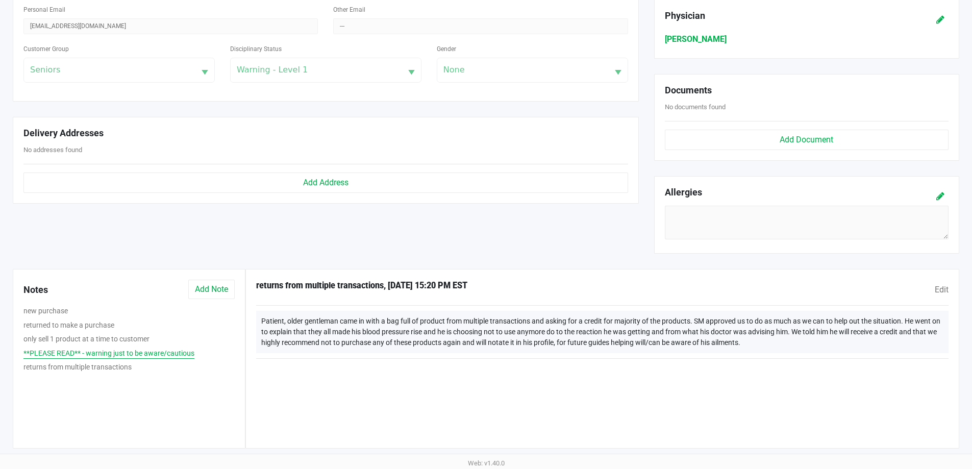
click at [84, 352] on button "**PLEASE READ** - warning just to be aware/cautious" at bounding box center [108, 353] width 171 height 11
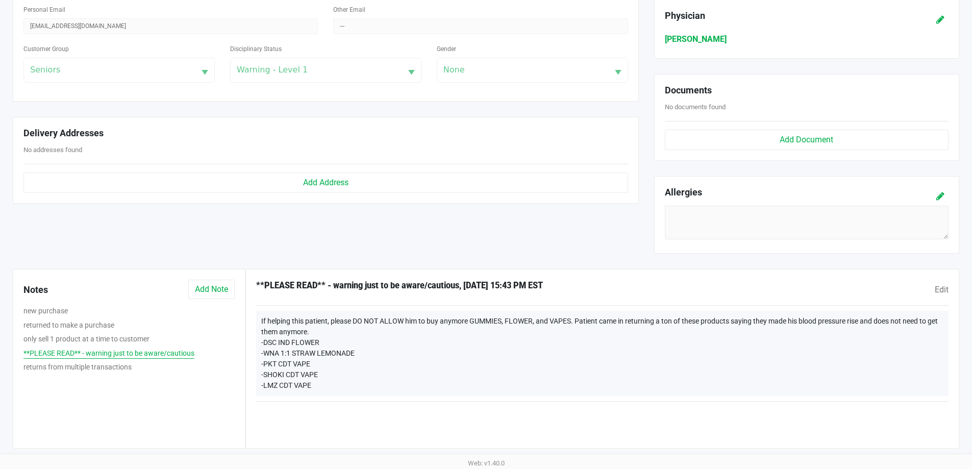
click at [84, 352] on button "**PLEASE READ** - warning just to be aware/cautious" at bounding box center [108, 353] width 171 height 11
click at [78, 331] on div "returned to make a purchase" at bounding box center [129, 327] width 227 height 14
click at [84, 337] on button "only sell 1 product at a time to customer" at bounding box center [86, 339] width 126 height 11
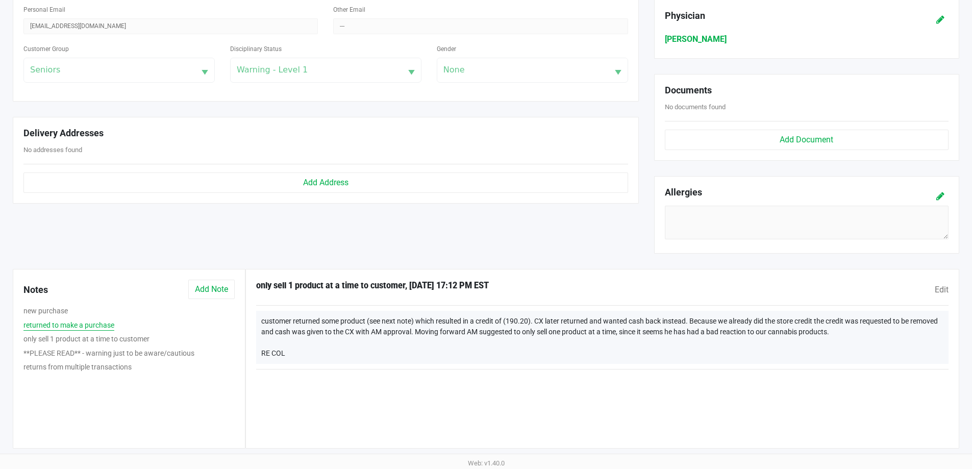
click at [74, 324] on button "returned to make a purchase" at bounding box center [68, 325] width 91 height 11
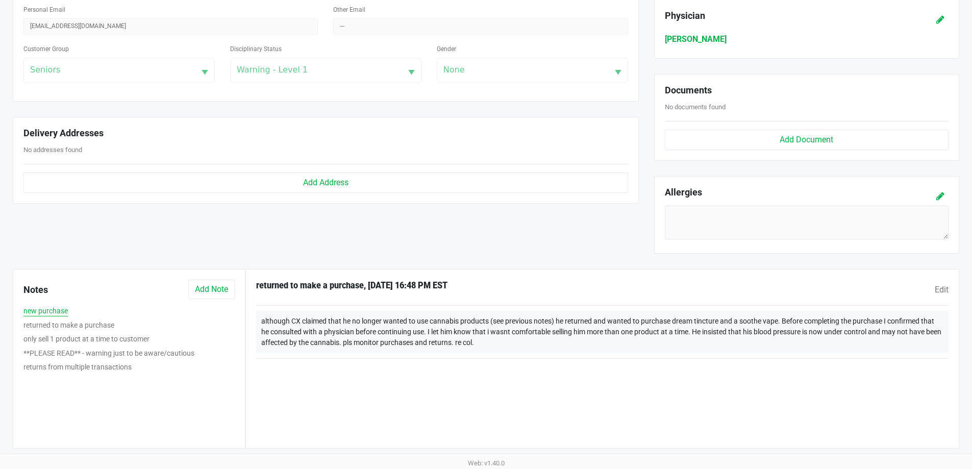
click at [51, 313] on button "new purchase" at bounding box center [45, 311] width 44 height 11
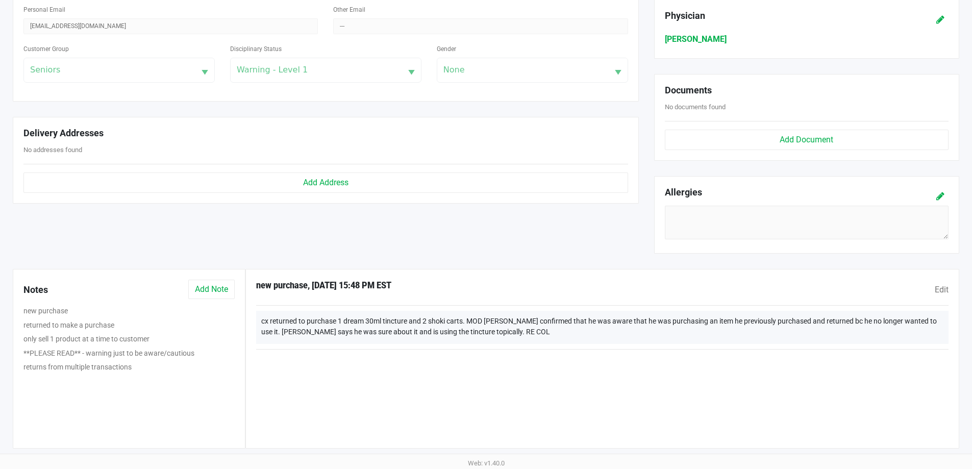
drag, startPoint x: 262, startPoint y: 322, endPoint x: 416, endPoint y: 353, distance: 157.4
click at [412, 351] on div "cx returned to purchase 1 dream 30ml tincture and 2 shoki carts. MOD Rubie conf…" at bounding box center [603, 334] width 708 height 47
click at [446, 374] on div "new purchase , 2/20/2025 15:48 PM EST Edit cx returned to purchase 1 dream 30ml…" at bounding box center [603, 359] width 714 height 180
click at [131, 370] on button "returns from multiple transactions" at bounding box center [77, 367] width 108 height 11
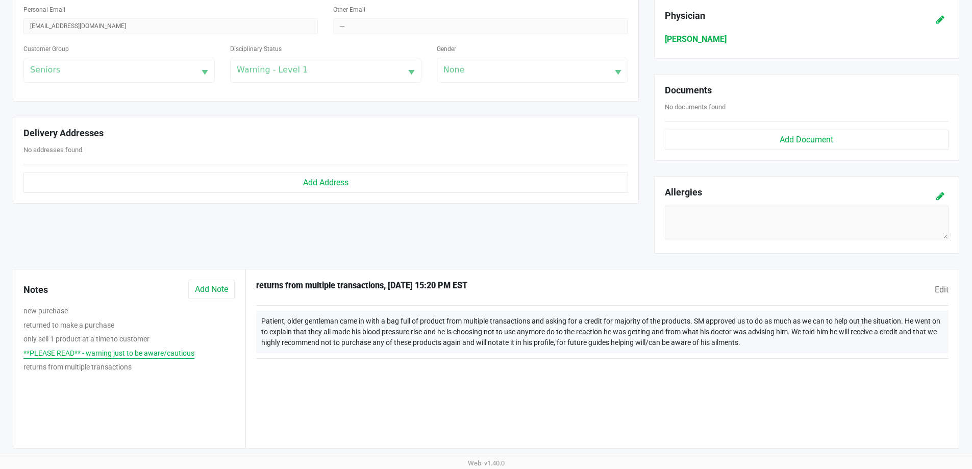
click at [96, 351] on button "**PLEASE READ** - warning just to be aware/cautious" at bounding box center [108, 353] width 171 height 11
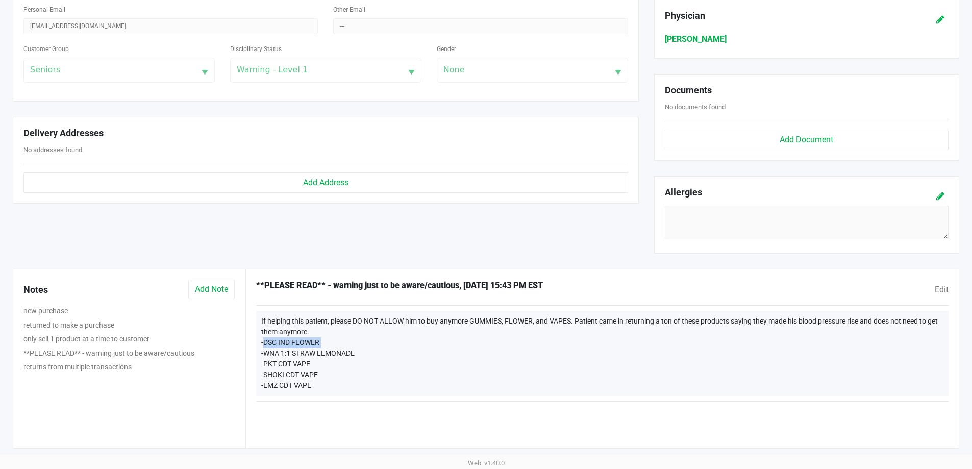
drag, startPoint x: 261, startPoint y: 341, endPoint x: 333, endPoint y: 339, distance: 72.0
click at [333, 339] on div "If helping this patient, please DO NOT ALLOW him to buy anymore GUMMIES, FLOWER…" at bounding box center [602, 353] width 693 height 85
click at [338, 340] on div "If helping this patient, please DO NOT ALLOW him to buy anymore GUMMIES, FLOWER…" at bounding box center [602, 353] width 693 height 85
click at [57, 339] on button "only sell 1 product at a time to customer" at bounding box center [86, 339] width 126 height 11
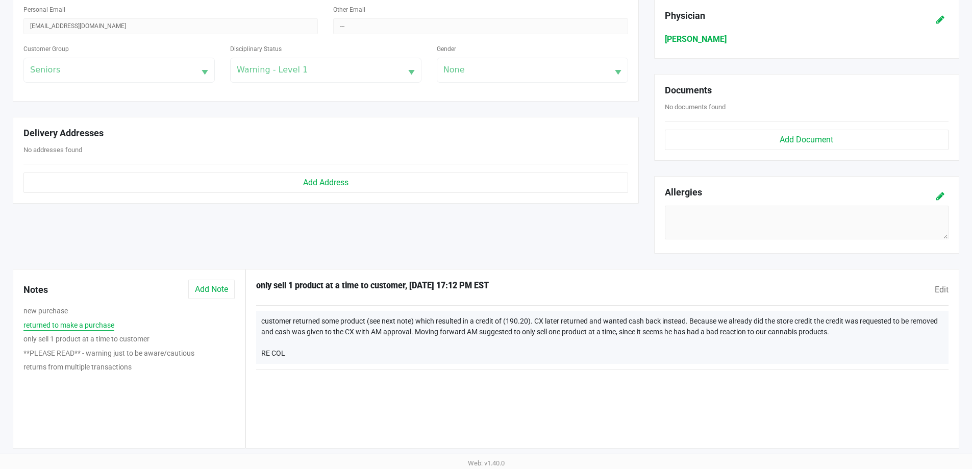
click at [43, 322] on button "returned to make a purchase" at bounding box center [68, 325] width 91 height 11
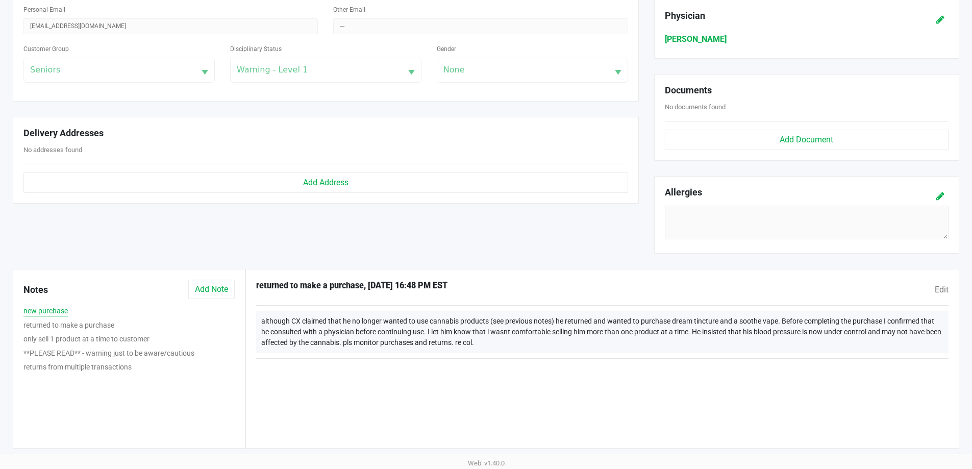
click at [51, 309] on button "new purchase" at bounding box center [45, 311] width 44 height 11
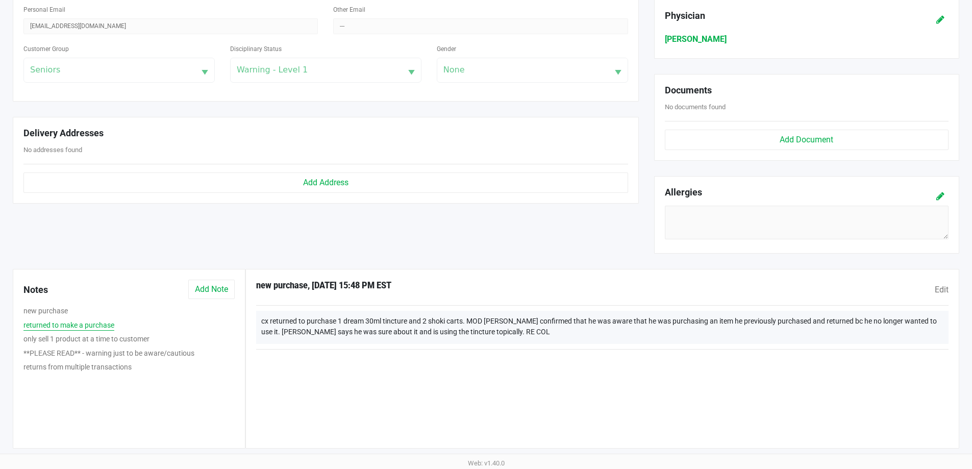
click at [71, 329] on button "returned to make a purchase" at bounding box center [68, 325] width 91 height 11
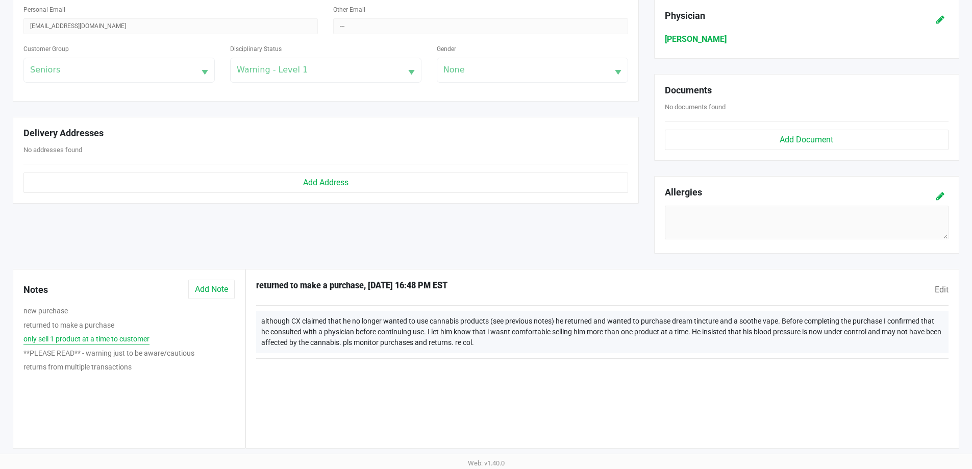
click at [84, 341] on button "only sell 1 product at a time to customer" at bounding box center [86, 339] width 126 height 11
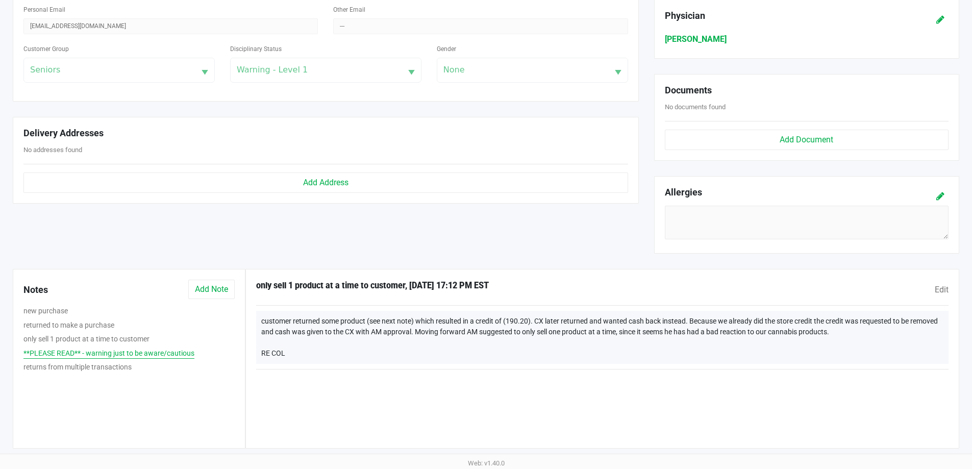
click at [101, 353] on button "**PLEASE READ** - warning just to be aware/cautious" at bounding box center [108, 353] width 171 height 11
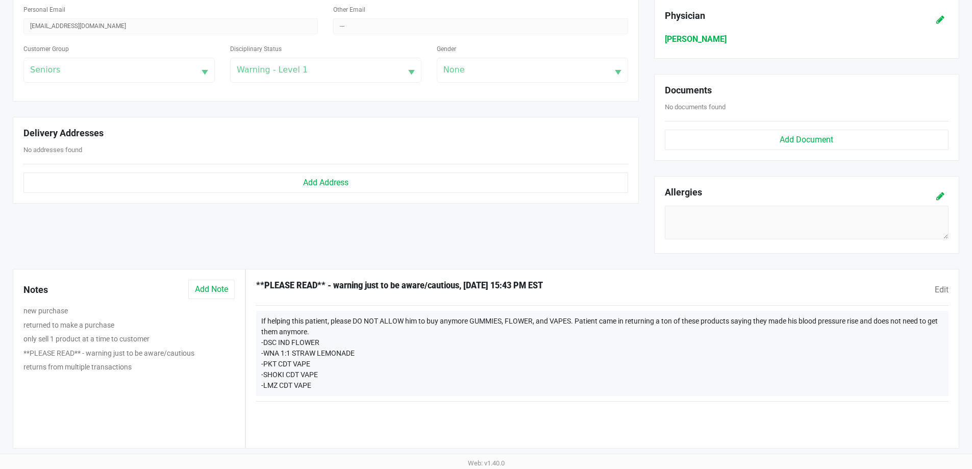
click at [103, 373] on div "returns from multiple transactions" at bounding box center [129, 368] width 227 height 14
click at [106, 369] on button "returns from multiple transactions" at bounding box center [77, 367] width 108 height 11
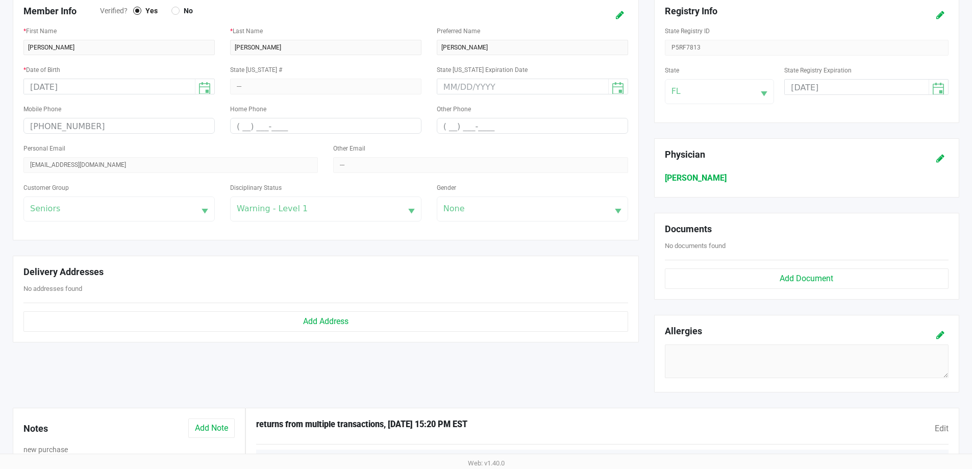
scroll to position [0, 0]
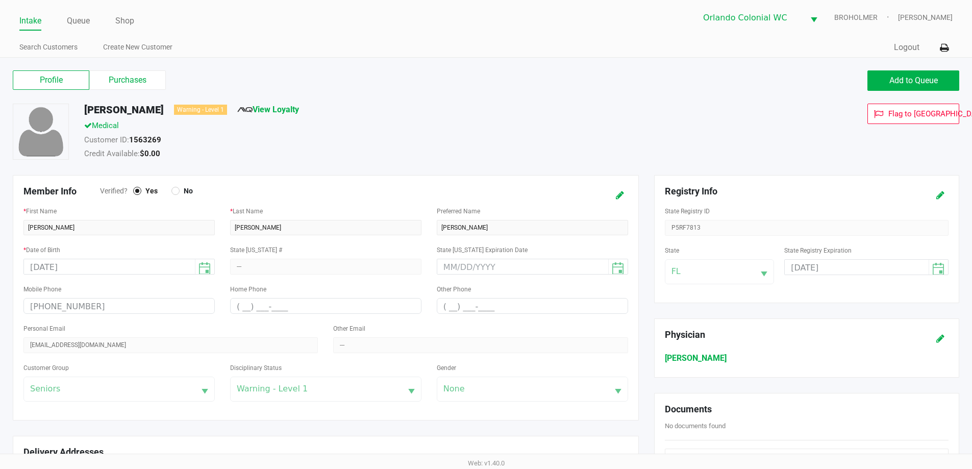
click at [33, 30] on li "Intake" at bounding box center [30, 22] width 22 height 18
click at [32, 20] on link "Intake" at bounding box center [30, 21] width 22 height 14
click at [78, 21] on link "Queue" at bounding box center [78, 21] width 23 height 14
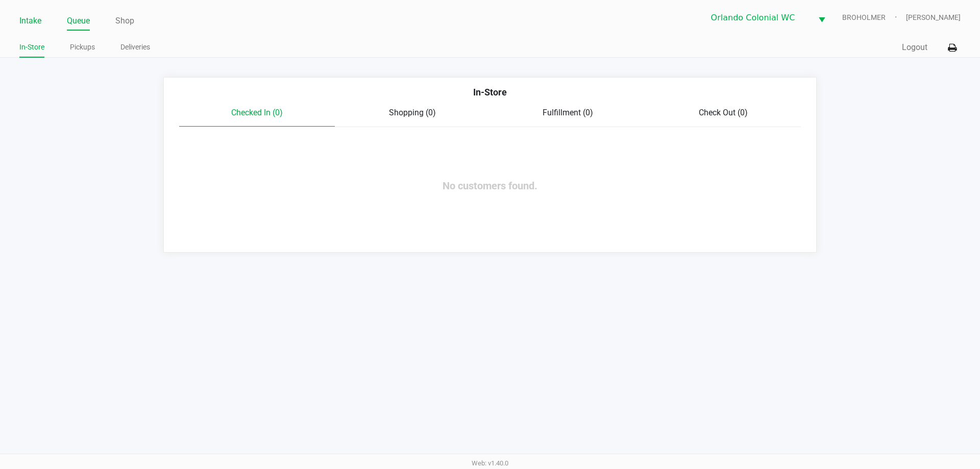
click at [35, 17] on link "Intake" at bounding box center [30, 21] width 22 height 14
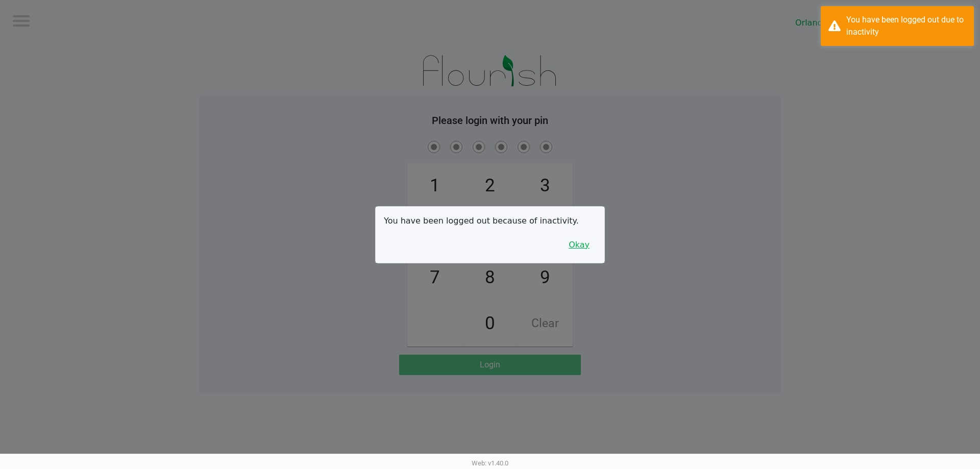
click at [584, 252] on button "Okay" at bounding box center [579, 244] width 34 height 19
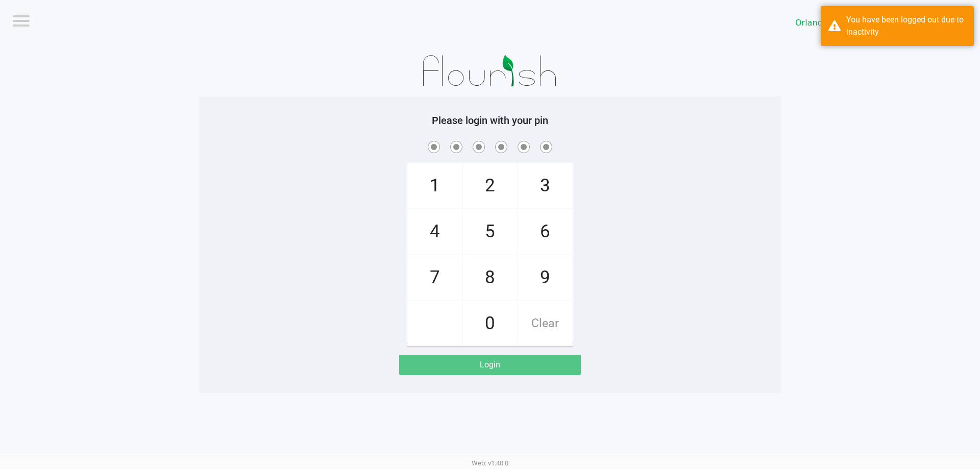
click at [676, 248] on div "1 4 7 2 5 8 0 3 6 9 Clear" at bounding box center [490, 243] width 582 height 208
checkbox input "true"
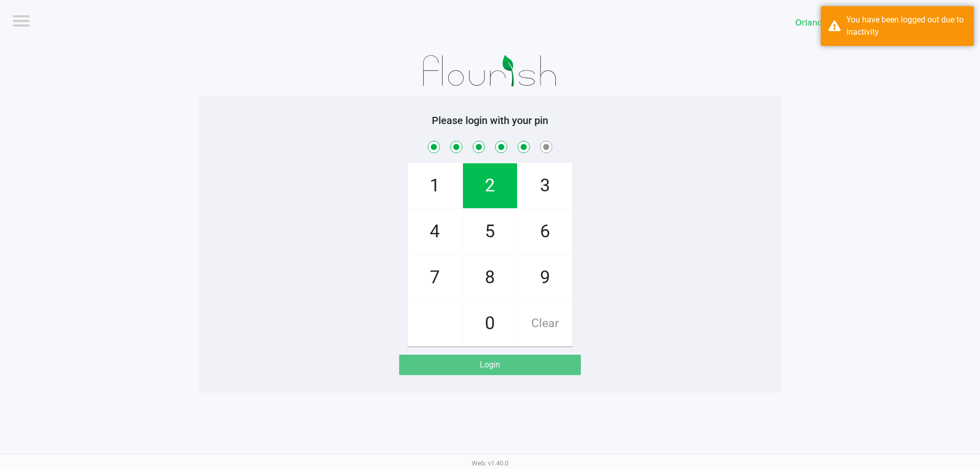
checkbox input "true"
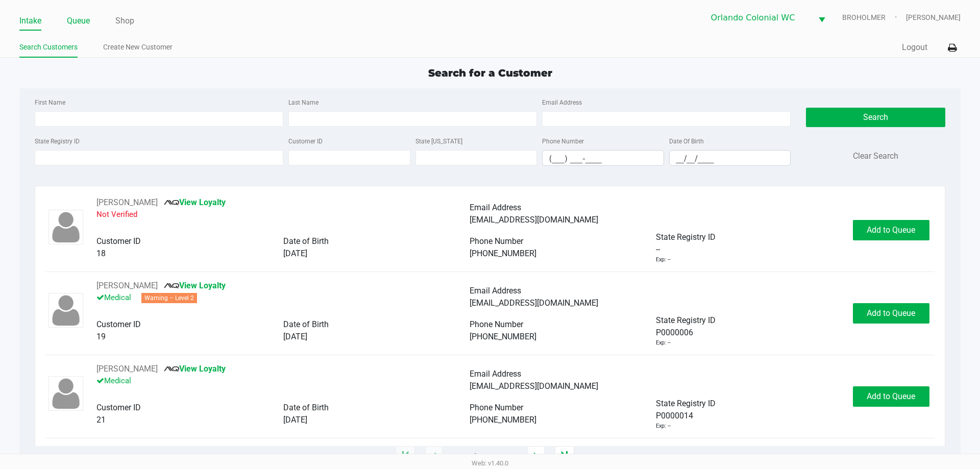
click at [74, 19] on link "Queue" at bounding box center [78, 21] width 23 height 14
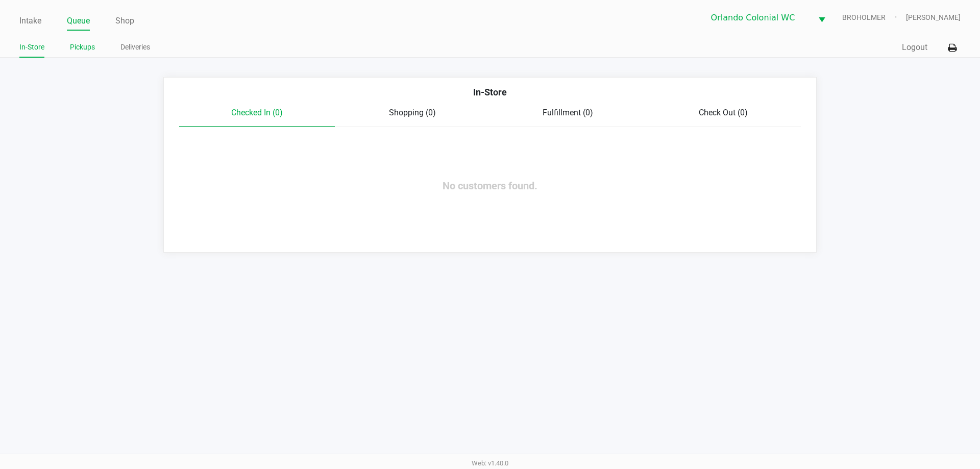
click at [88, 42] on link "Pickups" at bounding box center [82, 47] width 25 height 13
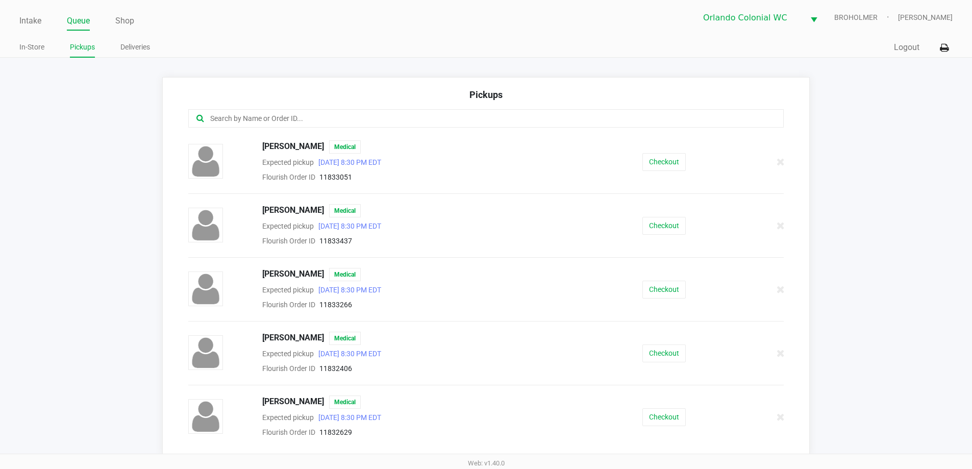
click at [237, 115] on input "text" at bounding box center [470, 119] width 522 height 12
click at [662, 295] on button "Checkout" at bounding box center [664, 290] width 43 height 18
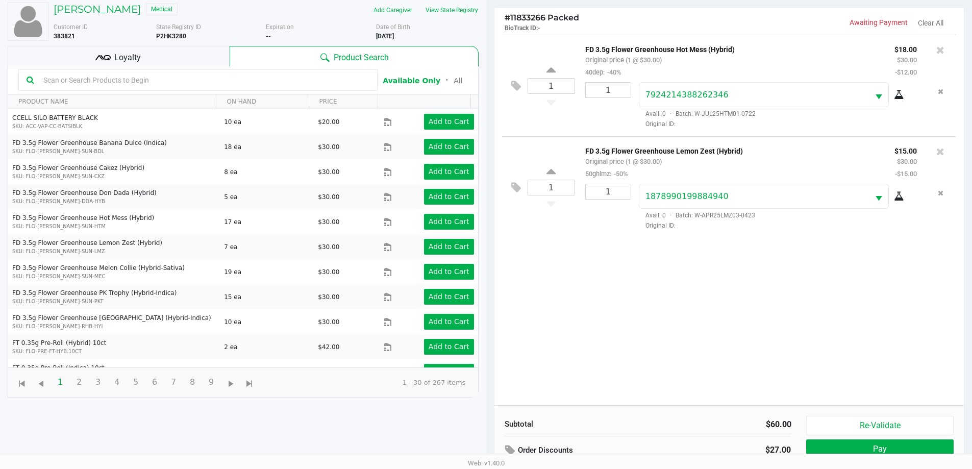
scroll to position [110, 0]
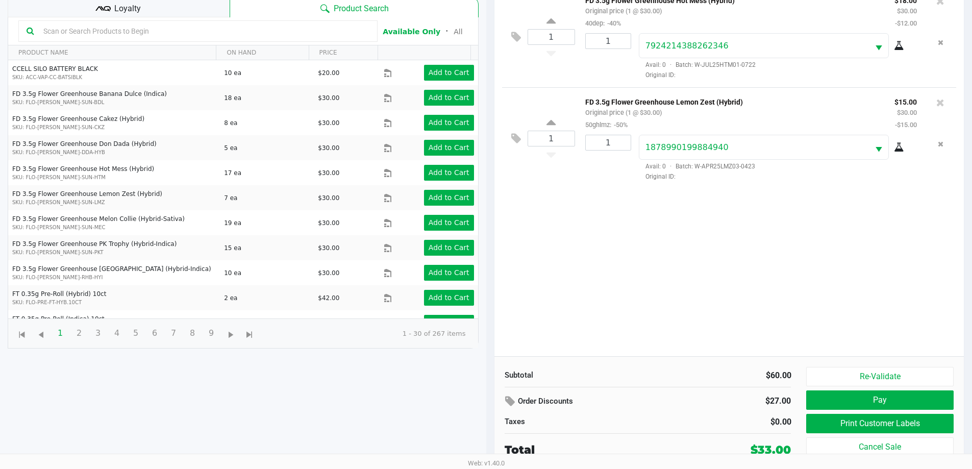
click at [824, 412] on div "Re-Validate Pay Print Customer Labels Cancel Sale" at bounding box center [883, 412] width 155 height 91
click at [837, 430] on button "Print Customer Labels" at bounding box center [879, 423] width 147 height 19
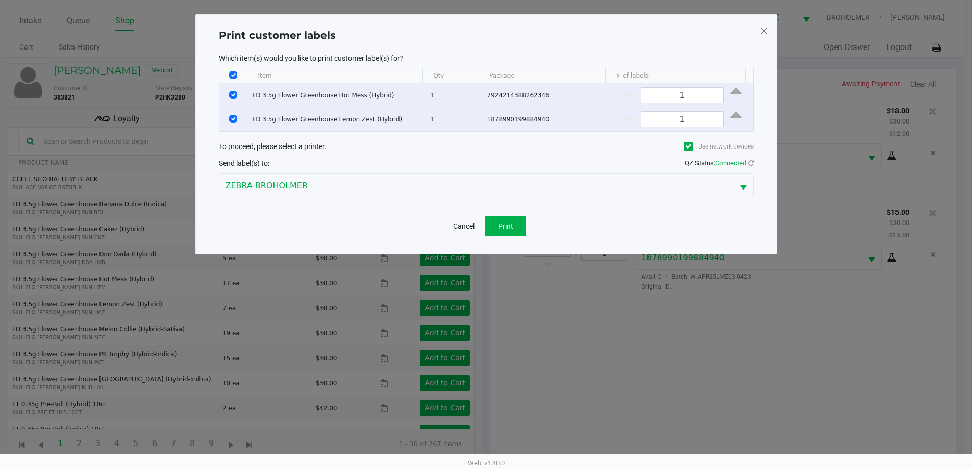
scroll to position [0, 0]
click at [507, 224] on span "Print" at bounding box center [509, 226] width 15 height 8
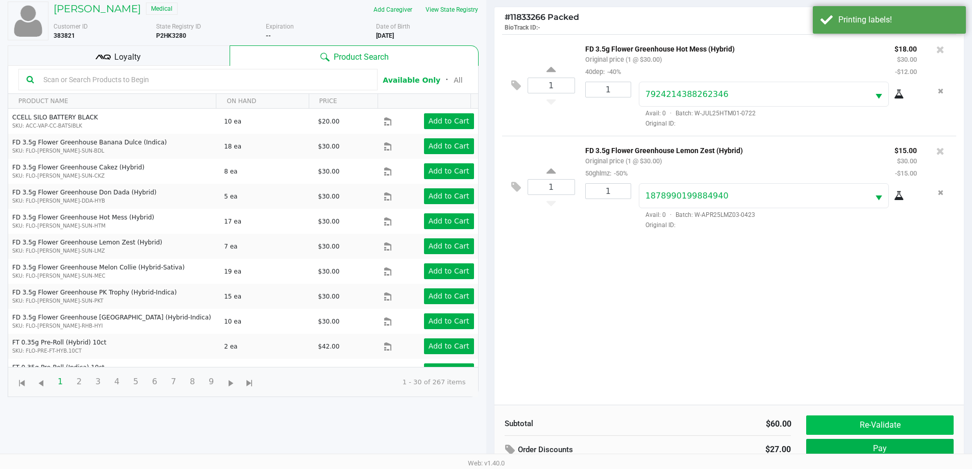
scroll to position [110, 0]
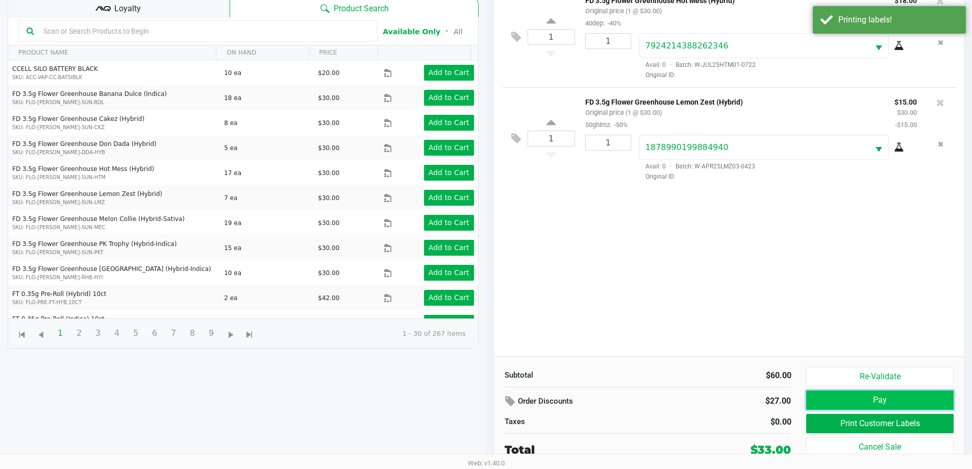
click at [839, 396] on button "Pay" at bounding box center [879, 399] width 147 height 19
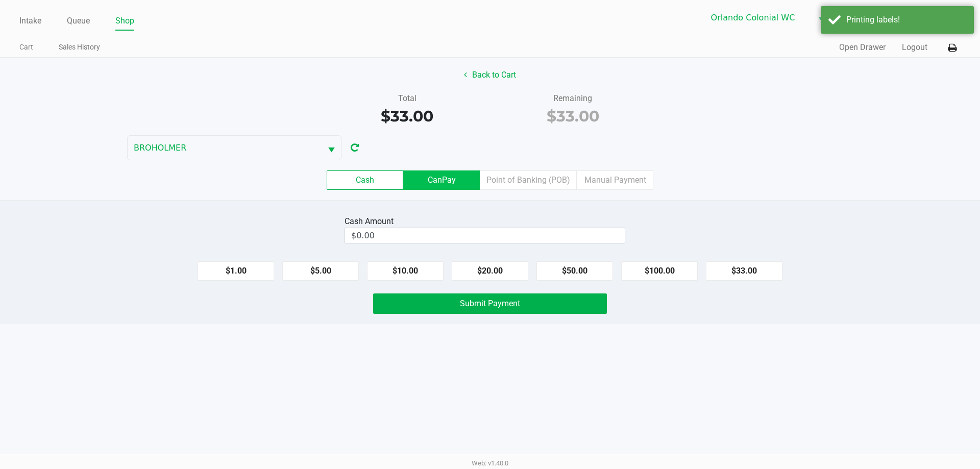
drag, startPoint x: 475, startPoint y: 177, endPoint x: 474, endPoint y: 185, distance: 7.7
click at [474, 177] on label "CanPay" at bounding box center [441, 179] width 77 height 19
click at [0, 0] on 2 "CanPay" at bounding box center [0, 0] width 0 height 0
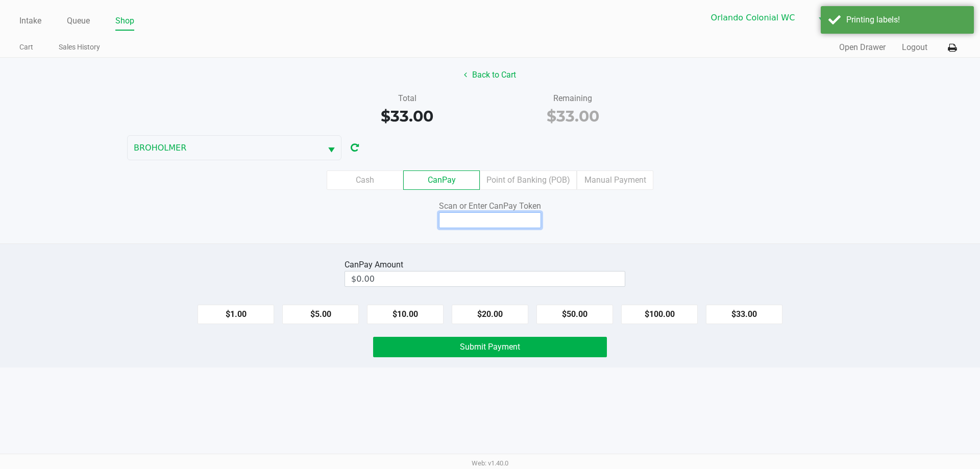
click at [481, 214] on input at bounding box center [490, 220] width 102 height 16
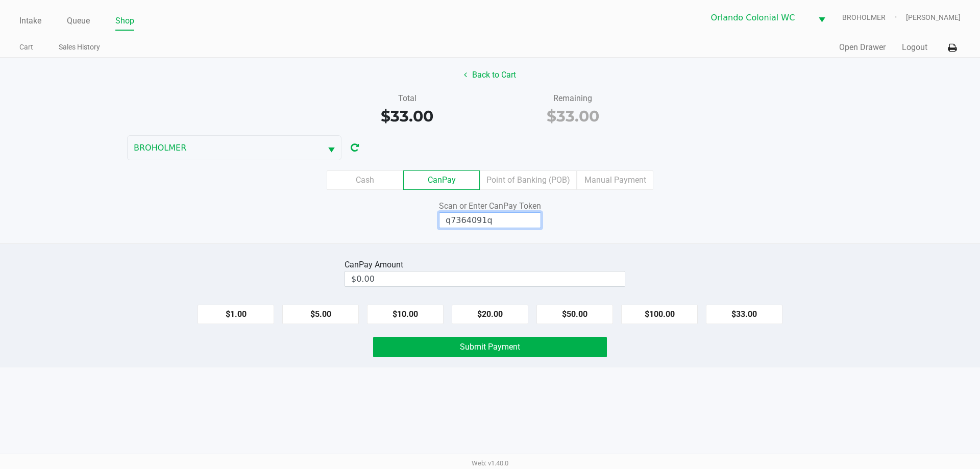
type input "q7364091q"
click at [819, 243] on div "Back to Cart Total $33.00 Remaining $33.00 BROHOLMER Cash CanPay Point of Banki…" at bounding box center [490, 151] width 980 height 186
click at [750, 321] on button "$33.00" at bounding box center [744, 314] width 77 height 19
type input "$33.00"
click at [717, 384] on div "Intake Queue Shop Orlando Colonial WC BROHOLMER Rubie Evans Cart Sales History …" at bounding box center [490, 234] width 980 height 469
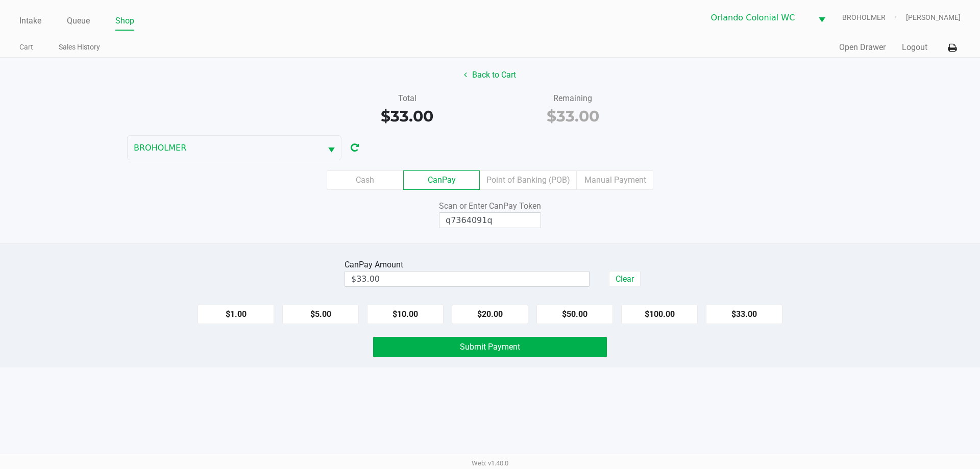
click at [562, 354] on button "Submit Payment" at bounding box center [490, 347] width 234 height 20
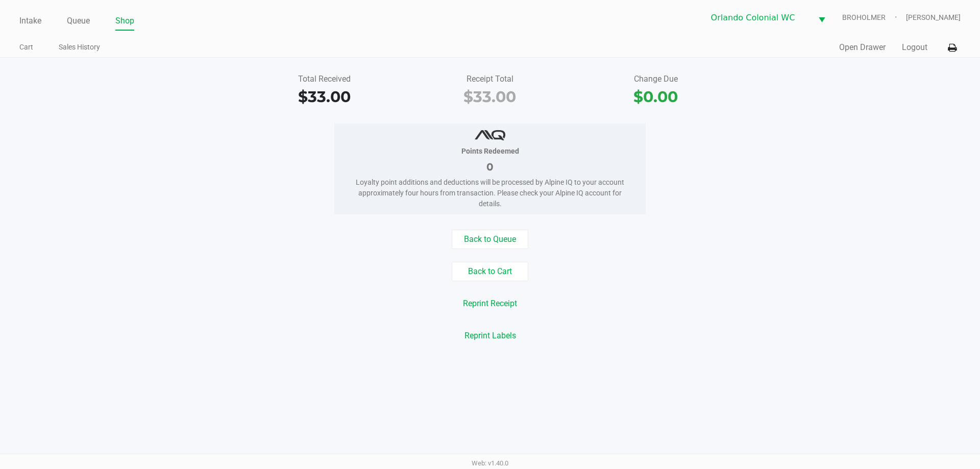
click at [33, 16] on link "Intake" at bounding box center [30, 21] width 22 height 14
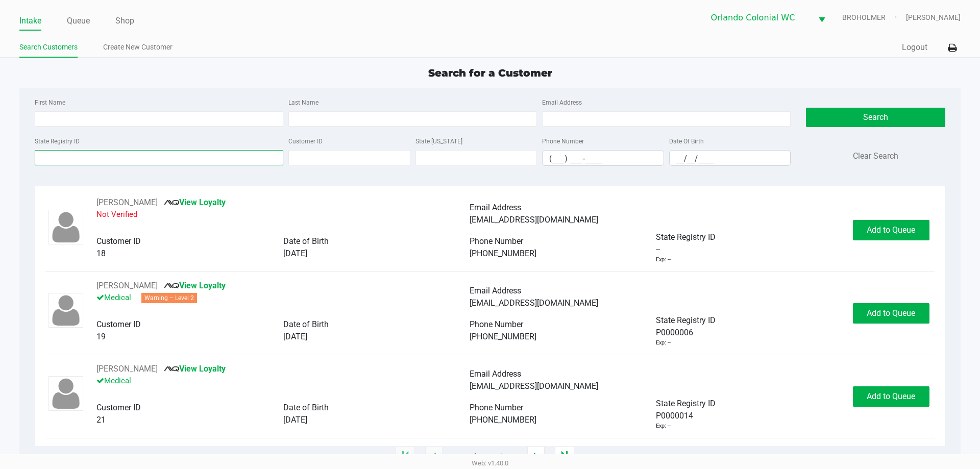
click at [166, 156] on input "State Registry ID" at bounding box center [159, 157] width 249 height 15
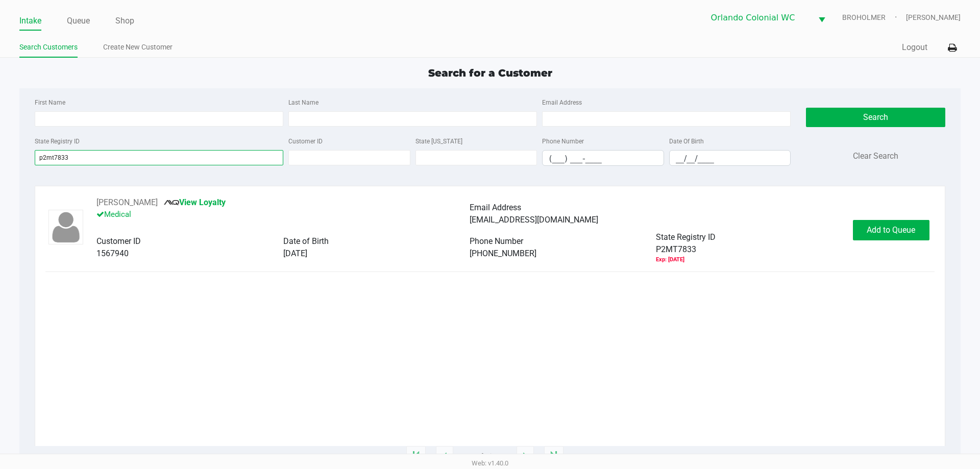
type input "p2mt7833"
click at [877, 240] on div "KATRINA FERREIRA View Loyalty Medical Email Address katferr@gmail.com Customer …" at bounding box center [489, 230] width 889 height 67
click at [877, 239] on button "Add to Queue" at bounding box center [891, 230] width 77 height 20
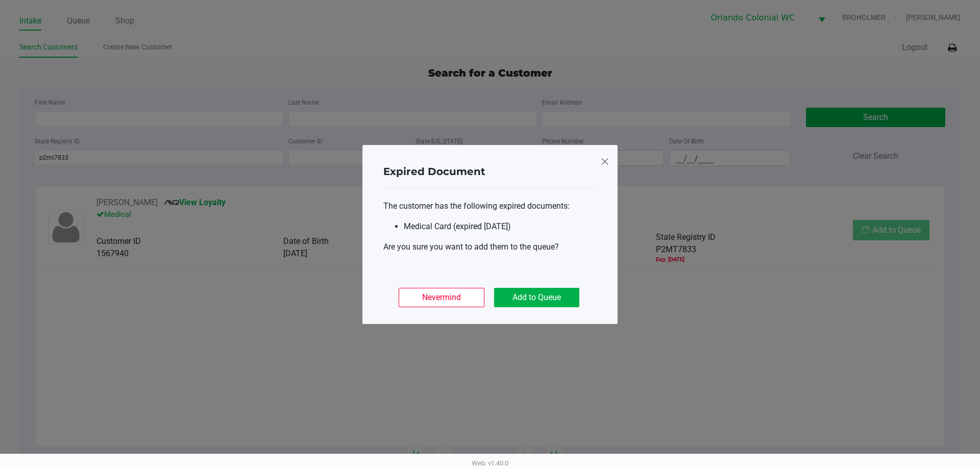
click at [876, 231] on ngb-modal-window "Expired Document The customer has the following expired documents: Medical Card…" at bounding box center [490, 234] width 980 height 469
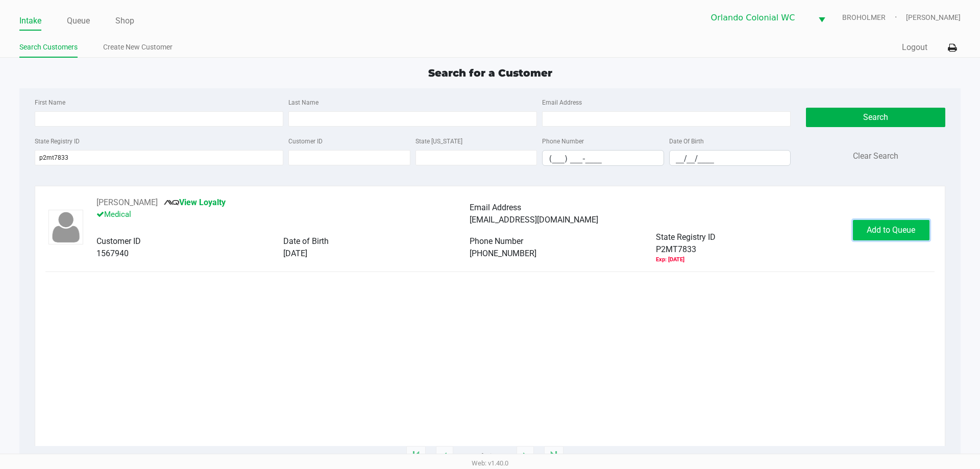
click at [866, 237] on button "Add to Queue" at bounding box center [891, 230] width 77 height 20
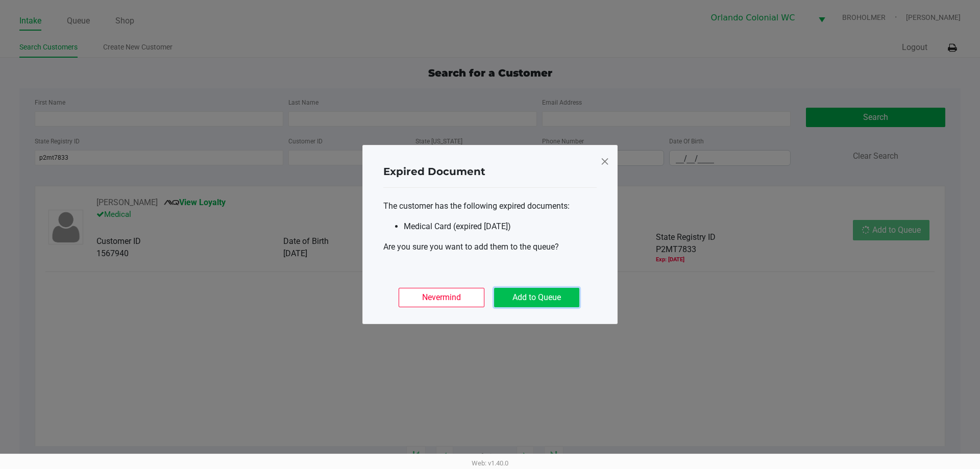
click at [558, 302] on button "Add to Queue" at bounding box center [536, 297] width 85 height 19
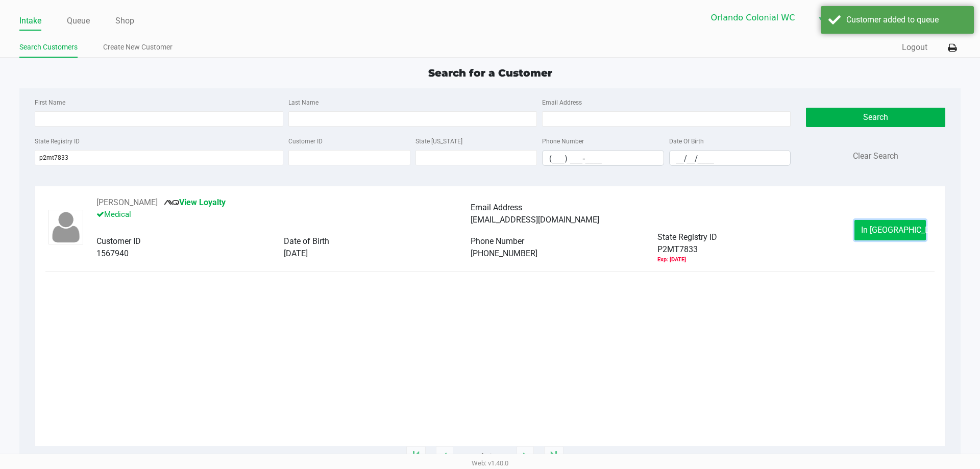
click at [911, 233] on button "In Queue" at bounding box center [889, 230] width 71 height 20
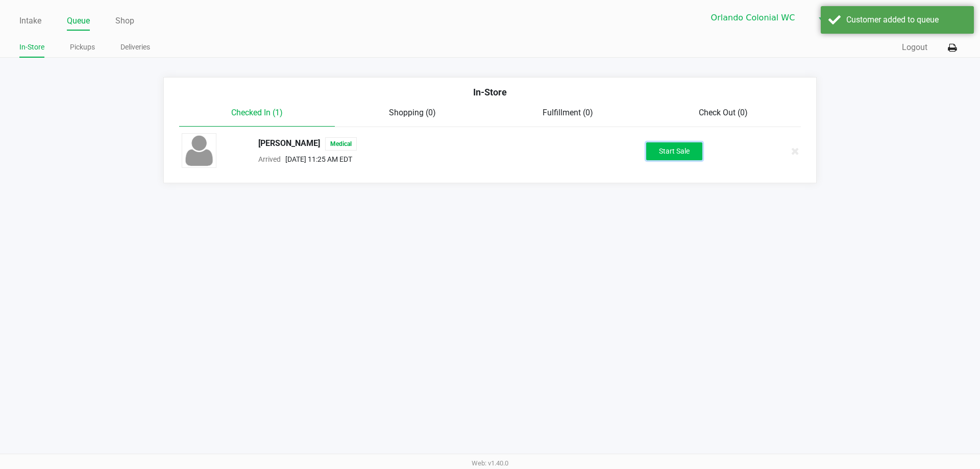
click at [677, 151] on button "Start Sale" at bounding box center [674, 151] width 56 height 18
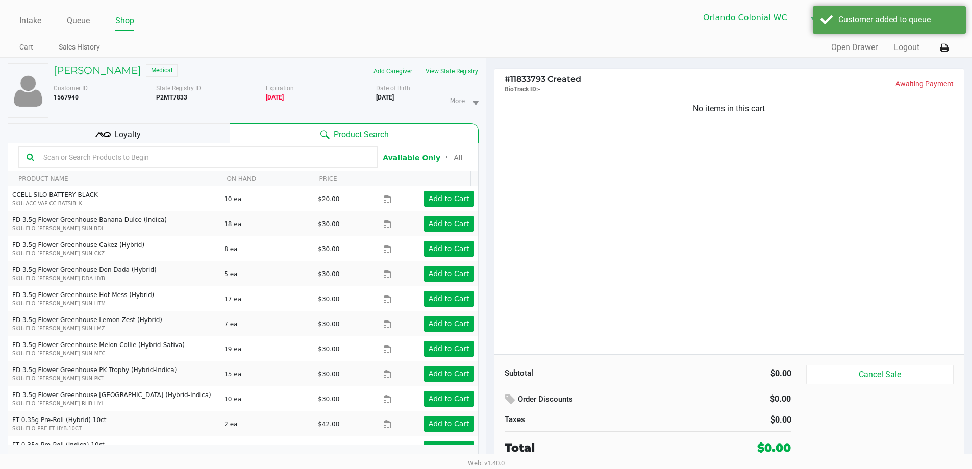
click at [195, 139] on div "Loyalty" at bounding box center [119, 133] width 222 height 20
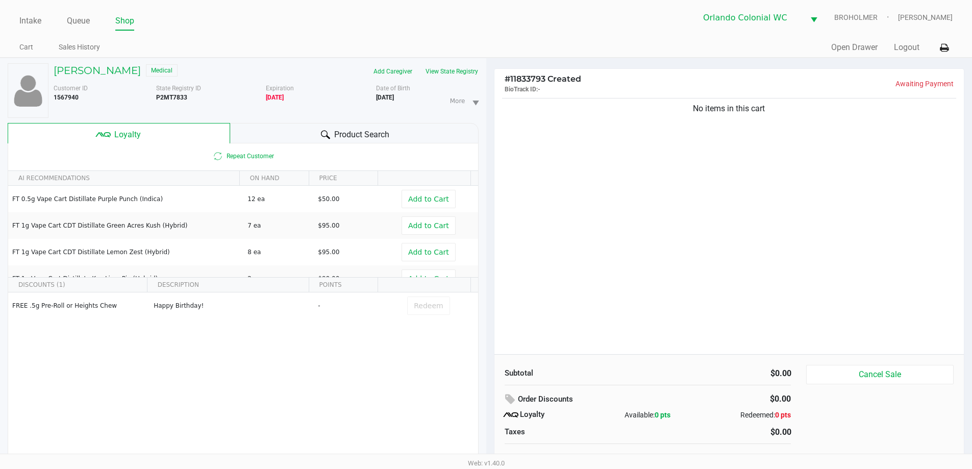
click at [270, 134] on div "Product Search" at bounding box center [354, 133] width 249 height 20
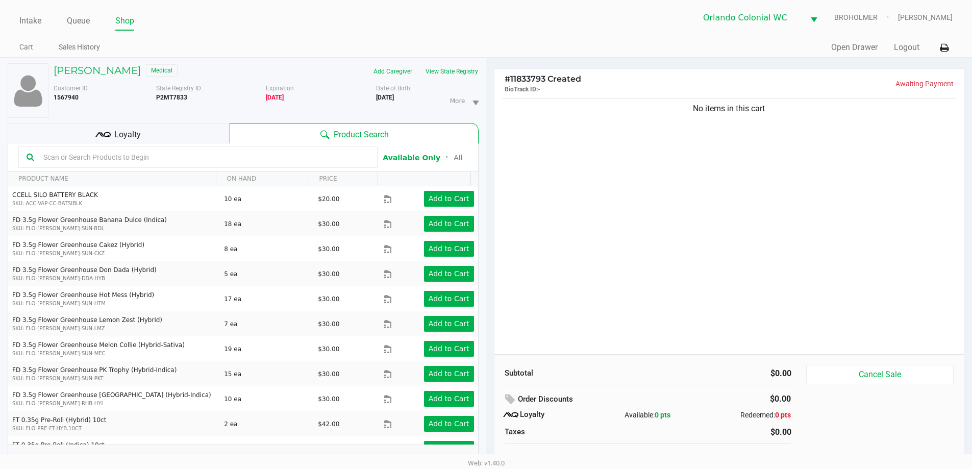
click at [122, 160] on input "text" at bounding box center [204, 157] width 330 height 15
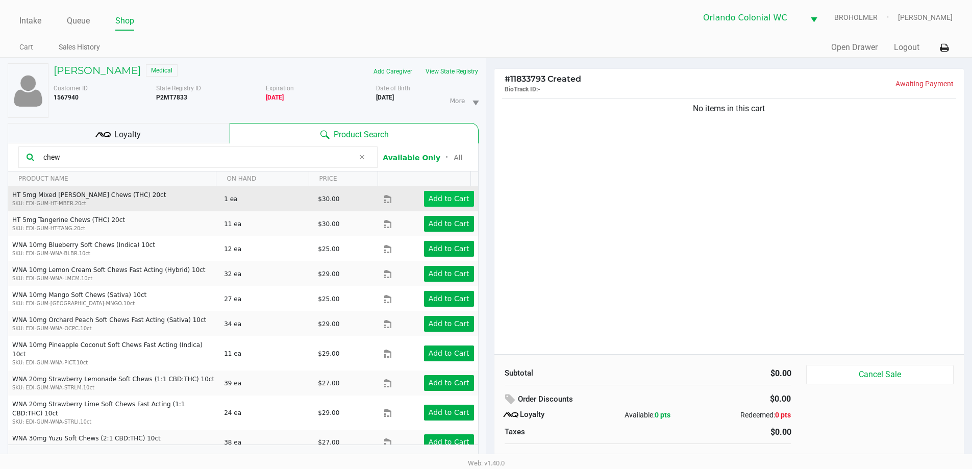
type input "chew"
click at [436, 197] on app-button-loader "Add to Cart" at bounding box center [449, 198] width 41 height 8
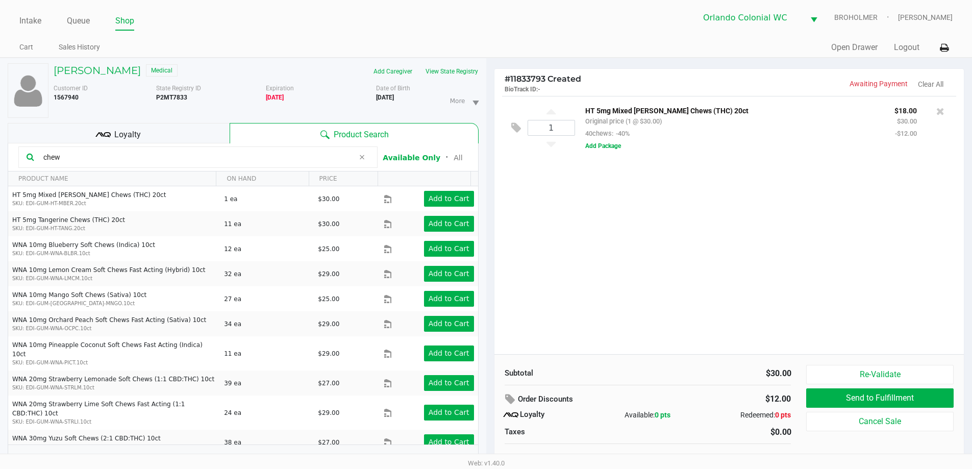
click at [640, 253] on div "1 HT 5mg Mixed Berry Chews (THC) 20ct Original price (1 @ $30.00) 40chews: -40%…" at bounding box center [730, 225] width 470 height 258
click at [214, 157] on input "chew" at bounding box center [196, 157] width 315 height 15
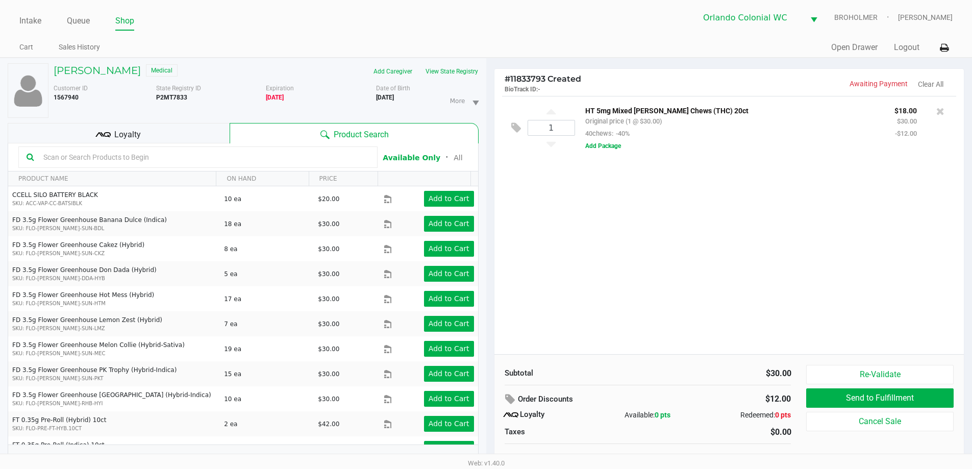
click at [247, 132] on div "Product Search" at bounding box center [354, 133] width 249 height 20
click at [213, 136] on div "Loyalty" at bounding box center [119, 133] width 222 height 20
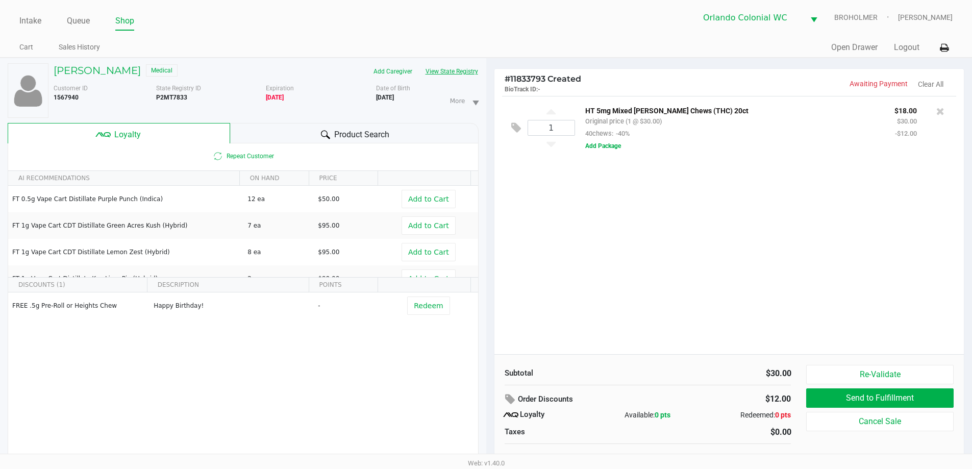
click at [442, 67] on button "View State Registry" at bounding box center [449, 71] width 60 height 16
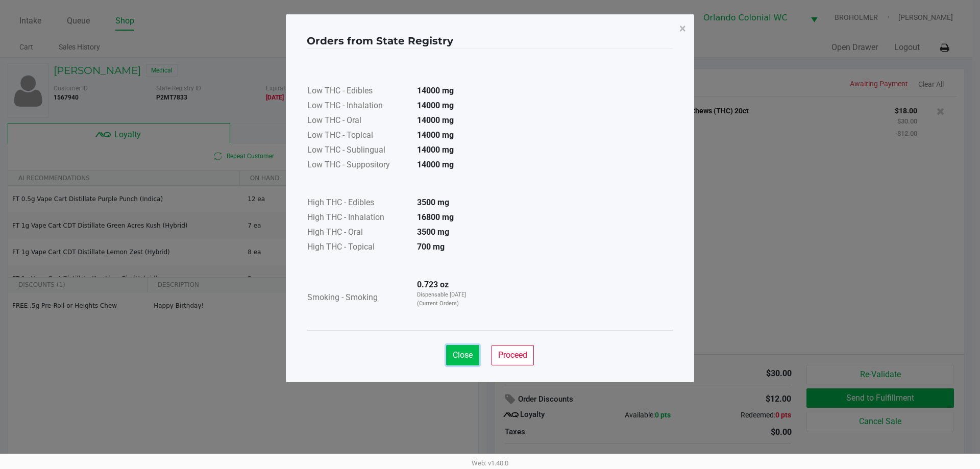
click at [467, 348] on button "Close" at bounding box center [462, 355] width 33 height 20
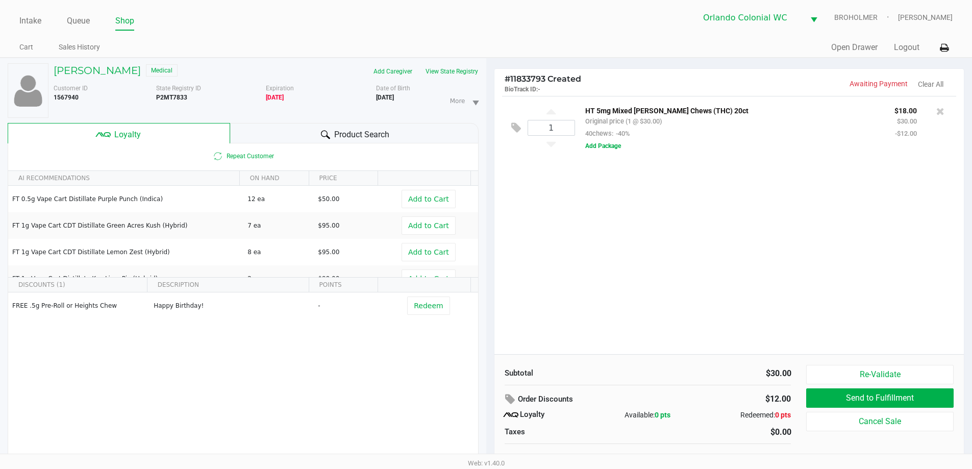
click at [344, 127] on div "Product Search" at bounding box center [354, 133] width 249 height 20
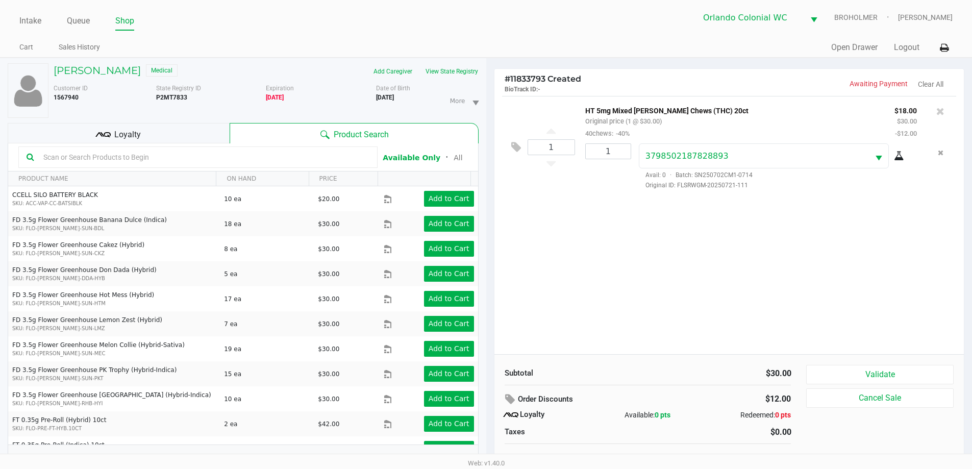
click at [92, 139] on div "Loyalty" at bounding box center [119, 133] width 222 height 20
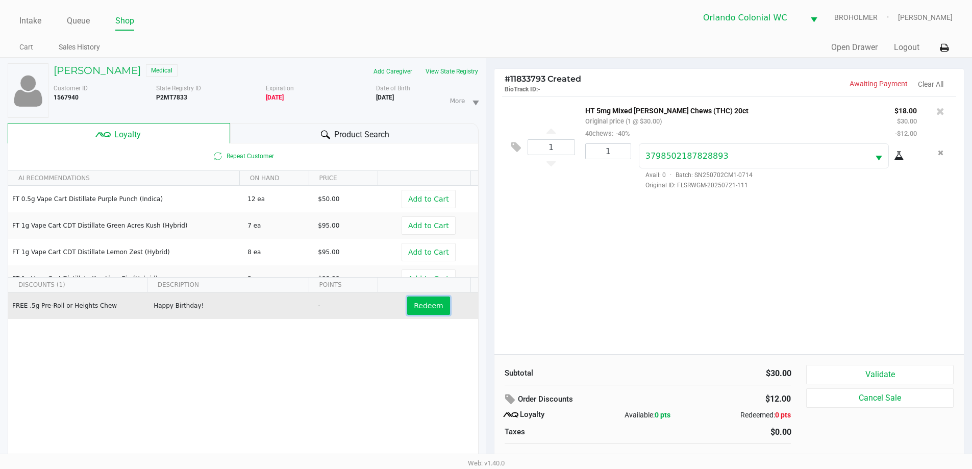
click at [428, 310] on span "Redeem" at bounding box center [428, 306] width 29 height 8
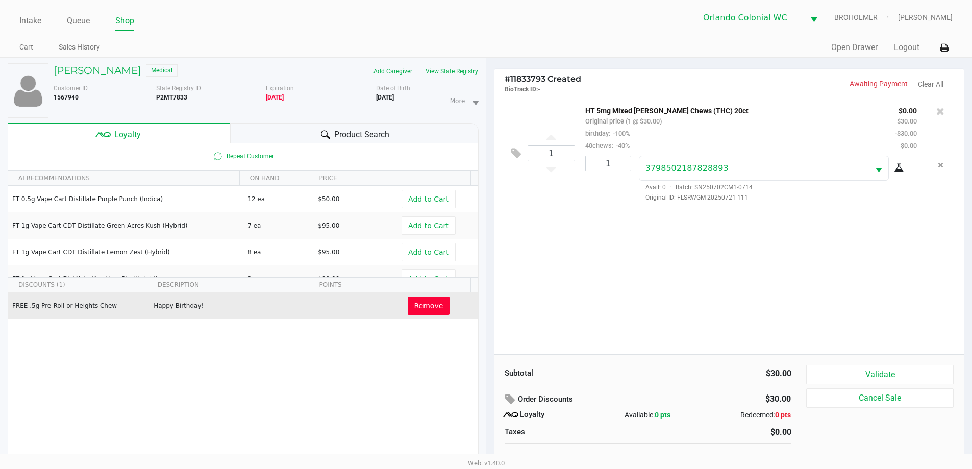
click at [659, 305] on div "1 HT 5mg Mixed Berry Chews (THC) 20ct Original price (1 @ $30.00) birthday: -10…" at bounding box center [730, 225] width 470 height 258
drag, startPoint x: 476, startPoint y: 136, endPoint x: 486, endPoint y: 224, distance: 87.9
click at [441, 152] on div "KATRINA FERREIRA Medical Add Caregiver View State Registry Customer ID 1567940 …" at bounding box center [243, 281] width 486 height 447
click at [402, 136] on div "Product Search" at bounding box center [354, 133] width 249 height 20
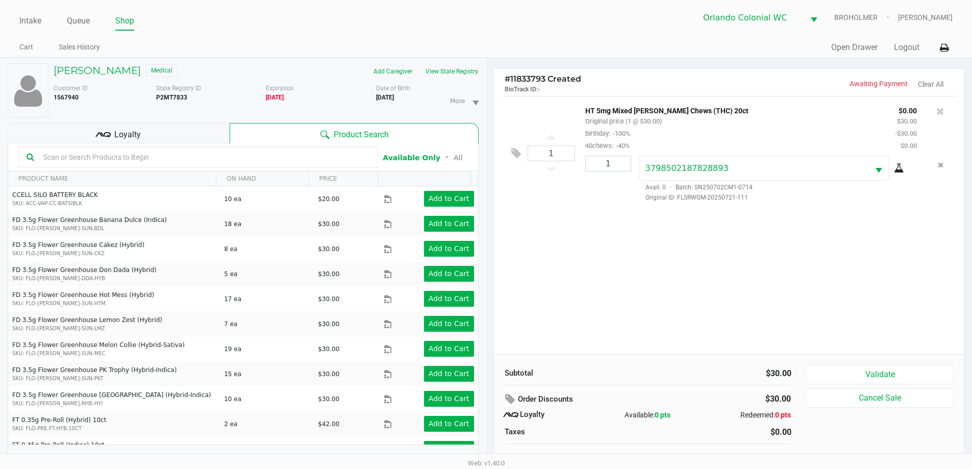
click at [89, 159] on input "text" at bounding box center [204, 157] width 330 height 15
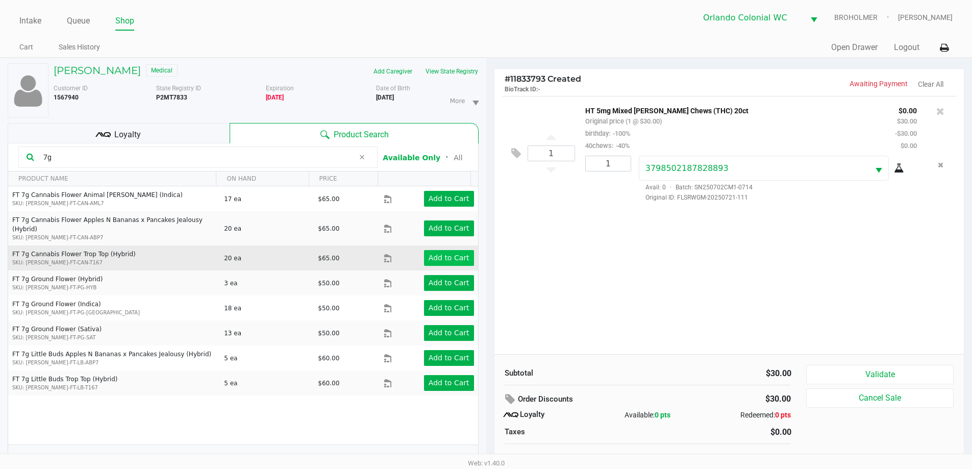
type input "7g"
click at [424, 250] on button "Add to Cart" at bounding box center [449, 258] width 50 height 16
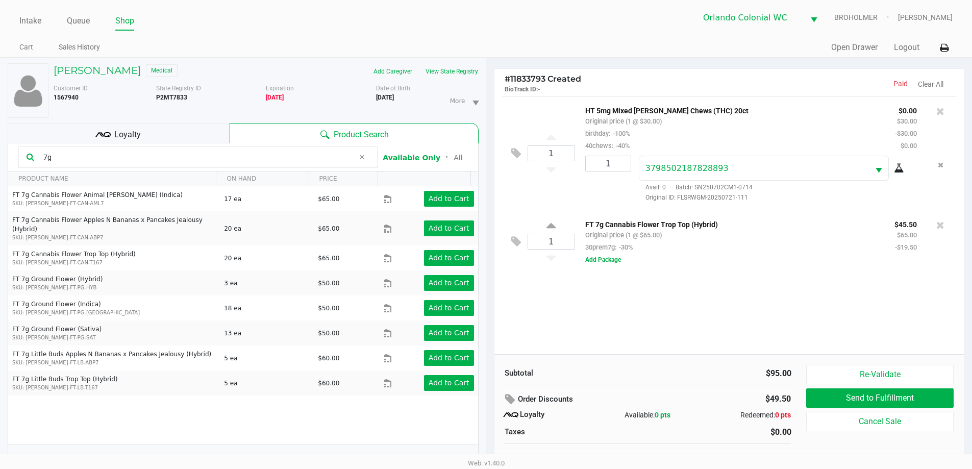
click at [553, 339] on div "1 HT 5mg Mixed Berry Chews (THC) 20ct Original price (1 @ $30.00) birthday: -10…" at bounding box center [730, 225] width 470 height 258
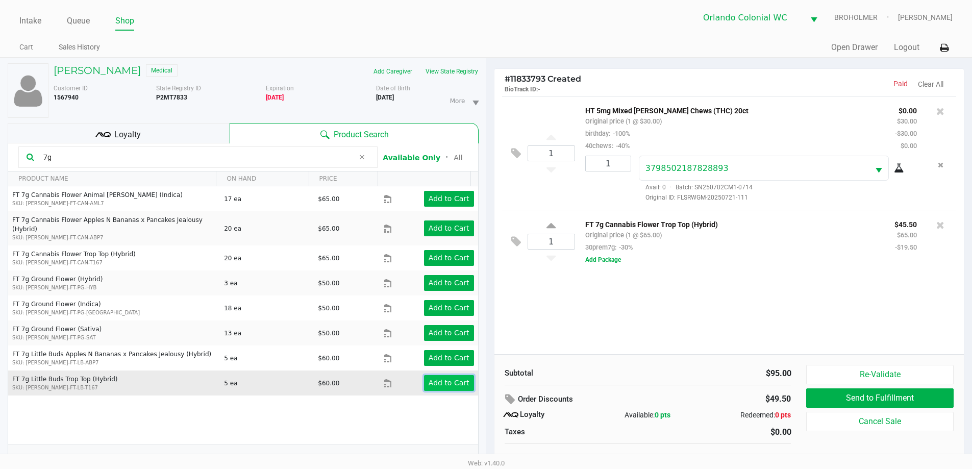
click at [457, 379] on app-button-loader "Add to Cart" at bounding box center [449, 383] width 41 height 8
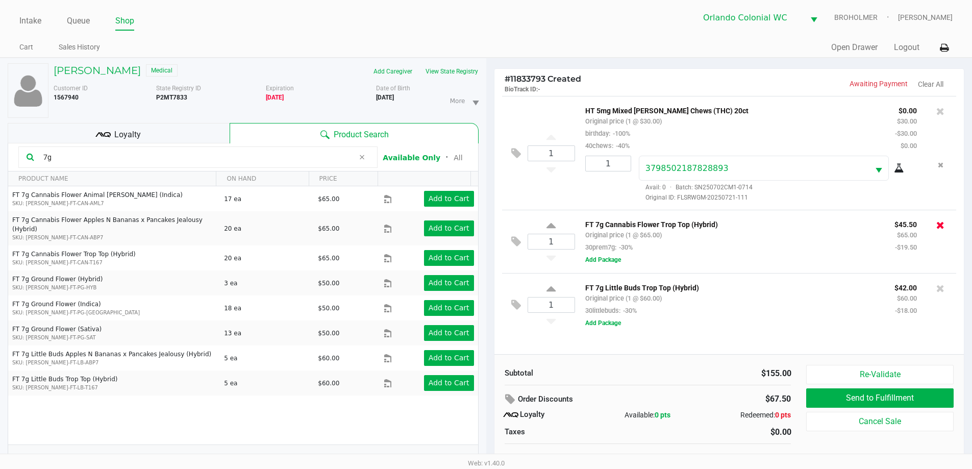
click at [939, 228] on icon at bounding box center [941, 225] width 8 height 10
click at [641, 331] on div "1 HT 5mg Mixed Berry Chews (THC) 20ct Original price (1 @ $30.00) birthday: -10…" at bounding box center [730, 225] width 470 height 258
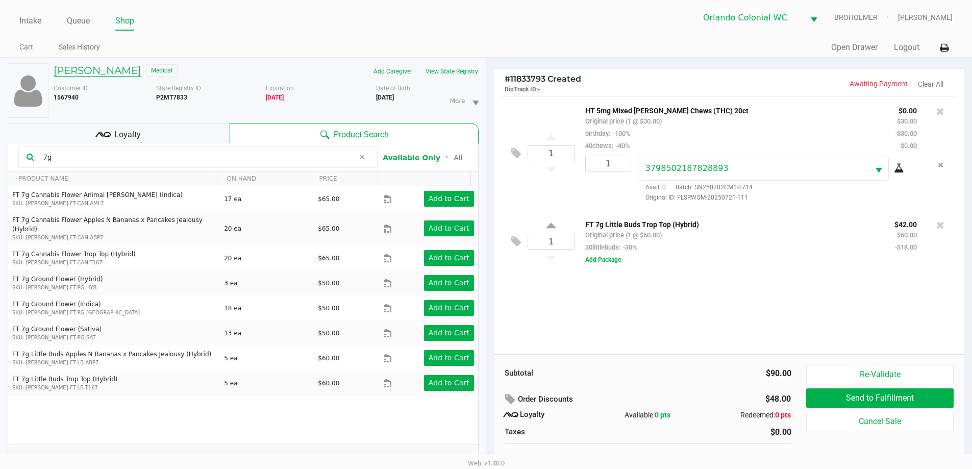
click at [122, 72] on h5 "KATRINA FERREIRA" at bounding box center [97, 70] width 87 height 12
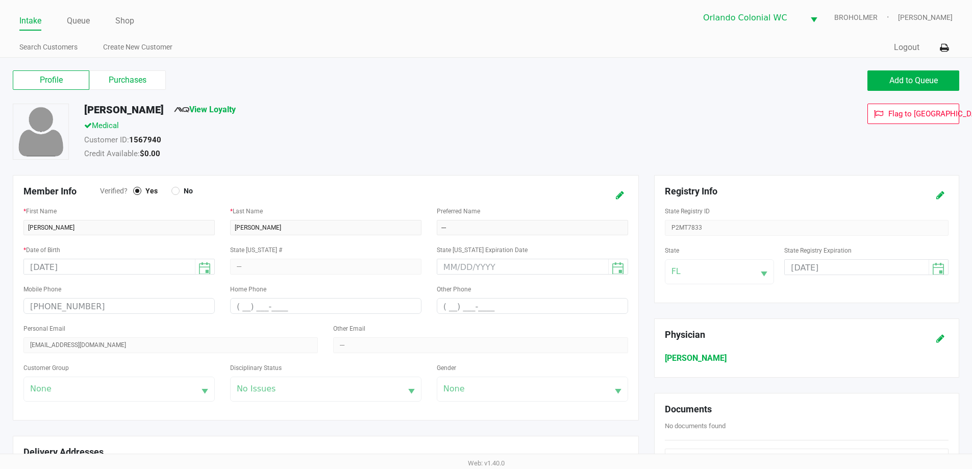
click at [136, 77] on label "Purchases" at bounding box center [127, 79] width 77 height 19
click at [0, 0] on 1 "Purchases" at bounding box center [0, 0] width 0 height 0
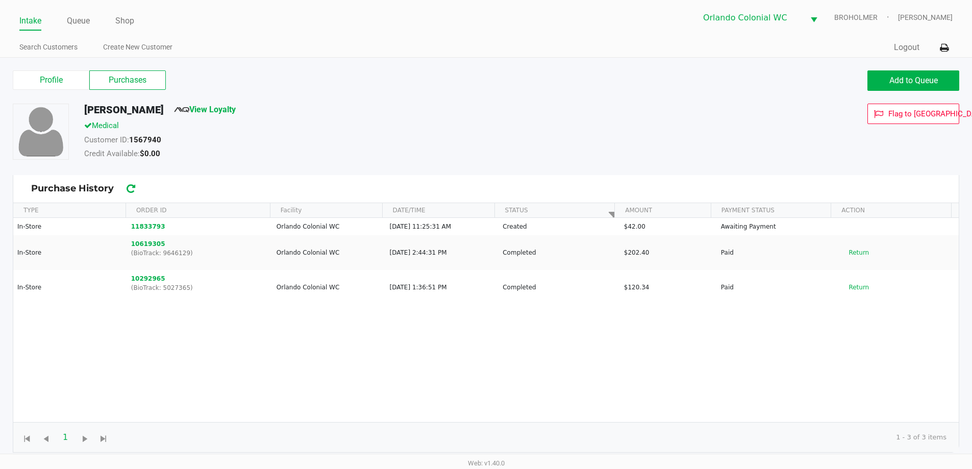
click at [152, 227] on button "11833793" at bounding box center [148, 226] width 34 height 9
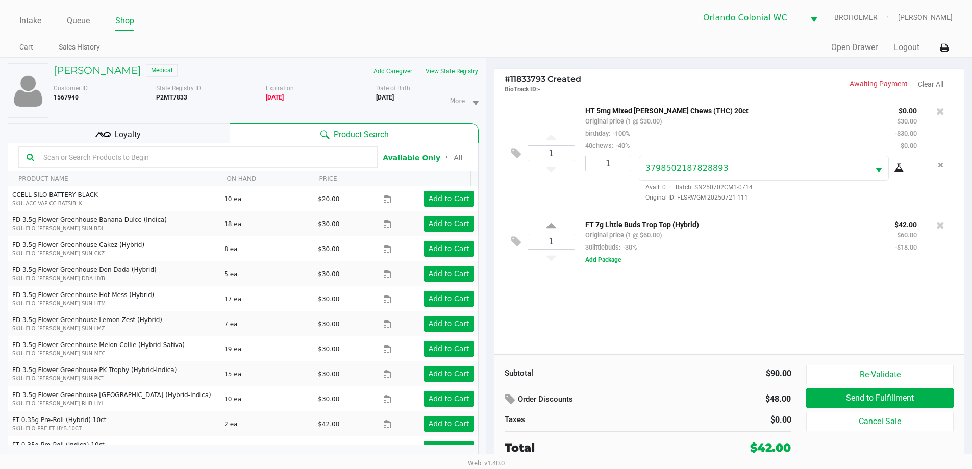
click at [202, 136] on div "Loyalty" at bounding box center [119, 133] width 222 height 20
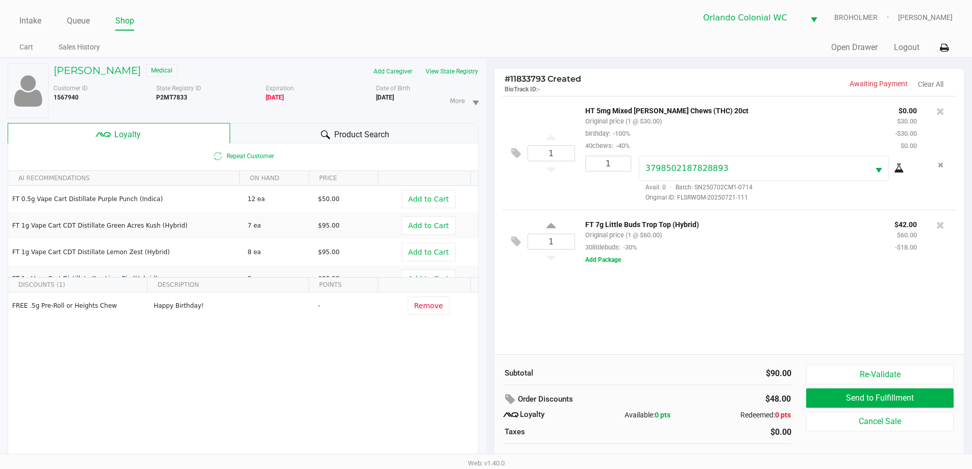
click at [401, 135] on div "Product Search" at bounding box center [354, 133] width 249 height 20
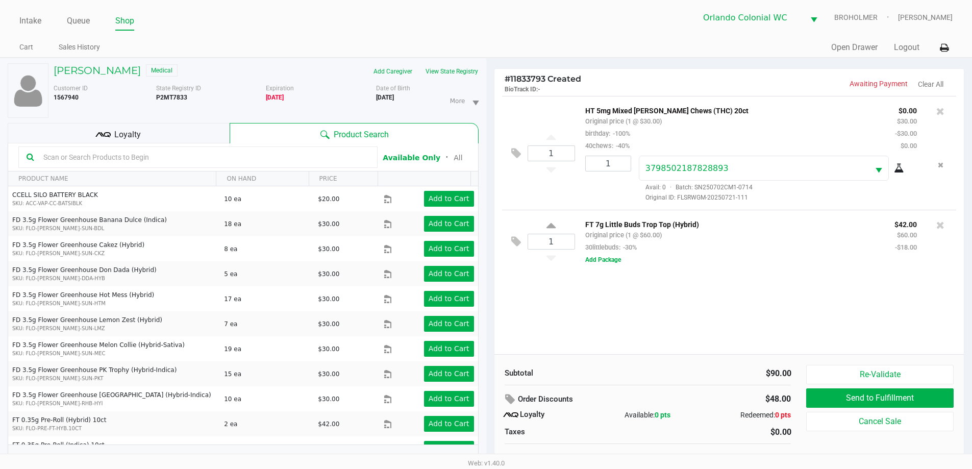
click at [726, 308] on div "1 HT 5mg Mixed Berry Chews (THC) 20ct Original price (1 @ $30.00) birthday: -10…" at bounding box center [730, 225] width 470 height 258
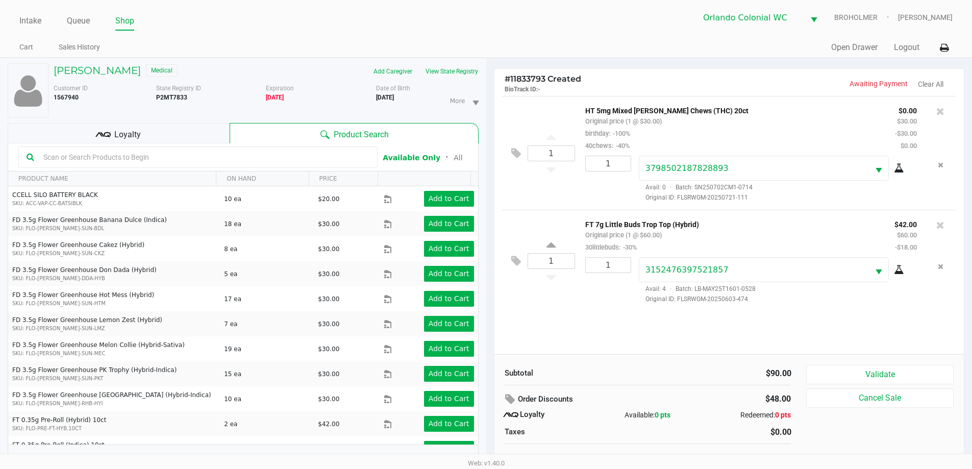
click at [728, 338] on div "1 HT 5mg Mixed Berry Chews (THC) 20ct Original price (1 @ $30.00) birthday: -10…" at bounding box center [730, 225] width 470 height 258
click at [847, 370] on button "Validate" at bounding box center [879, 374] width 147 height 19
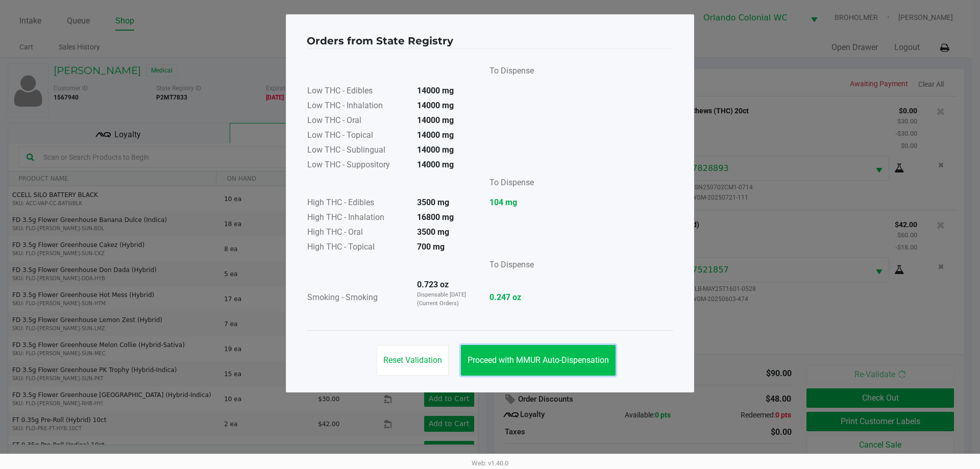
click at [555, 364] on span "Proceed with MMUR Auto-Dispensation" at bounding box center [538, 360] width 141 height 10
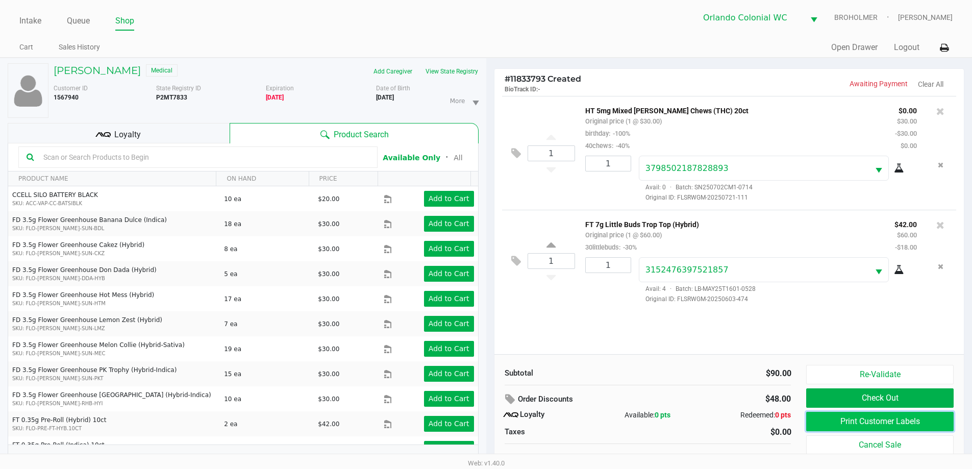
click at [839, 424] on button "Print Customer Labels" at bounding box center [879, 421] width 147 height 19
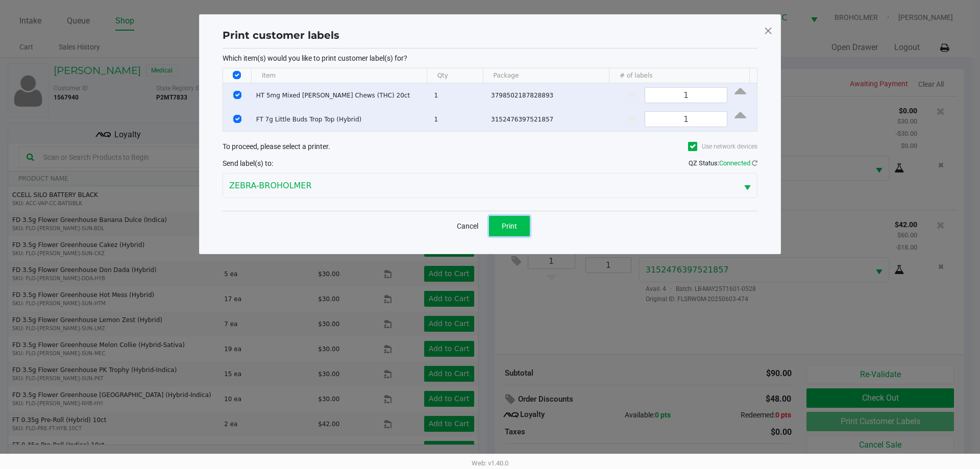
click at [517, 219] on button "Print" at bounding box center [509, 226] width 41 height 20
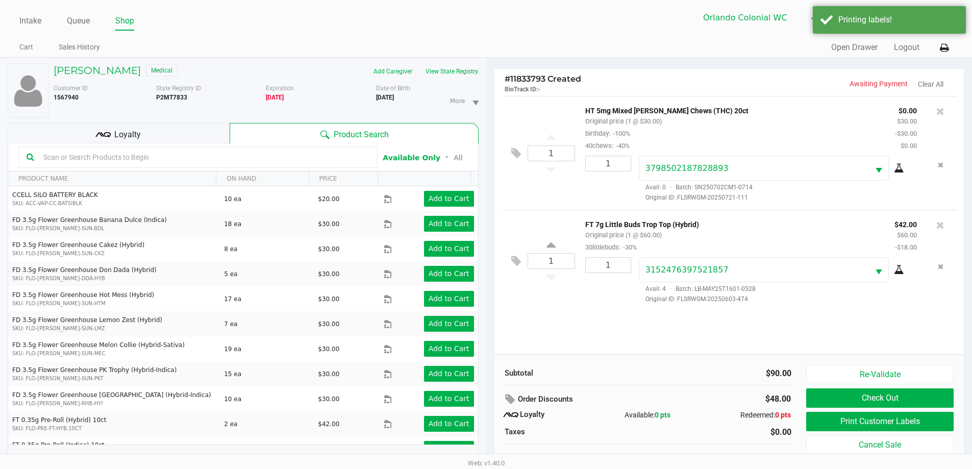
scroll to position [11, 0]
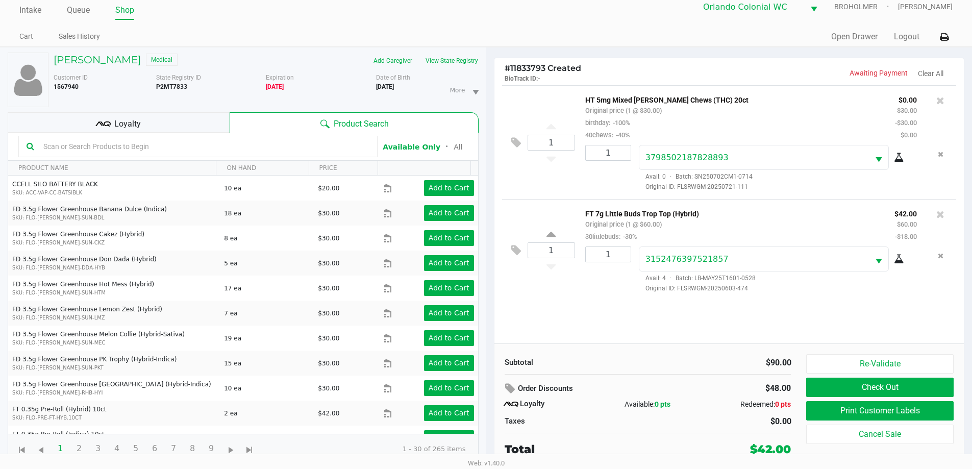
click at [835, 389] on button "Check Out" at bounding box center [879, 387] width 147 height 19
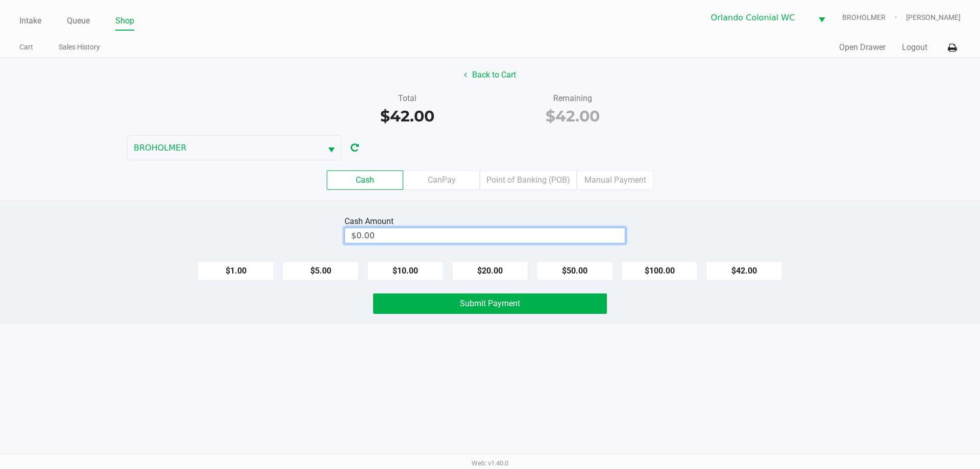
click at [404, 231] on input "$0.00" at bounding box center [485, 235] width 280 height 15
click at [501, 402] on div "Intake Queue Shop Orlando Colonial WC BROHOLMER Rubie Evans Cart Sales History …" at bounding box center [490, 234] width 980 height 469
type input "$50.00"
click at [500, 308] on span "Submit Payment" at bounding box center [490, 304] width 60 height 10
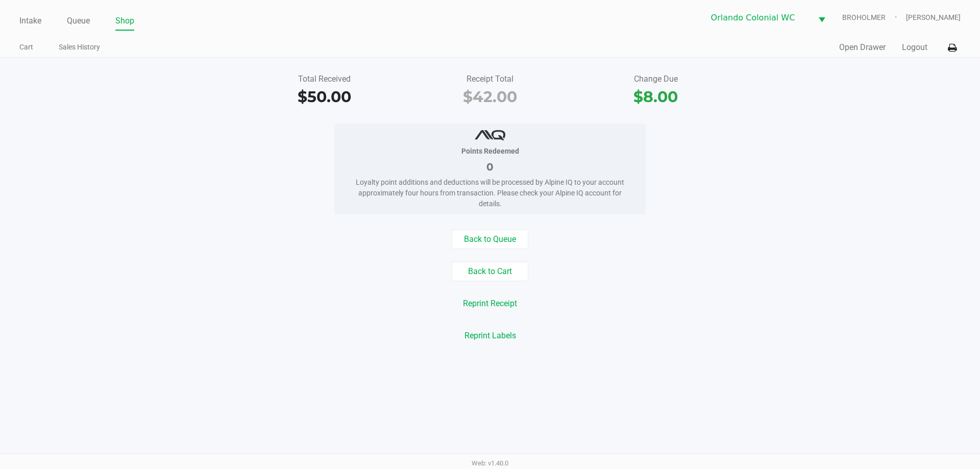
click at [84, 252] on div "Back to Queue Back to Cart Reprint Receipt Reprint Labels" at bounding box center [489, 288] width 995 height 116
click at [39, 20] on link "Intake" at bounding box center [30, 21] width 22 height 14
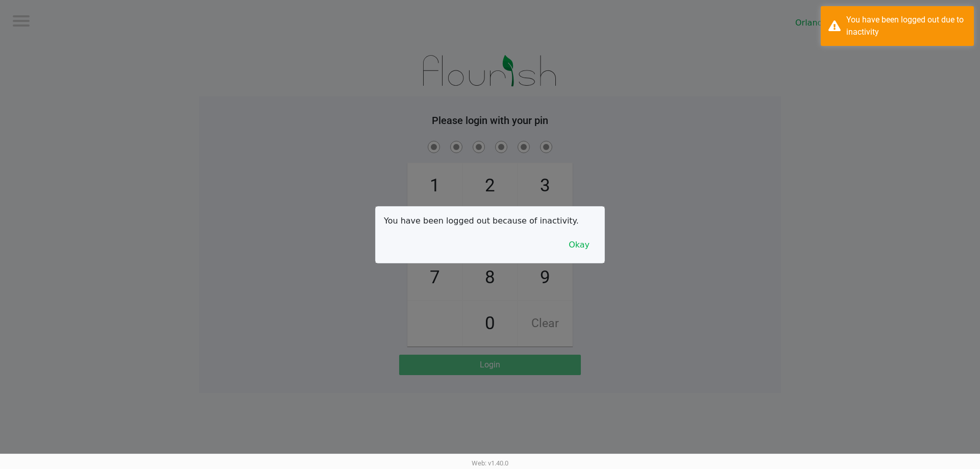
click at [608, 251] on div at bounding box center [490, 234] width 980 height 469
click at [676, 228] on div at bounding box center [490, 234] width 980 height 469
checkbox input "true"
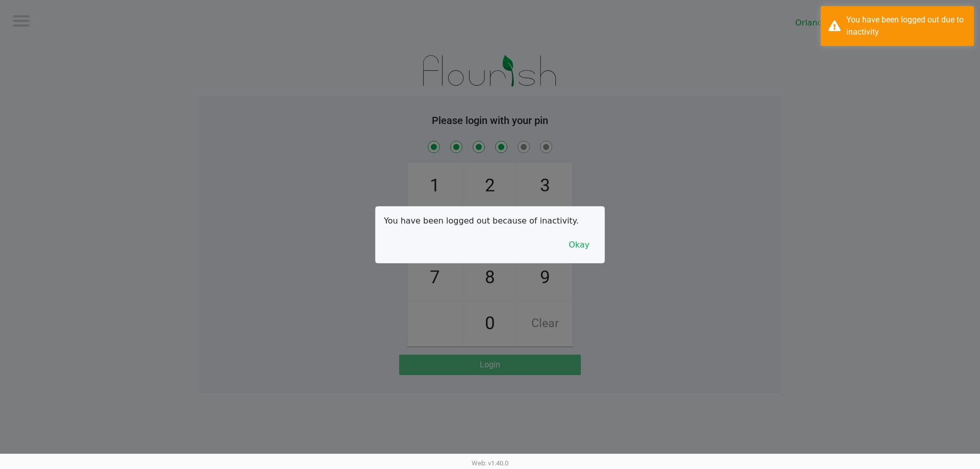
checkbox input "true"
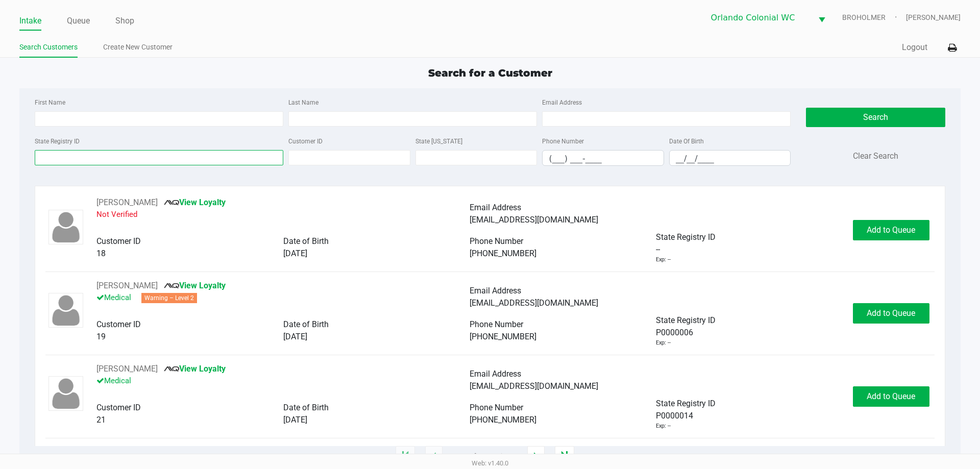
click at [101, 159] on input "State Registry ID" at bounding box center [159, 157] width 249 height 15
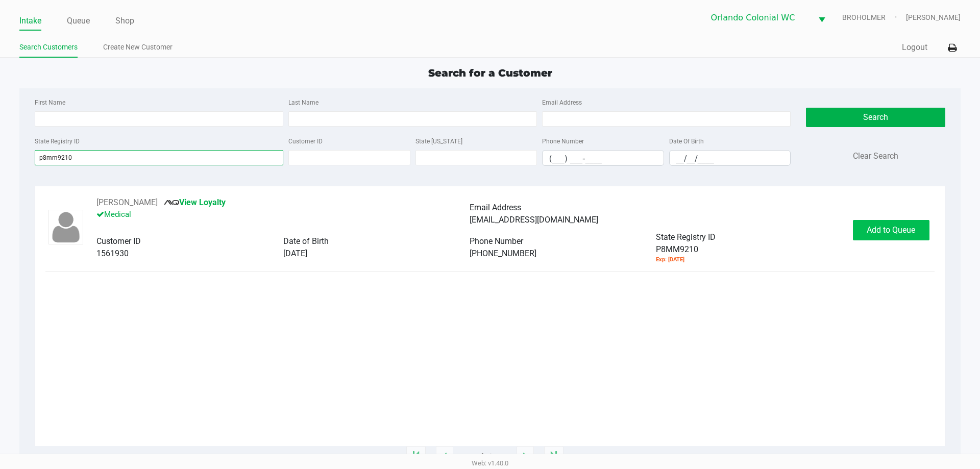
type input "p8mm9210"
click at [909, 230] on span "Add to Queue" at bounding box center [891, 230] width 48 height 10
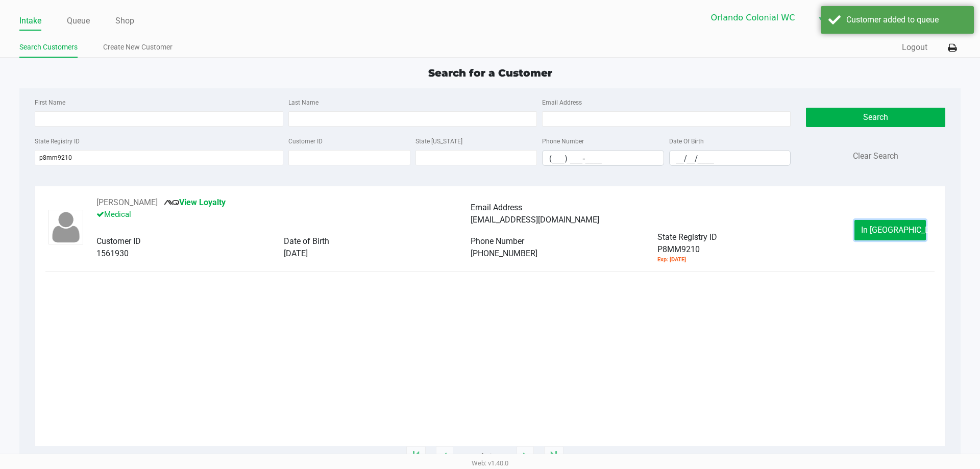
click at [894, 232] on span "In Queue" at bounding box center [904, 230] width 86 height 10
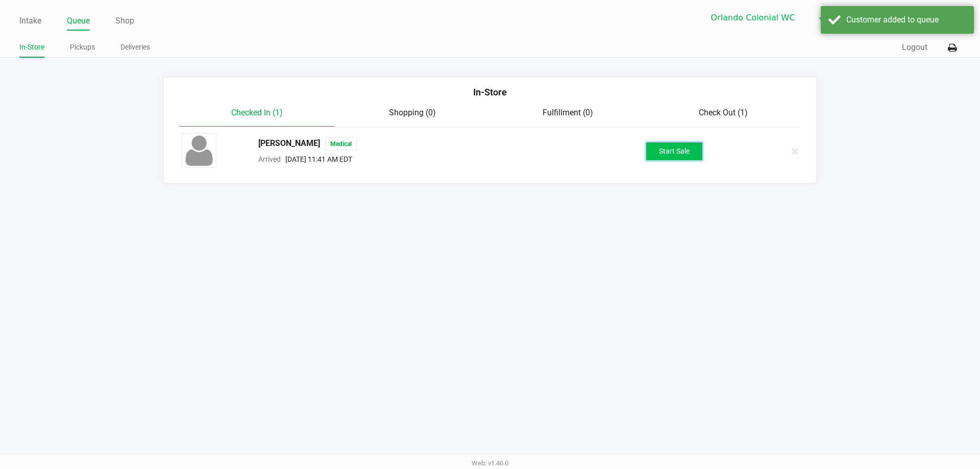
click at [680, 142] on button "Start Sale" at bounding box center [674, 151] width 56 height 18
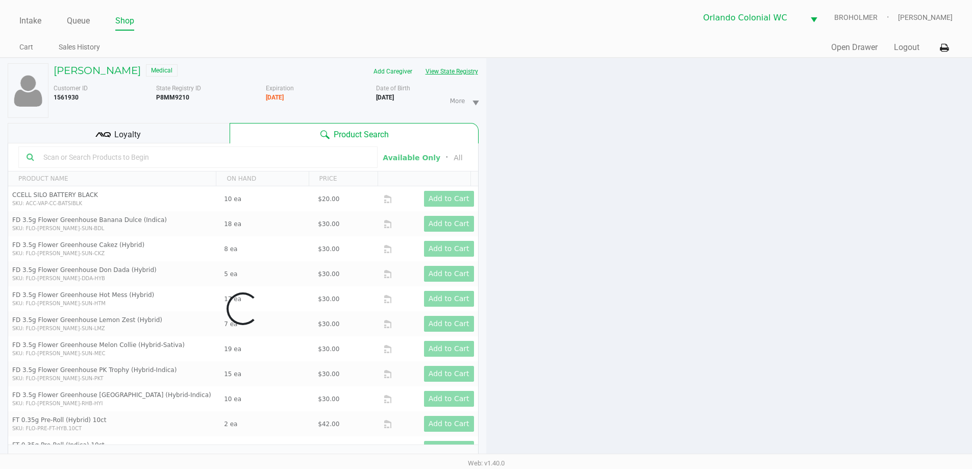
click at [468, 68] on button "View State Registry" at bounding box center [449, 71] width 60 height 16
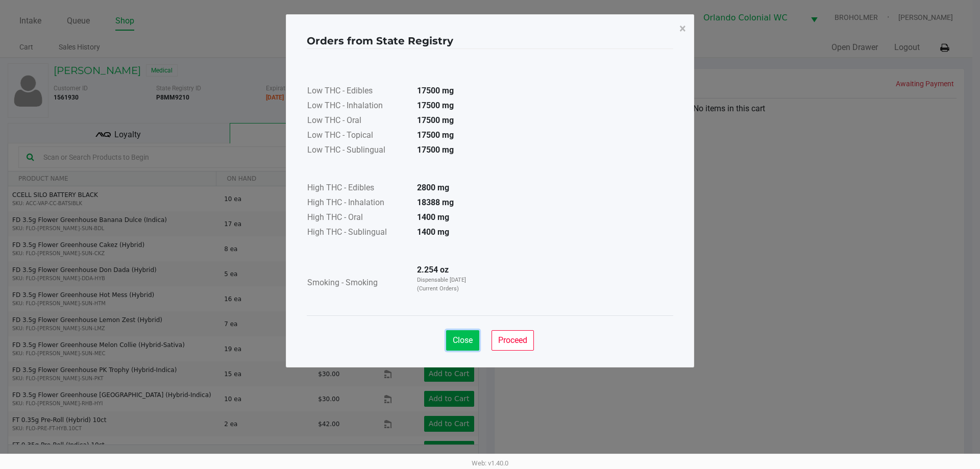
click at [472, 338] on span "Close" at bounding box center [463, 340] width 20 height 10
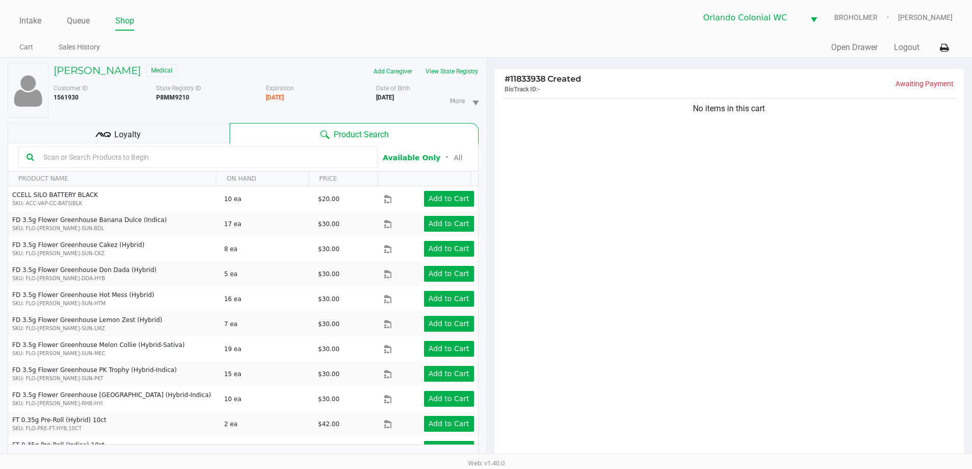
click at [573, 240] on div "No items in this cart" at bounding box center [730, 281] width 470 height 371
click at [378, 97] on b "3/30/1998" at bounding box center [385, 97] width 18 height 7
click at [183, 132] on div "Loyalty" at bounding box center [119, 133] width 222 height 20
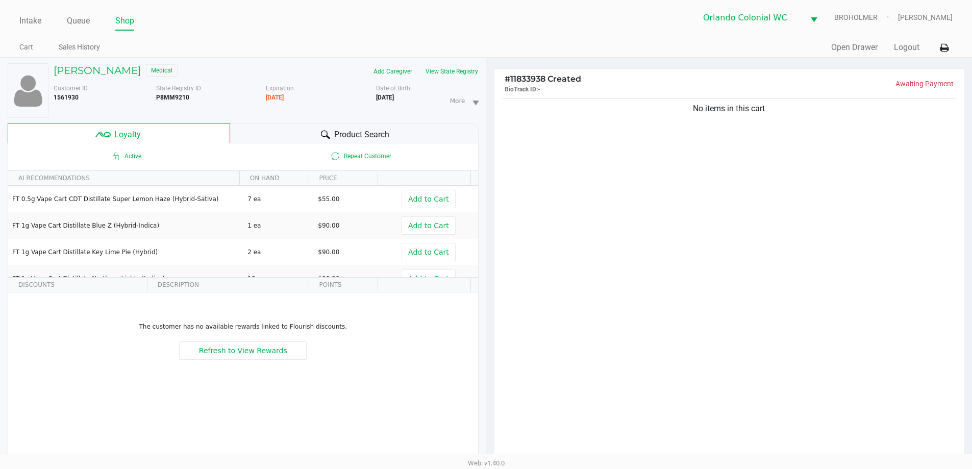
click at [271, 132] on div "Product Search" at bounding box center [354, 133] width 249 height 20
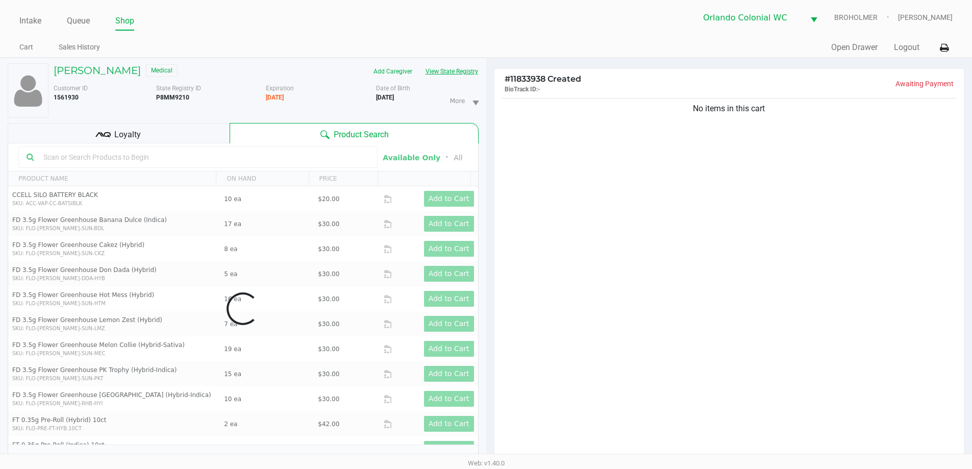
click at [449, 77] on button "View State Registry" at bounding box center [449, 71] width 60 height 16
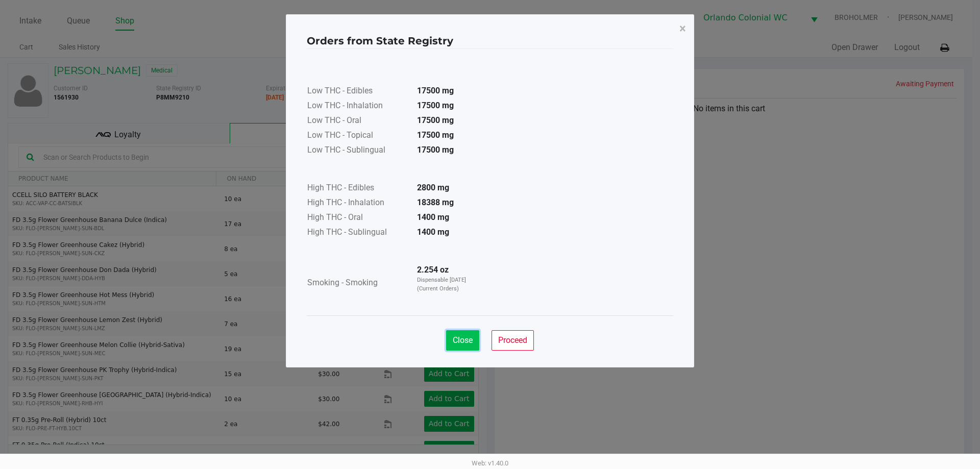
click at [456, 343] on span "Close" at bounding box center [463, 340] width 20 height 10
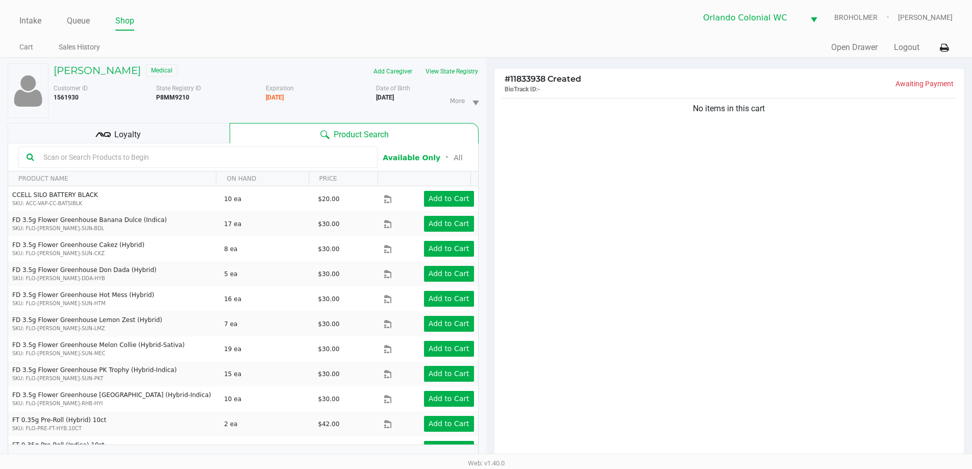
click at [629, 270] on div "No items in this cart" at bounding box center [730, 281] width 470 height 371
click at [88, 155] on input "text" at bounding box center [204, 157] width 330 height 15
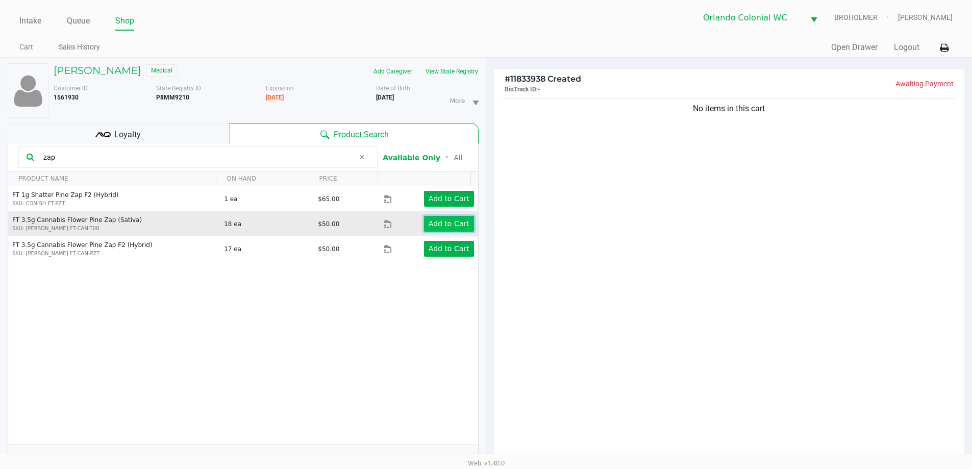
click at [455, 223] on app-button-loader "Add to Cart" at bounding box center [449, 223] width 41 height 8
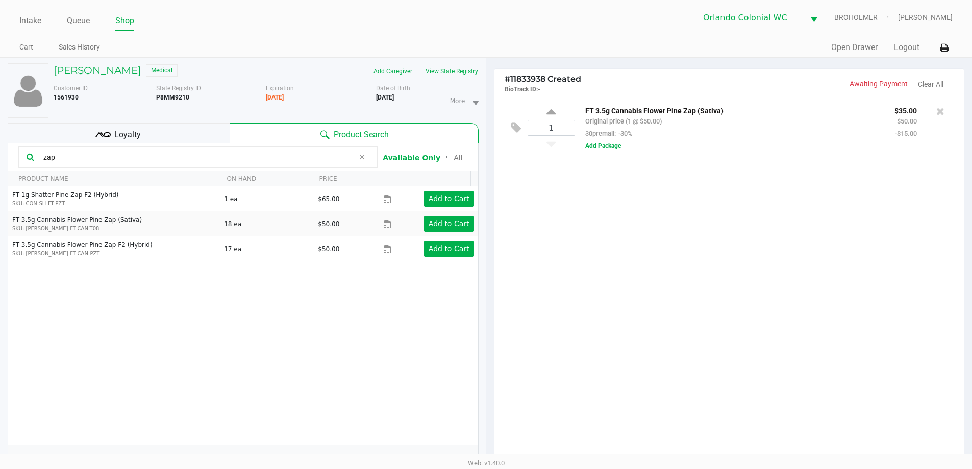
click at [80, 158] on input "zap" at bounding box center [196, 157] width 315 height 15
click at [76, 161] on input "zap" at bounding box center [196, 157] width 315 height 15
type input "z"
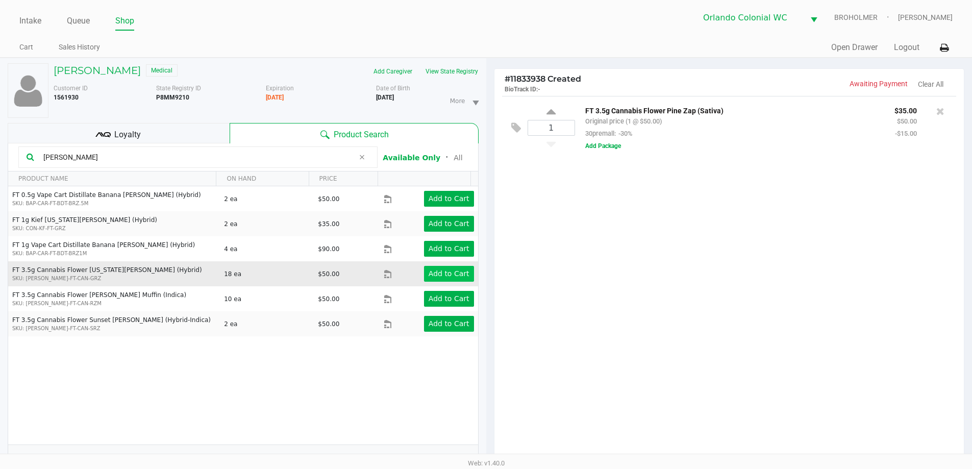
type input "runtz"
click at [435, 275] on app-button-loader "Add to Cart" at bounding box center [449, 274] width 41 height 8
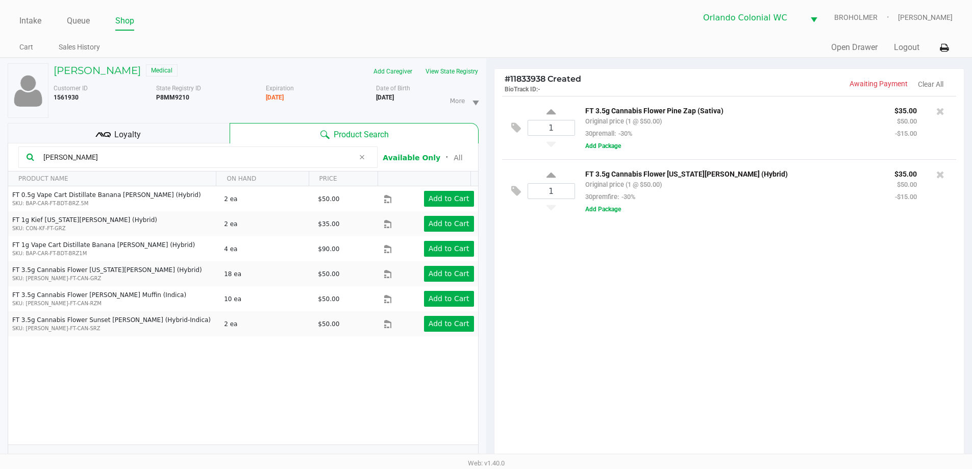
click at [724, 375] on div "1 FT 3.5g Cannabis Flower Pine Zap (Sativa) Original price (1 @ $50.00) 30prema…" at bounding box center [730, 281] width 470 height 371
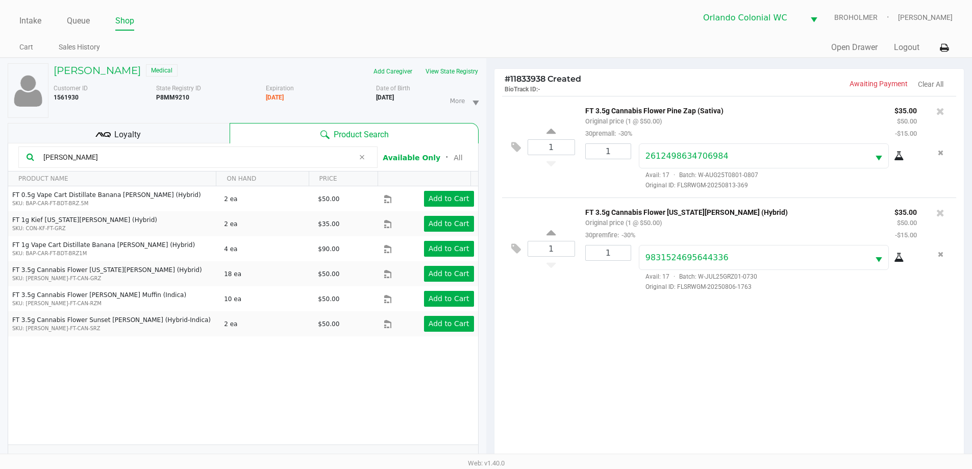
click at [851, 375] on div "1 FT 3.5g Cannabis Flower Pine Zap (Sativa) Original price (1 @ $50.00) 30prema…" at bounding box center [730, 281] width 470 height 371
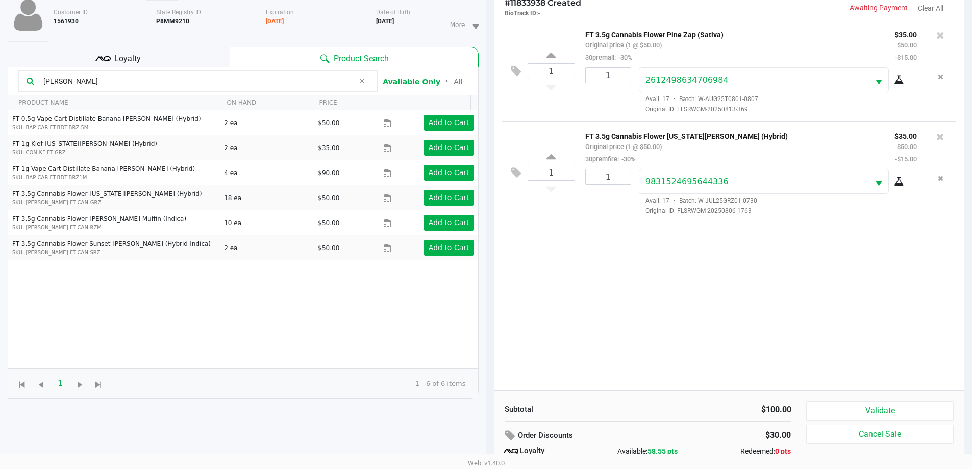
scroll to position [123, 0]
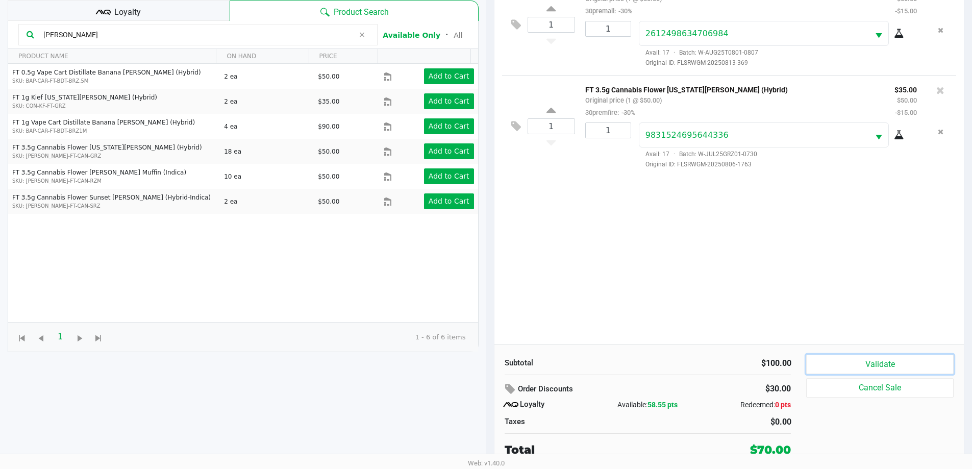
click at [878, 362] on button "Validate" at bounding box center [879, 364] width 147 height 19
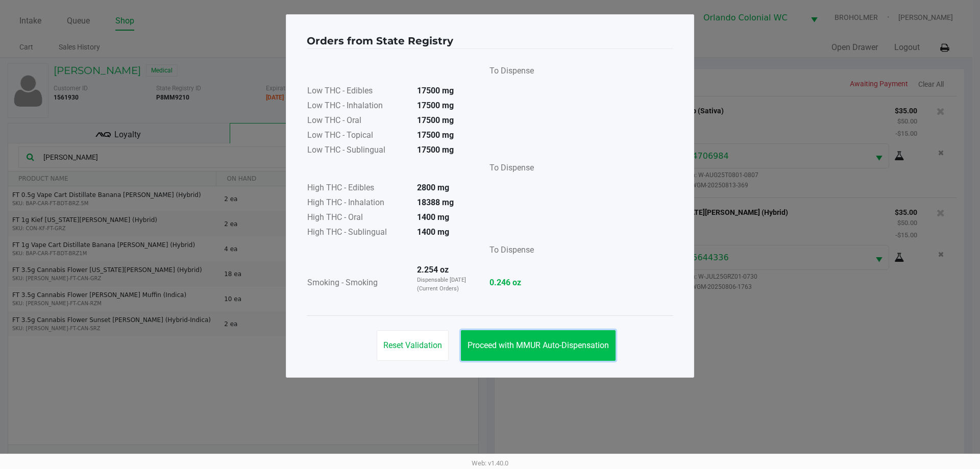
click at [566, 339] on button "Proceed with MMUR Auto-Dispensation" at bounding box center [538, 345] width 155 height 31
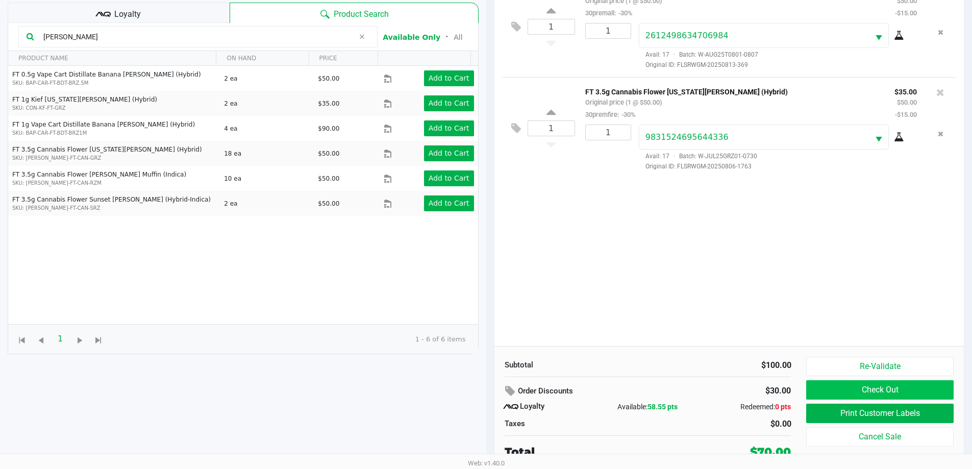
scroll to position [123, 0]
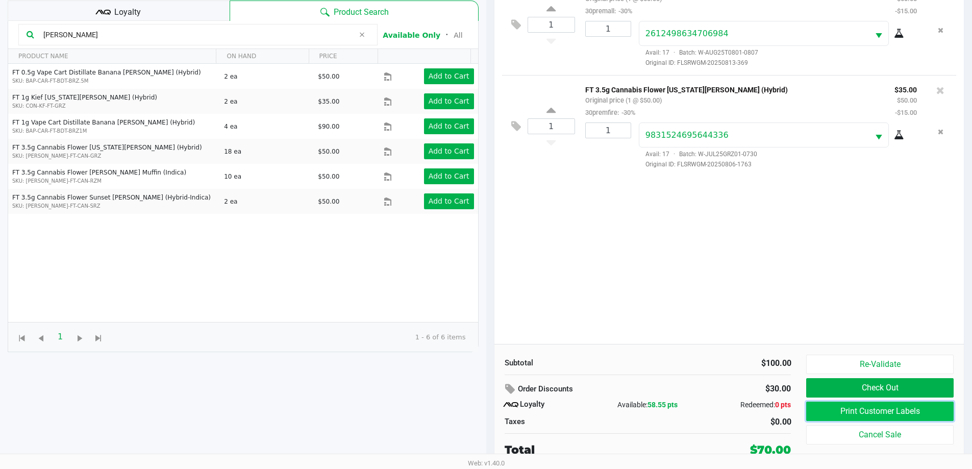
click at [849, 420] on button "Print Customer Labels" at bounding box center [879, 411] width 147 height 19
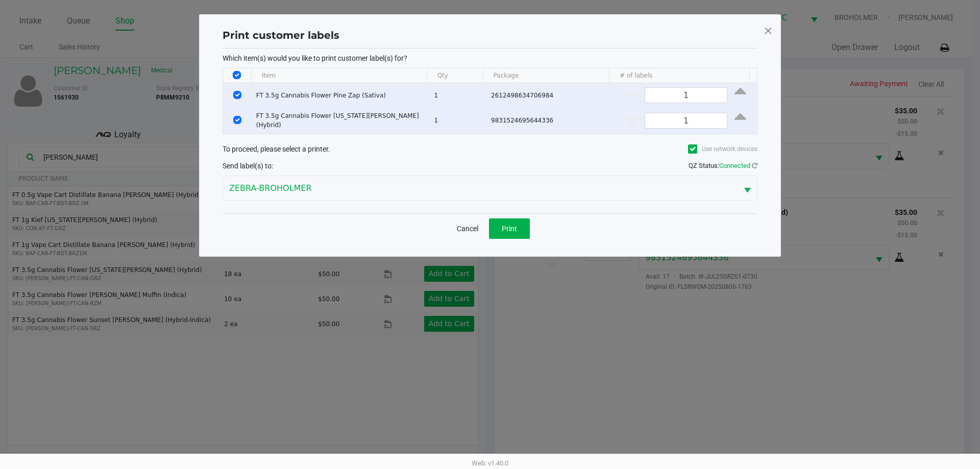
click at [496, 213] on div "Cancel Print" at bounding box center [490, 228] width 535 height 30
click at [535, 247] on div "Print customer labels Which item(s) would you like to print customer label(s) f…" at bounding box center [490, 135] width 582 height 242
click at [522, 234] on button "Print" at bounding box center [509, 228] width 41 height 20
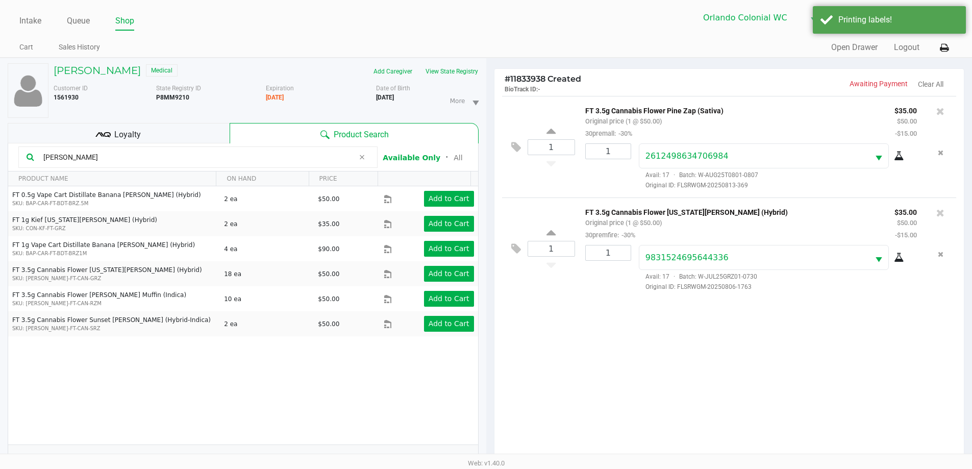
scroll to position [123, 0]
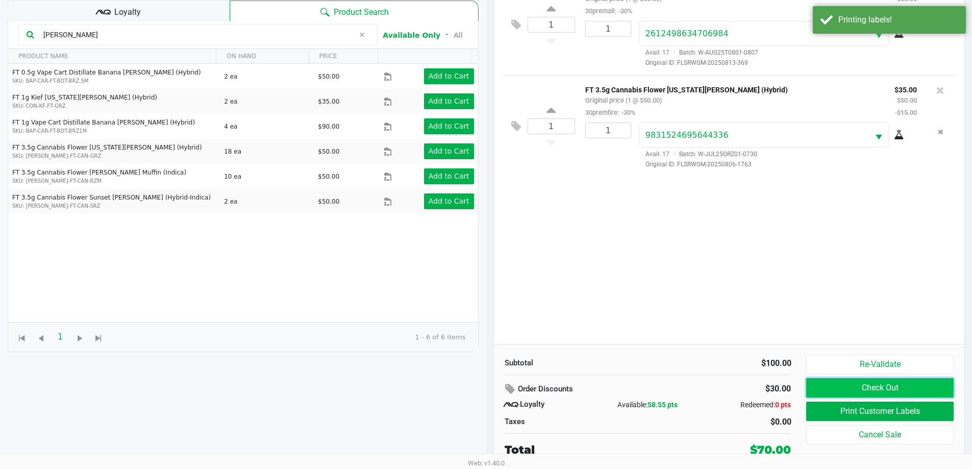
click at [834, 387] on button "Check Out" at bounding box center [879, 387] width 147 height 19
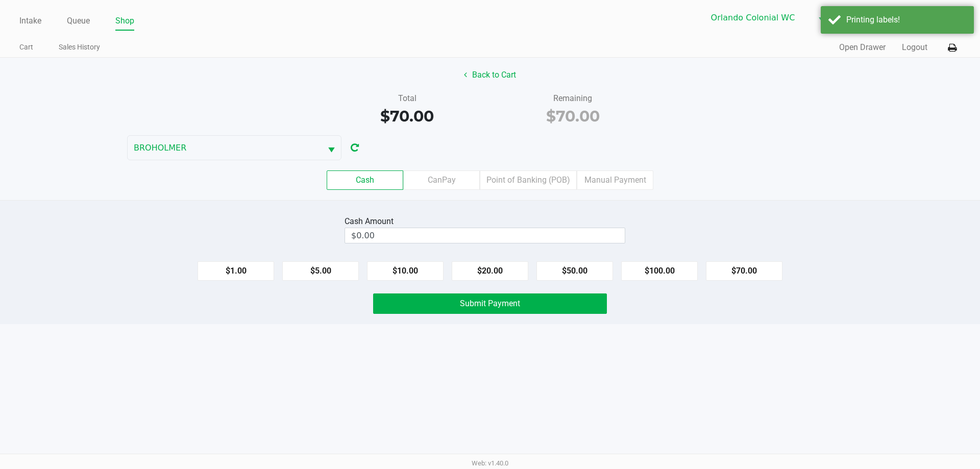
click at [366, 413] on div "Intake Queue Shop Orlando Colonial WC BROHOLMER Rubie Evans Cart Sales History …" at bounding box center [490, 234] width 980 height 469
drag, startPoint x: 806, startPoint y: 374, endPoint x: 684, endPoint y: 340, distance: 125.9
click at [804, 374] on div "Intake Queue Shop Orlando Colonial WC BROHOLMER Rubie Evans Cart Sales History …" at bounding box center [490, 234] width 980 height 469
click at [664, 283] on div "Cash Amount $0.00 $1.00 $5.00 $10.00 $20.00 $50.00 $100.00 $70.00 Submit Payment" at bounding box center [490, 262] width 980 height 124
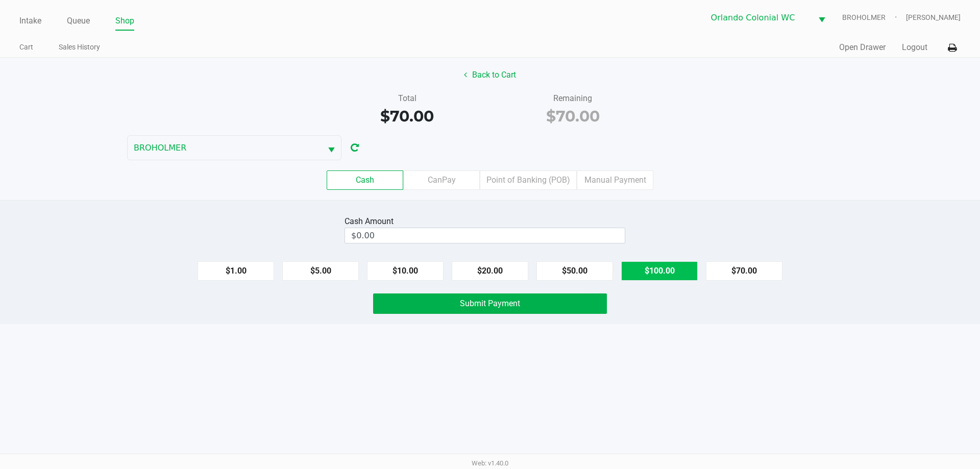
click at [660, 272] on button "$100.00" at bounding box center [659, 270] width 77 height 19
type input "$100.00"
drag, startPoint x: 646, startPoint y: 332, endPoint x: 641, endPoint y: 332, distance: 5.1
click at [641, 332] on div "Intake Queue Shop Orlando Colonial WC BROHOLMER Rubie Evans Cart Sales History …" at bounding box center [490, 234] width 980 height 469
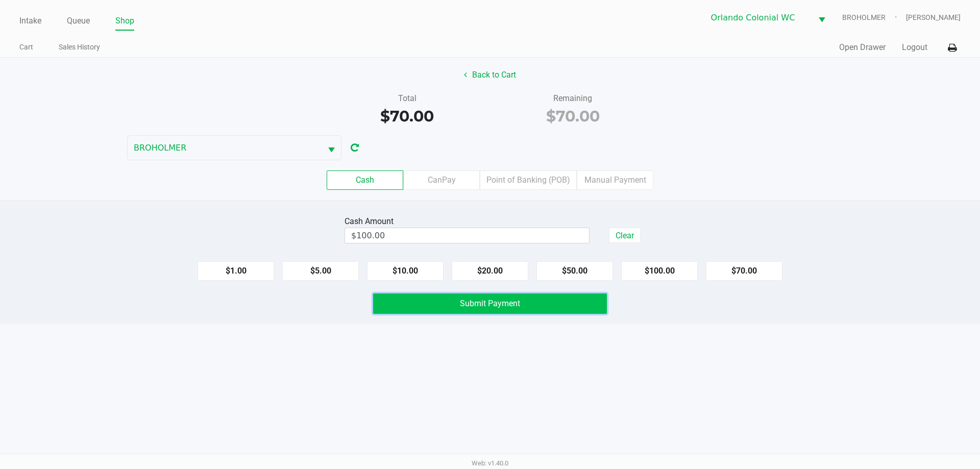
click at [598, 313] on button "Submit Payment" at bounding box center [490, 303] width 234 height 20
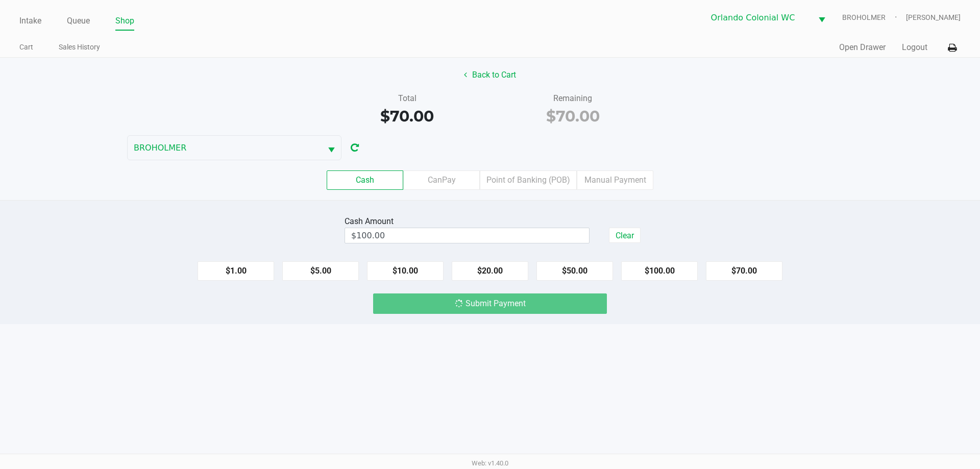
click at [685, 329] on div "Intake Queue Shop Orlando Colonial WC BROHOLMER Rubie Evans Cart Sales History …" at bounding box center [490, 234] width 980 height 469
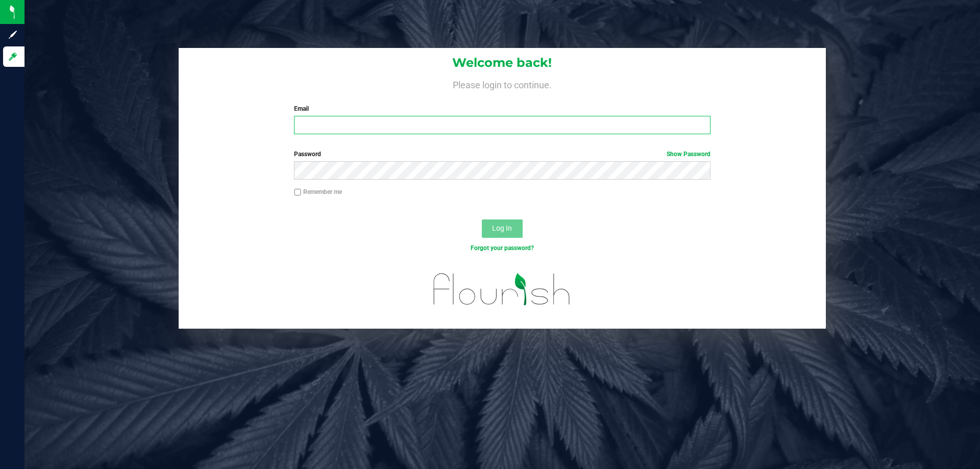
click at [335, 118] on input "Email" at bounding box center [502, 125] width 416 height 18
type input "revans@liveparallel.com"
click at [482, 219] on button "Log In" at bounding box center [502, 228] width 41 height 18
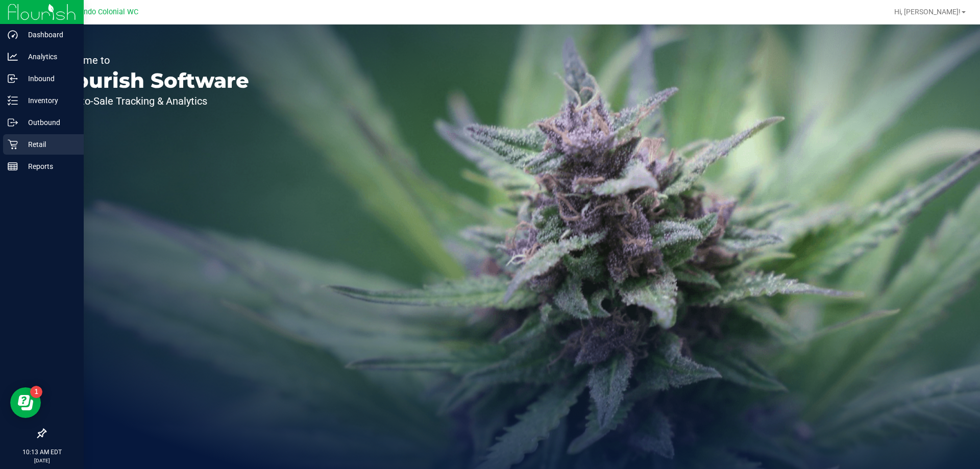
click at [44, 145] on p "Retail" at bounding box center [48, 144] width 61 height 12
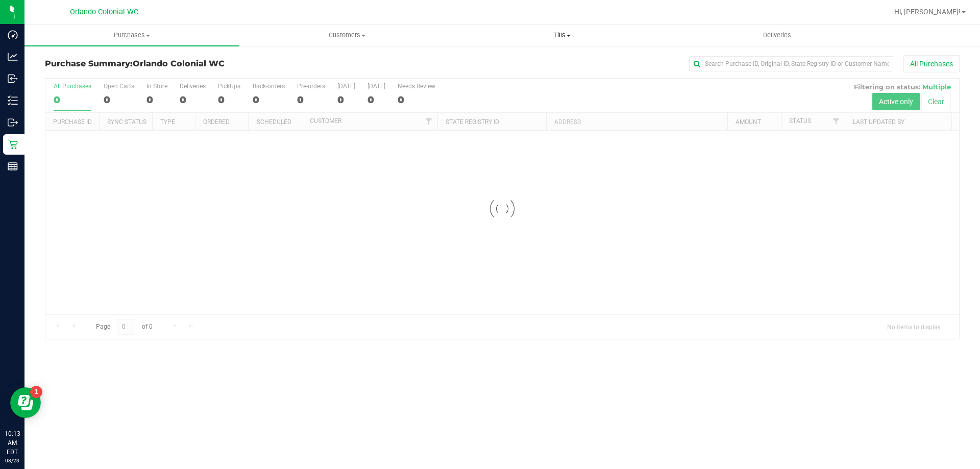
click at [556, 33] on span "Tills" at bounding box center [562, 35] width 214 height 9
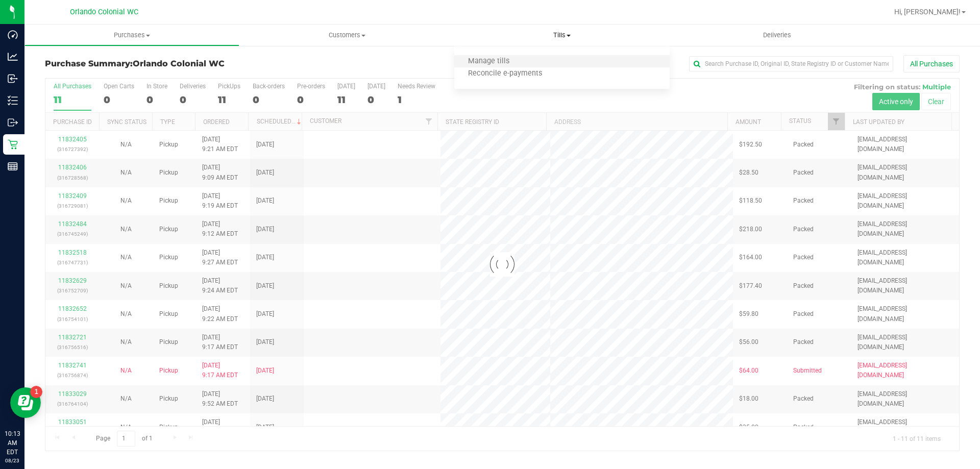
click at [547, 62] on li "Manage tills" at bounding box center [561, 62] width 215 height 12
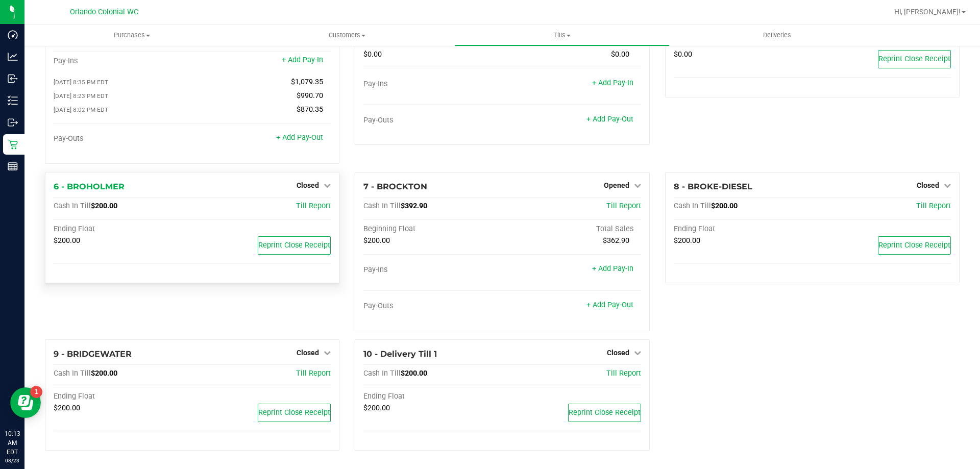
scroll to position [72, 0]
click at [305, 187] on span "Closed" at bounding box center [308, 185] width 22 height 8
click at [311, 207] on link "Open Till" at bounding box center [307, 206] width 27 height 8
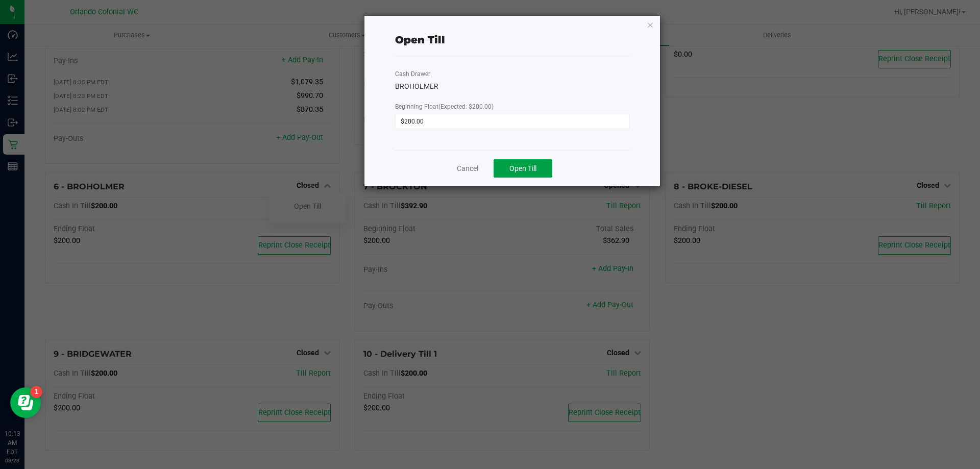
click at [549, 170] on button "Open Till" at bounding box center [523, 168] width 59 height 18
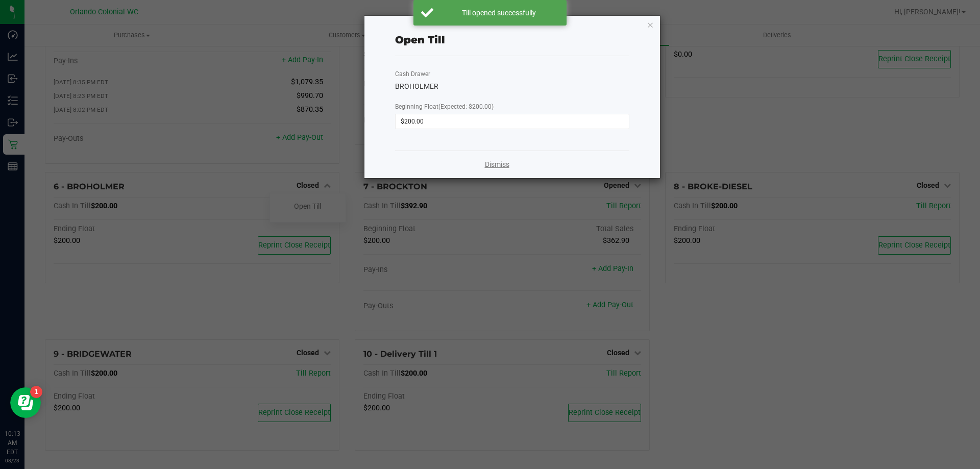
click at [489, 165] on link "Dismiss" at bounding box center [497, 164] width 25 height 11
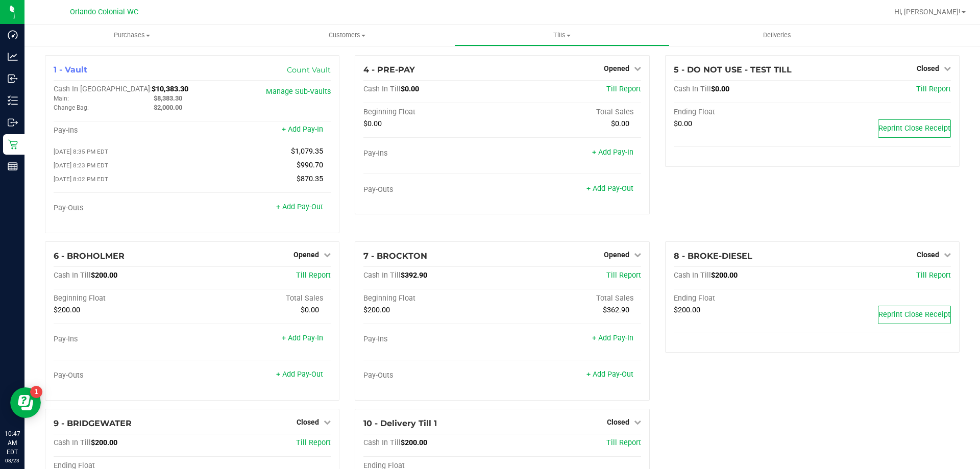
scroll to position [72, 0]
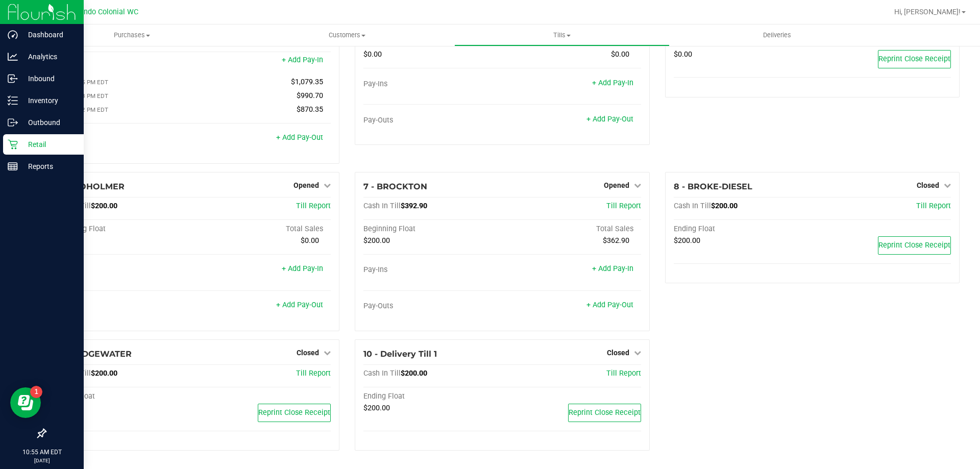
click at [27, 145] on p "Retail" at bounding box center [48, 144] width 61 height 12
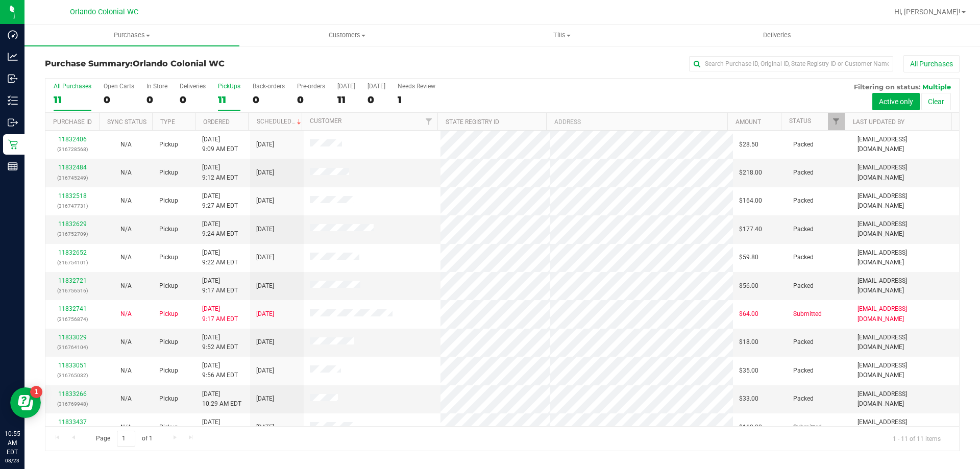
click at [222, 101] on div "11" at bounding box center [229, 100] width 22 height 12
click at [0, 0] on input "PickUps 11" at bounding box center [0, 0] width 0 height 0
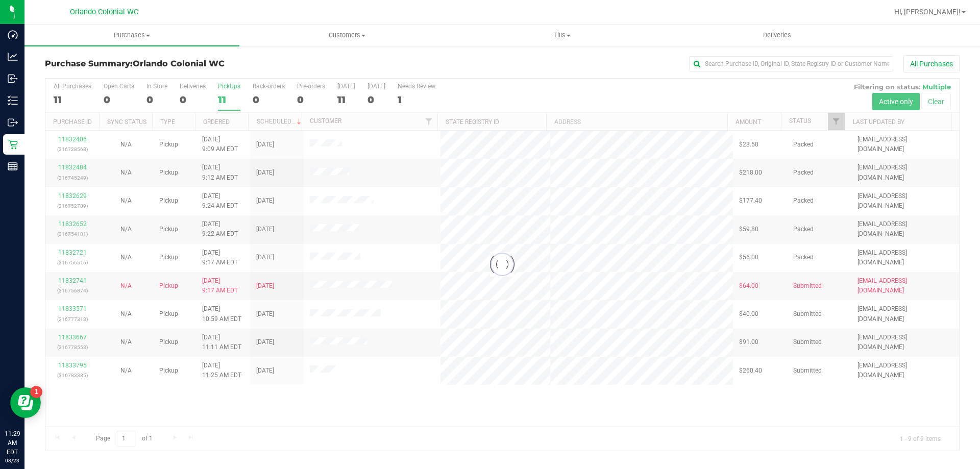
click at [216, 95] on div at bounding box center [502, 265] width 914 height 372
click at [221, 97] on div at bounding box center [502, 265] width 914 height 372
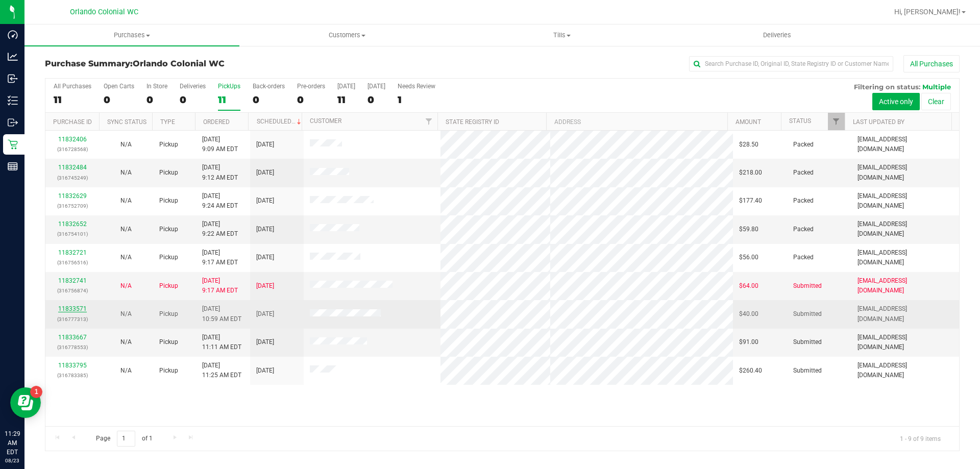
click at [68, 308] on link "11833571" at bounding box center [72, 308] width 29 height 7
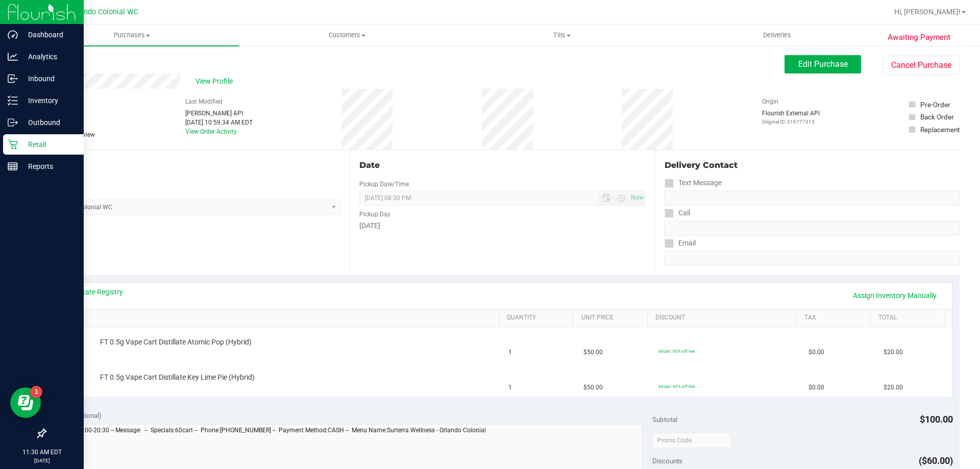
click at [38, 151] on div "Retail" at bounding box center [43, 144] width 81 height 20
